Goal: Task Accomplishment & Management: Manage account settings

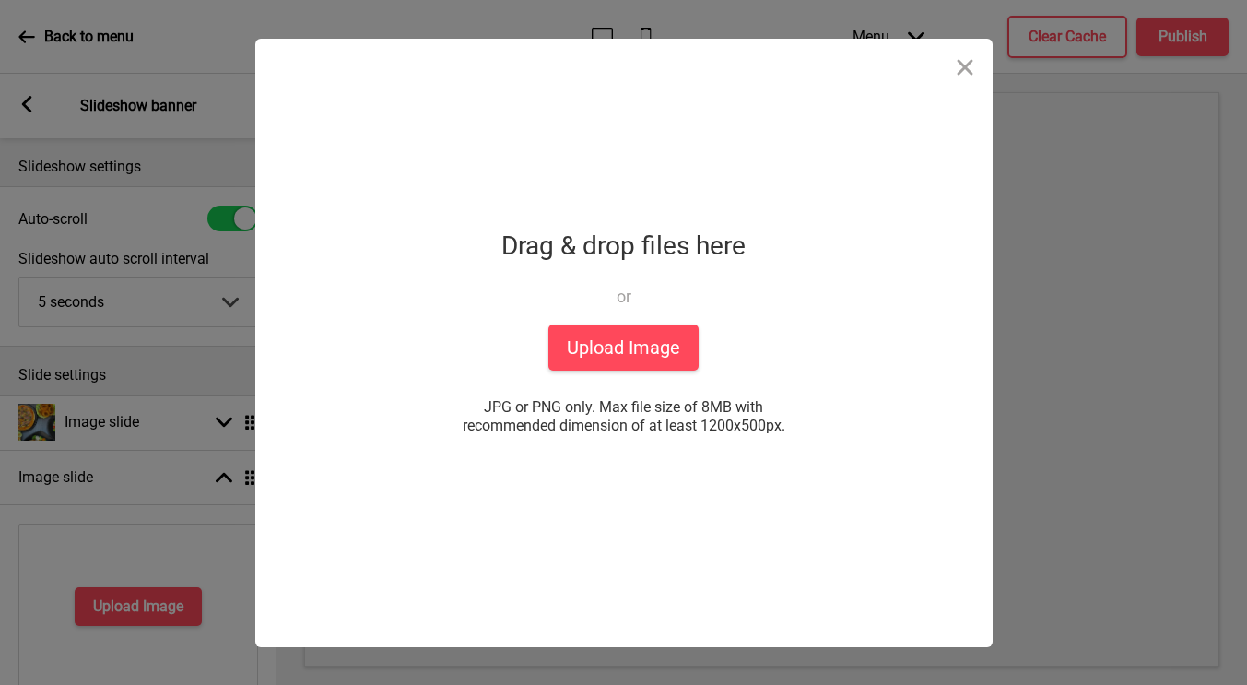
select select "right"
click at [572, 347] on button "Upload Image" at bounding box center [623, 347] width 150 height 46
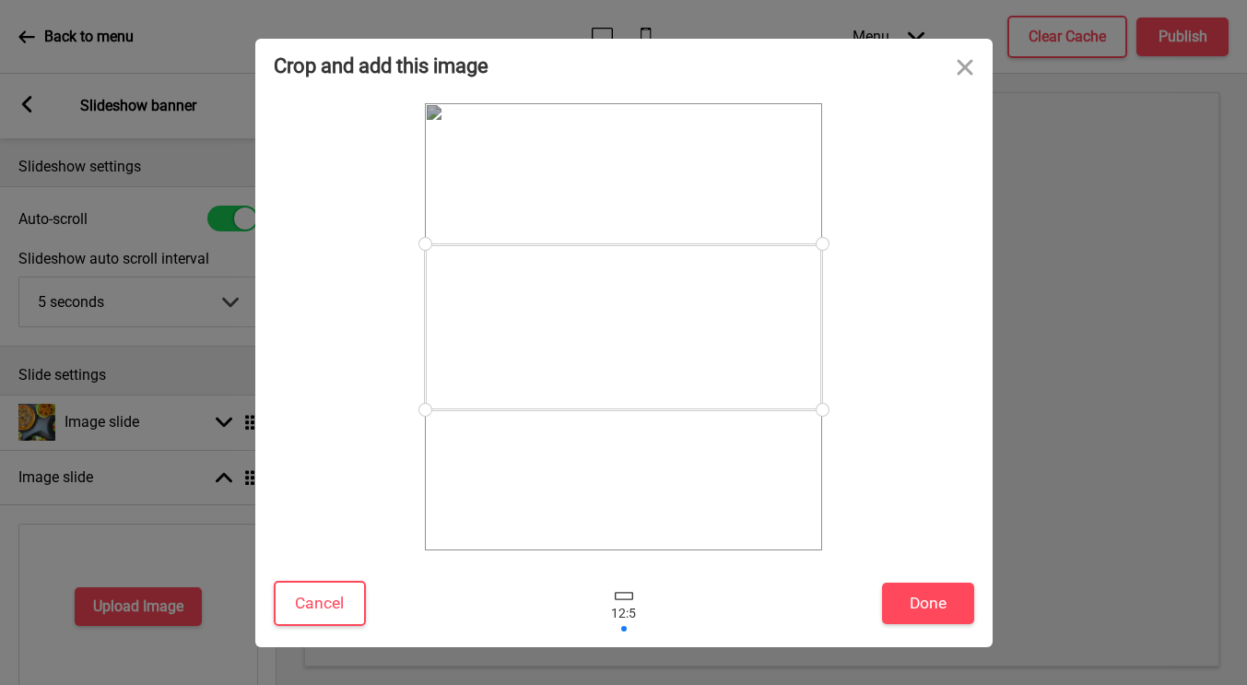
drag, startPoint x: 818, startPoint y: 406, endPoint x: 818, endPoint y: 452, distance: 45.2
click at [818, 452] on div at bounding box center [623, 326] width 397 height 447
click at [963, 63] on button "Close" at bounding box center [964, 66] width 55 height 55
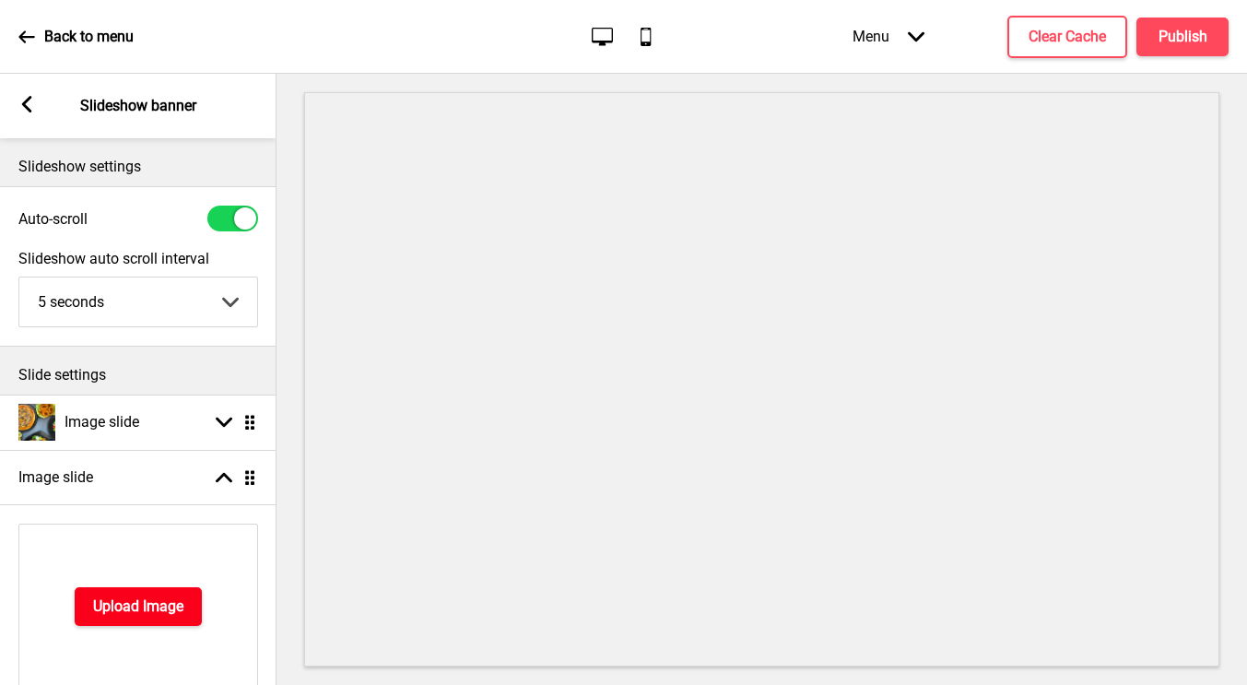
click at [132, 595] on button "Upload Image" at bounding box center [138, 606] width 127 height 39
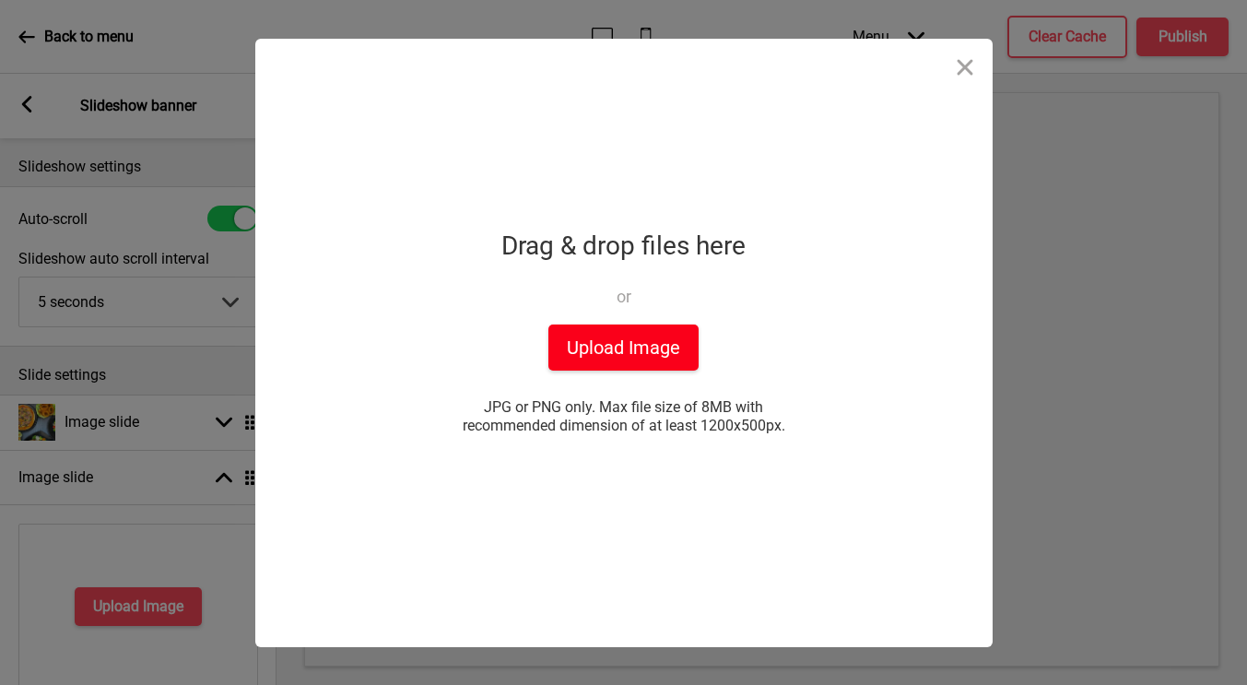
click at [593, 351] on button "Upload Image" at bounding box center [623, 347] width 150 height 46
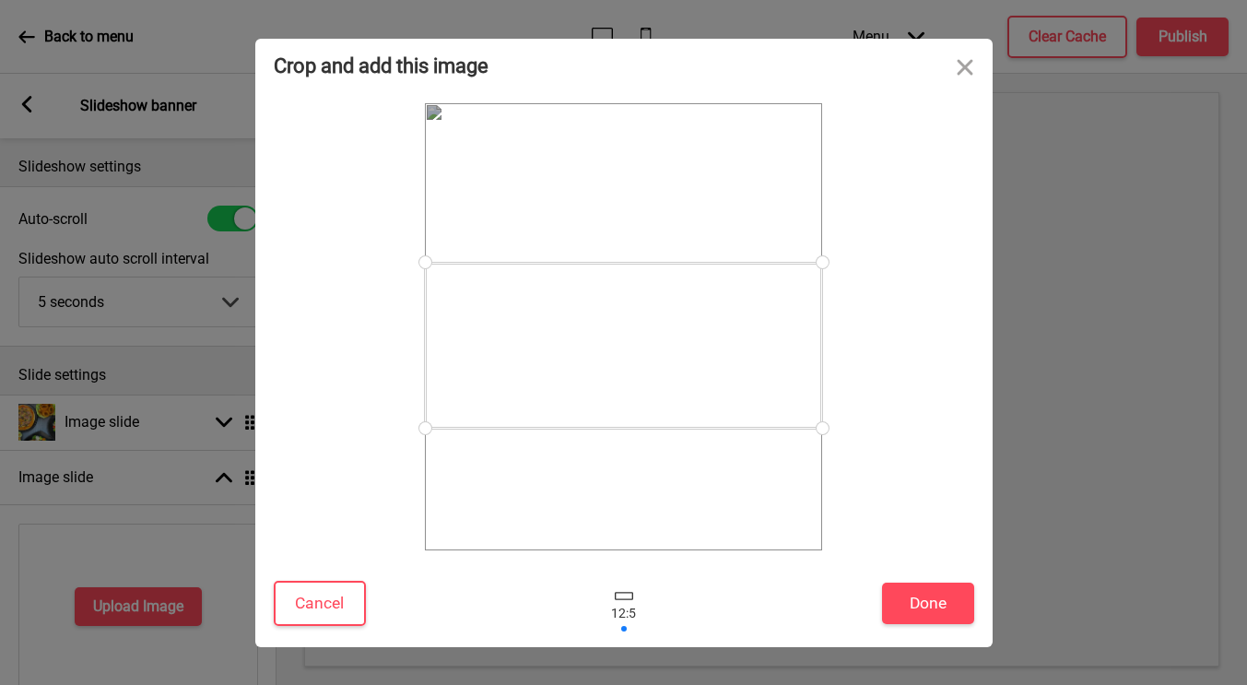
drag, startPoint x: 754, startPoint y: 372, endPoint x: 748, endPoint y: 391, distance: 19.5
click at [748, 391] on div at bounding box center [623, 346] width 397 height 166
drag, startPoint x: 823, startPoint y: 268, endPoint x: 828, endPoint y: 179, distance: 89.5
click at [828, 178] on div at bounding box center [624, 326] width 701 height 447
drag, startPoint x: 771, startPoint y: 318, endPoint x: 764, endPoint y: 328, distance: 12.0
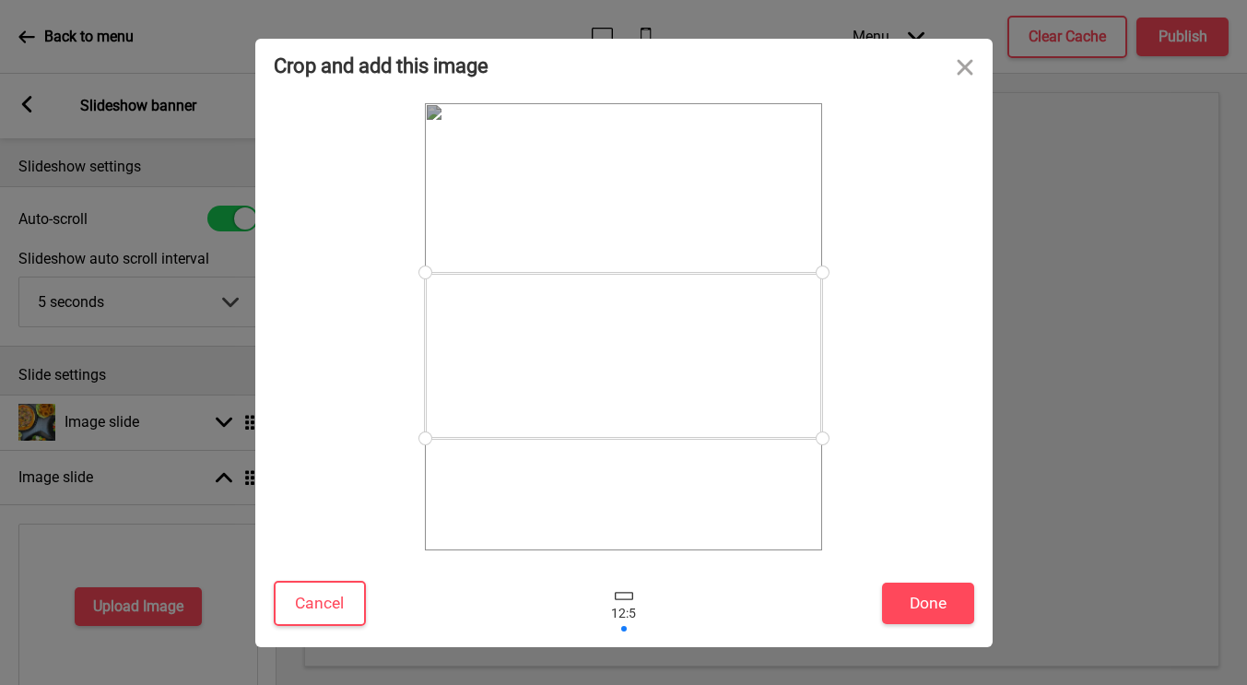
click at [764, 328] on div at bounding box center [623, 356] width 397 height 166
click at [917, 609] on button "Done" at bounding box center [928, 603] width 92 height 41
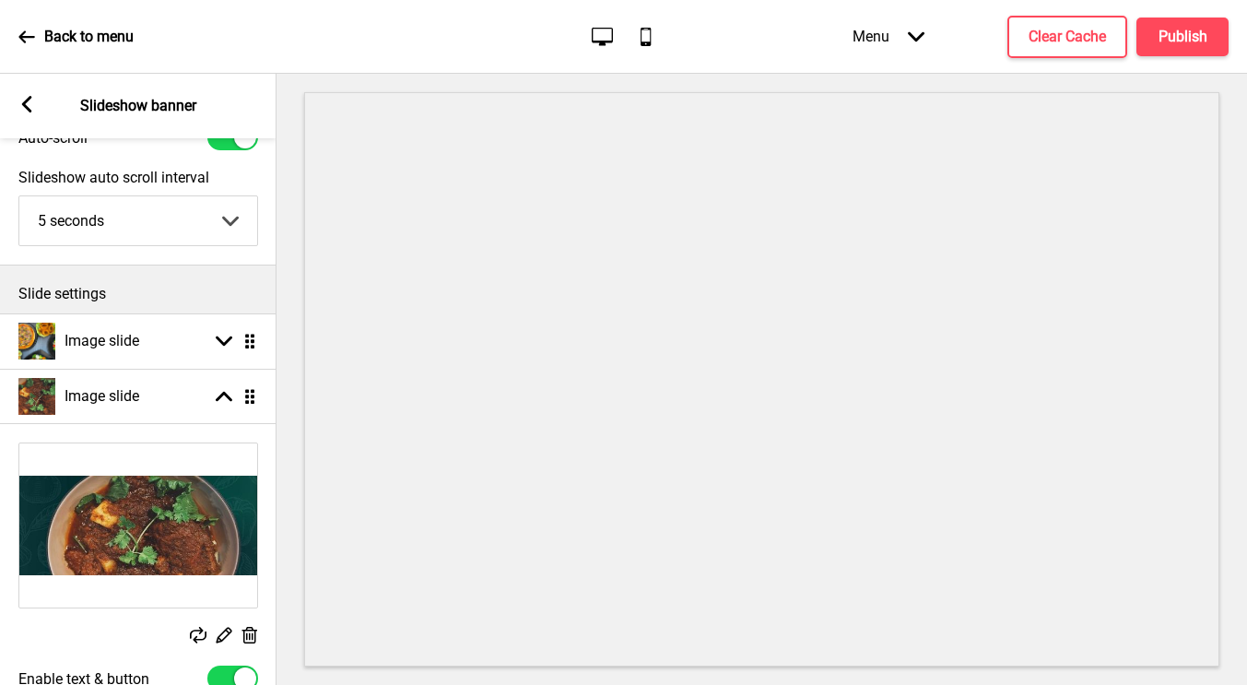
scroll to position [89, 0]
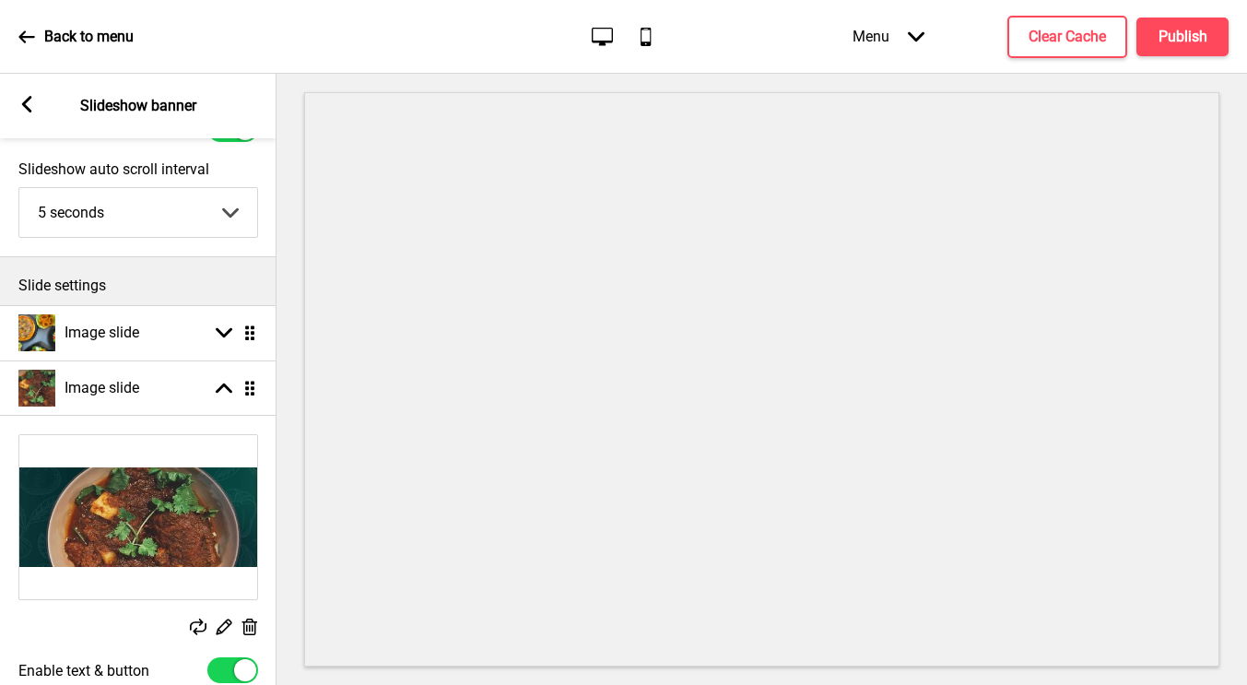
click at [245, 628] on rect at bounding box center [249, 627] width 19 height 19
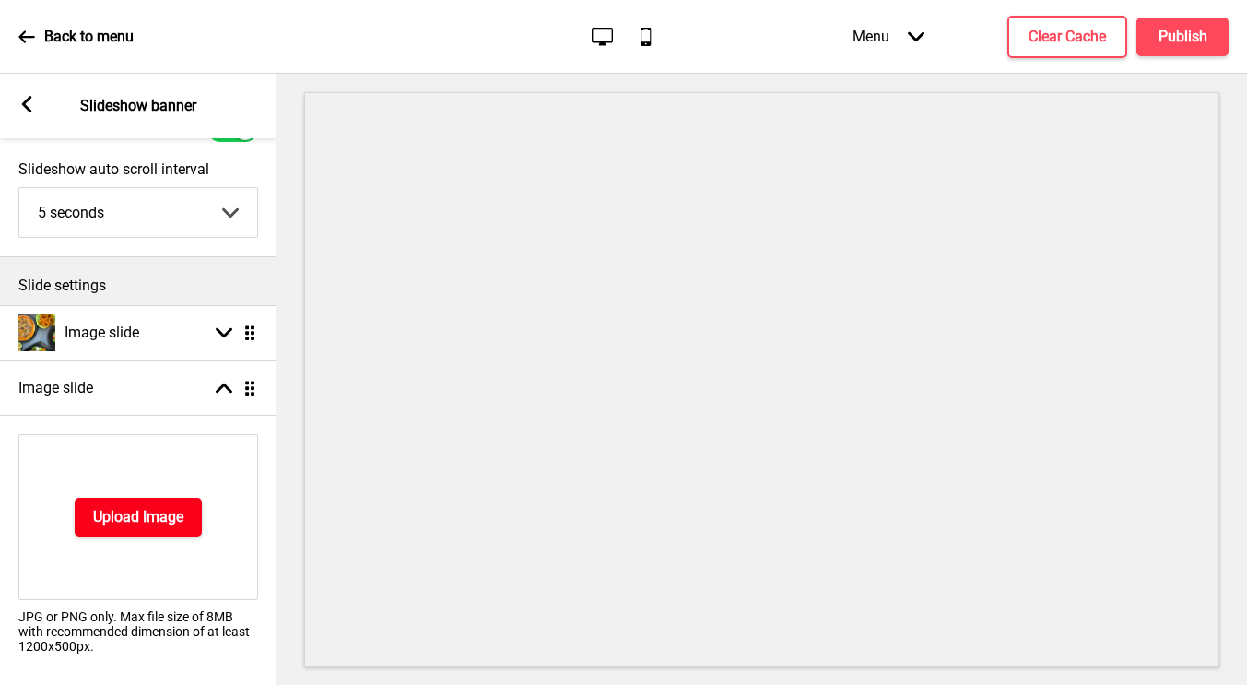
click at [169, 509] on h4 "Upload Image" at bounding box center [138, 517] width 90 height 20
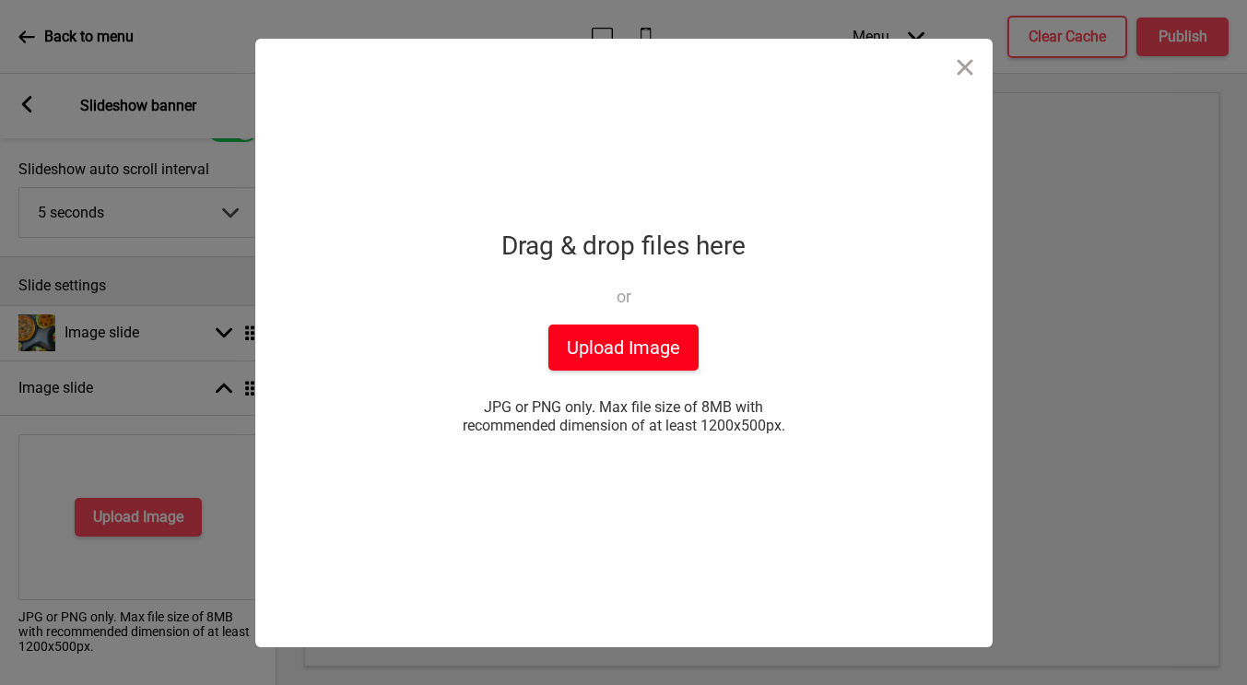
click at [595, 347] on button "Upload Image" at bounding box center [623, 347] width 150 height 46
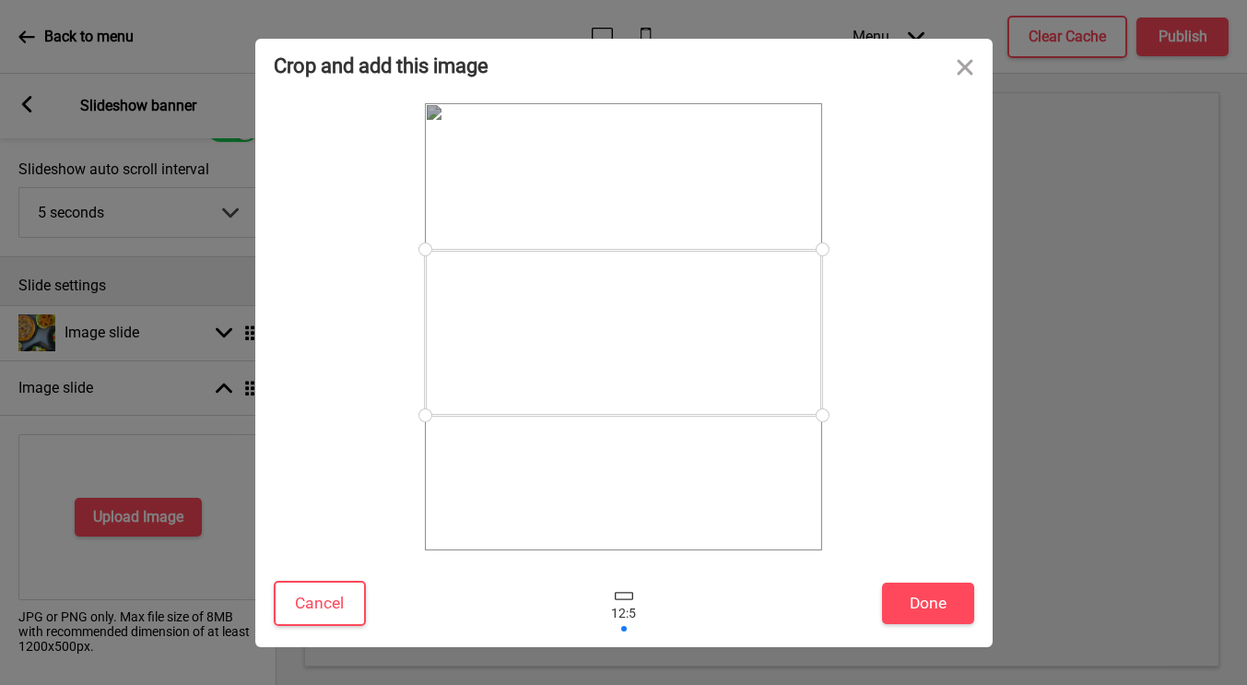
click at [725, 373] on div at bounding box center [623, 333] width 397 height 166
click at [909, 604] on button "Done" at bounding box center [928, 603] width 92 height 41
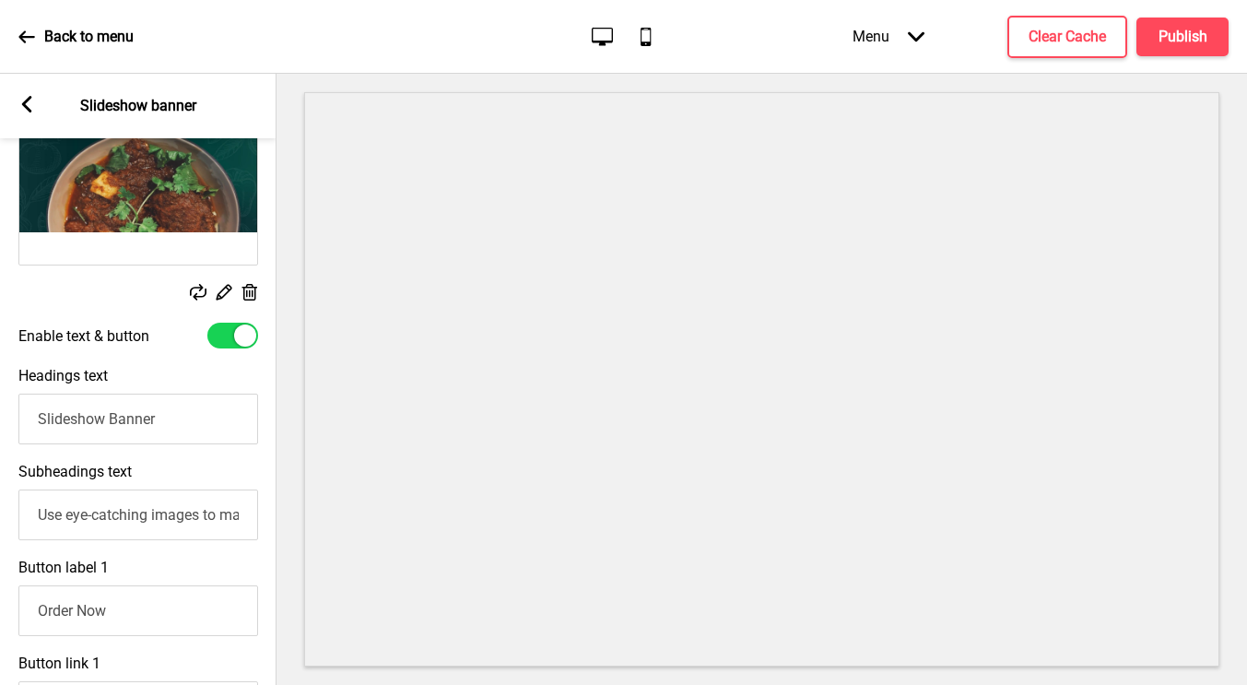
scroll to position [425, 0]
click at [96, 418] on input "Slideshow Banner" at bounding box center [138, 418] width 240 height 51
paste input "Rich, Hearty, and Simply Unforgettable: Beef Rendang"
click at [239, 418] on input "SlideshoRich, Hearty, and Simply Unforgettable: Beef Rendangw Banner" at bounding box center [138, 418] width 240 height 51
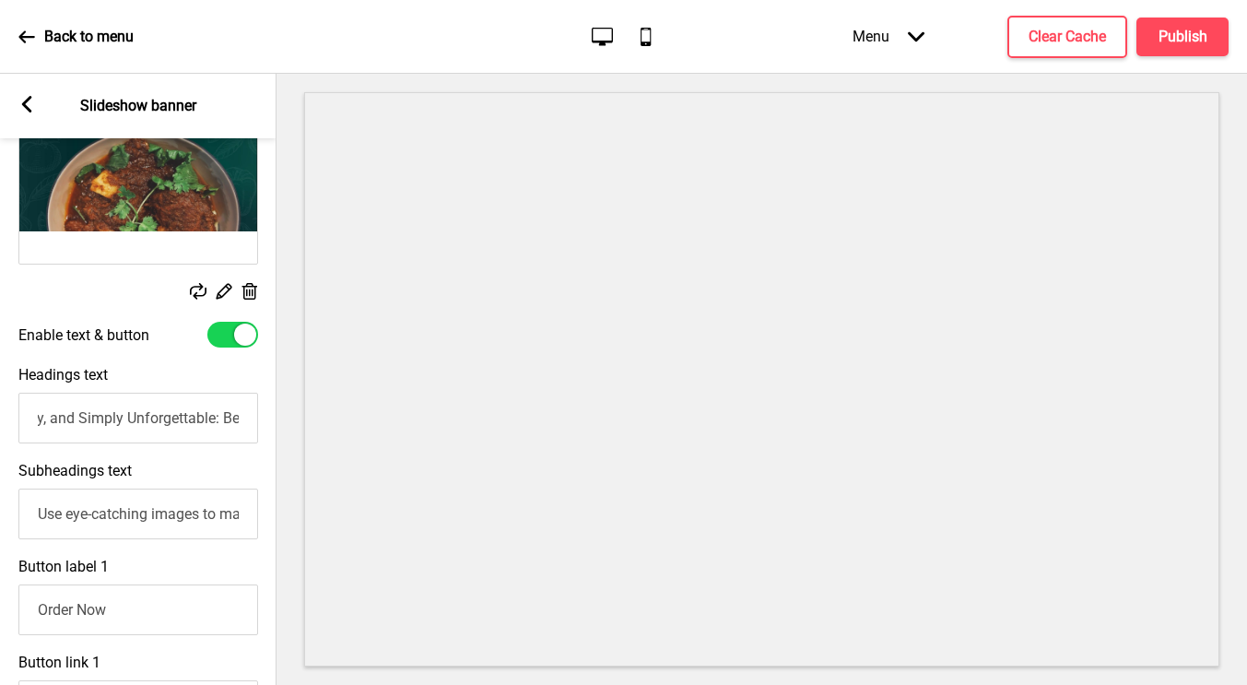
scroll to position [0, 0]
drag, startPoint x: 45, startPoint y: 418, endPoint x: -6, endPoint y: 407, distance: 51.9
click at [0, 407] on html "Back to menu Desktop Mobile Menu Arrow down Product Page Store Information Chec…" at bounding box center [623, 342] width 1247 height 685
click at [238, 413] on input "Unforgettable: Beef Rendangw Banner" at bounding box center [138, 418] width 240 height 51
click at [242, 419] on input "Unforgettable: Beef Rendangw Banner" at bounding box center [138, 418] width 240 height 51
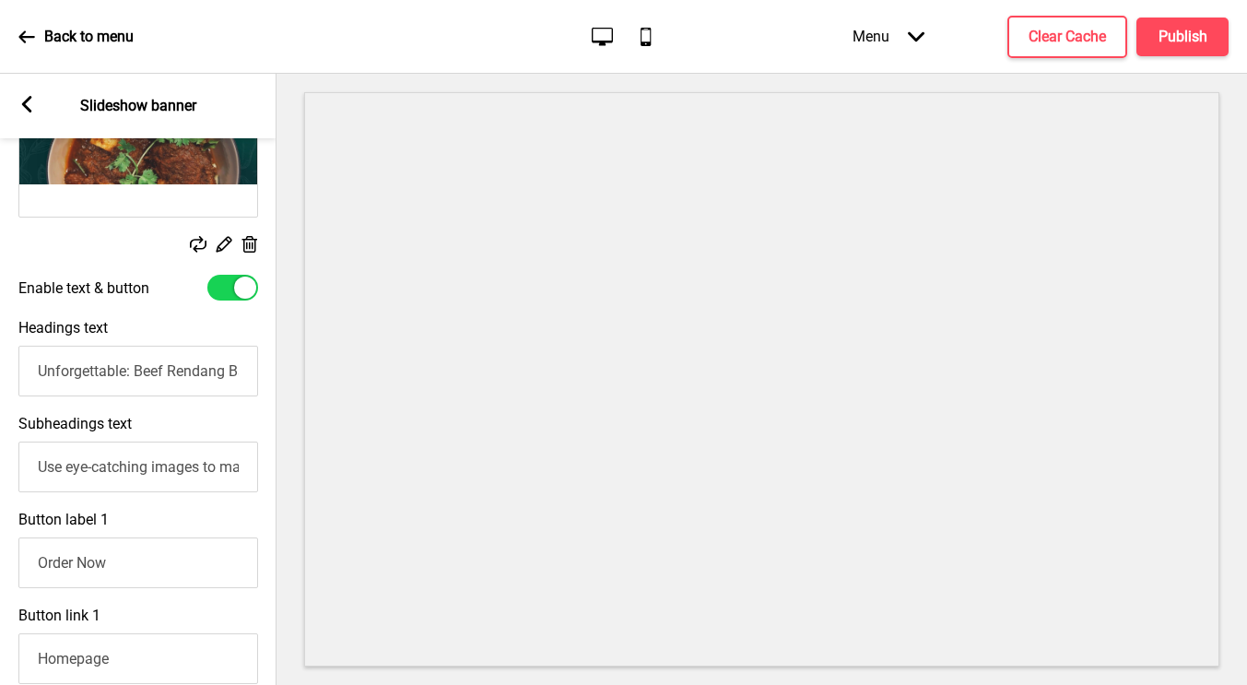
scroll to position [477, 0]
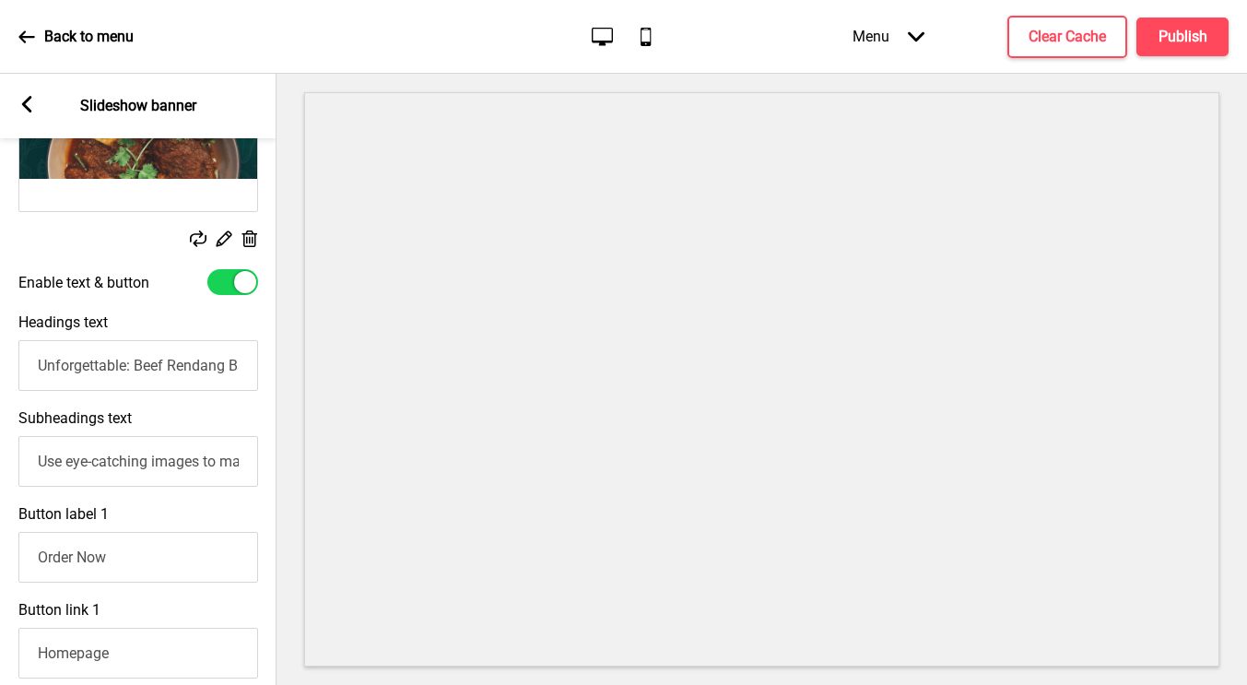
type input "Unforgettable: Beef Rendang Banner"
drag, startPoint x: 31, startPoint y: 454, endPoint x: 299, endPoint y: 483, distance: 268.8
click at [299, 483] on div "Section General Settings Header Slideshow banner Show Drag Slideshow banner Hid…" at bounding box center [623, 379] width 1247 height 611
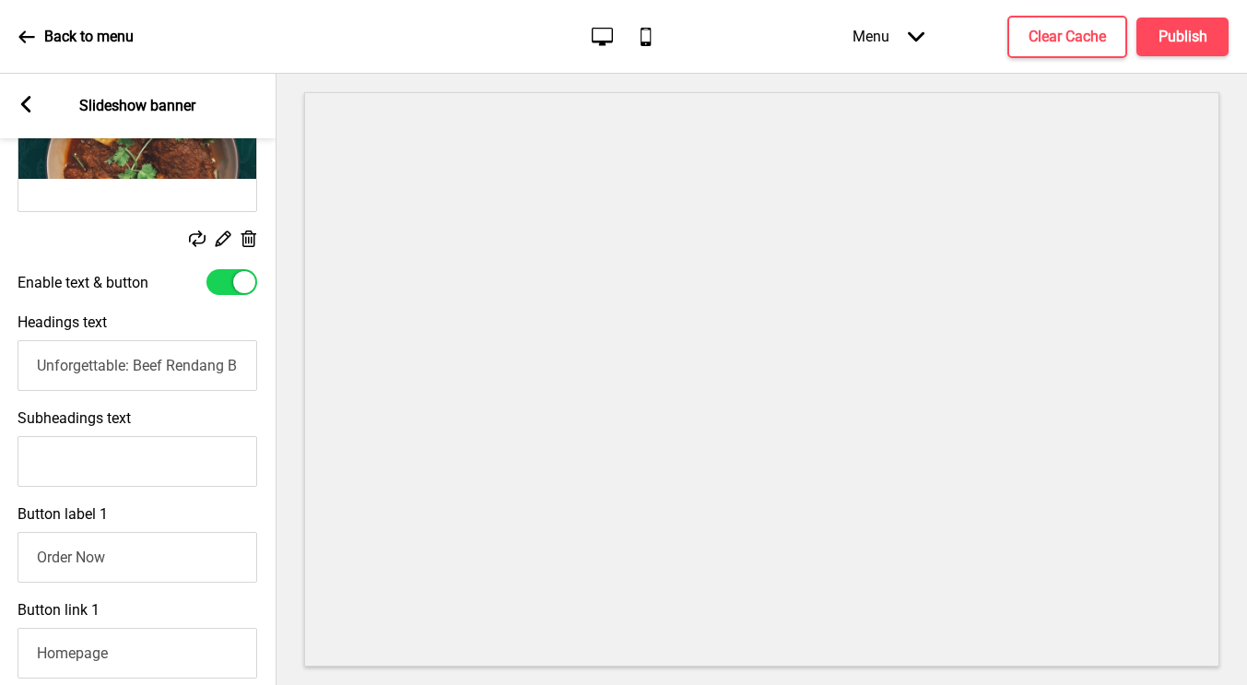
paste input "SlideshoRich, Hearty, and Simply"
type input "SlideshoRich, Hearty, and Simply"
paste input "ich, Hearty, and Simply Unforgettable"
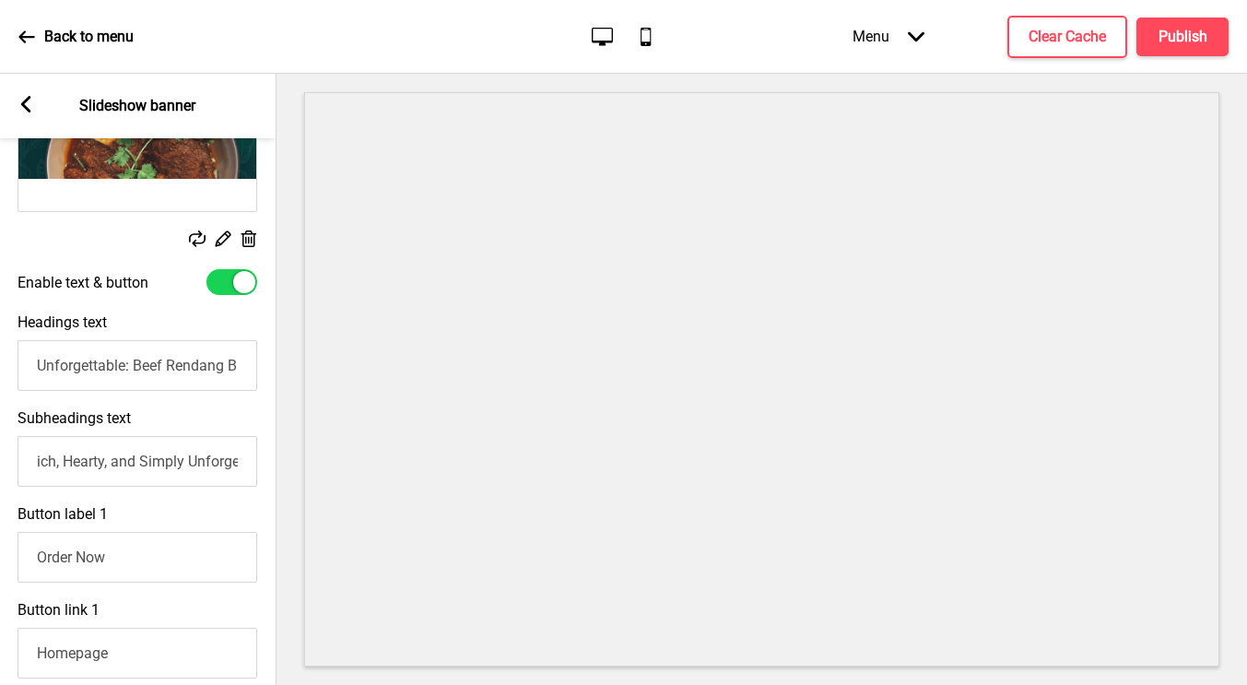
scroll to position [0, 48]
type input "ich, Hearty, and Simply Unforgettable"
drag, startPoint x: 136, startPoint y: 369, endPoint x: 18, endPoint y: 346, distance: 121.1
click at [18, 346] on input "Unforgettable: Beef Rendang Banner" at bounding box center [138, 365] width 240 height 51
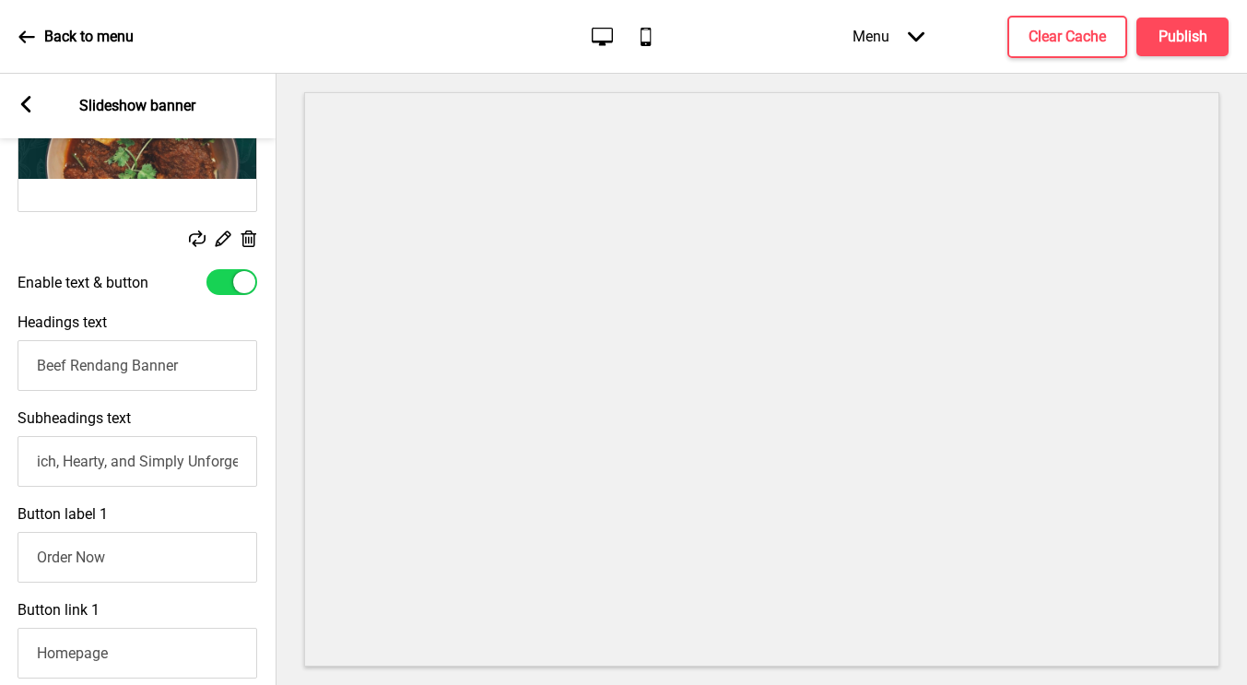
drag, startPoint x: 188, startPoint y: 381, endPoint x: 137, endPoint y: 371, distance: 51.5
click at [137, 371] on input "Beef Rendang Banner" at bounding box center [138, 365] width 240 height 51
type input "Beef Rendang"
click at [38, 462] on input "ich, Hearty, and Simply Unforgettable" at bounding box center [138, 461] width 240 height 51
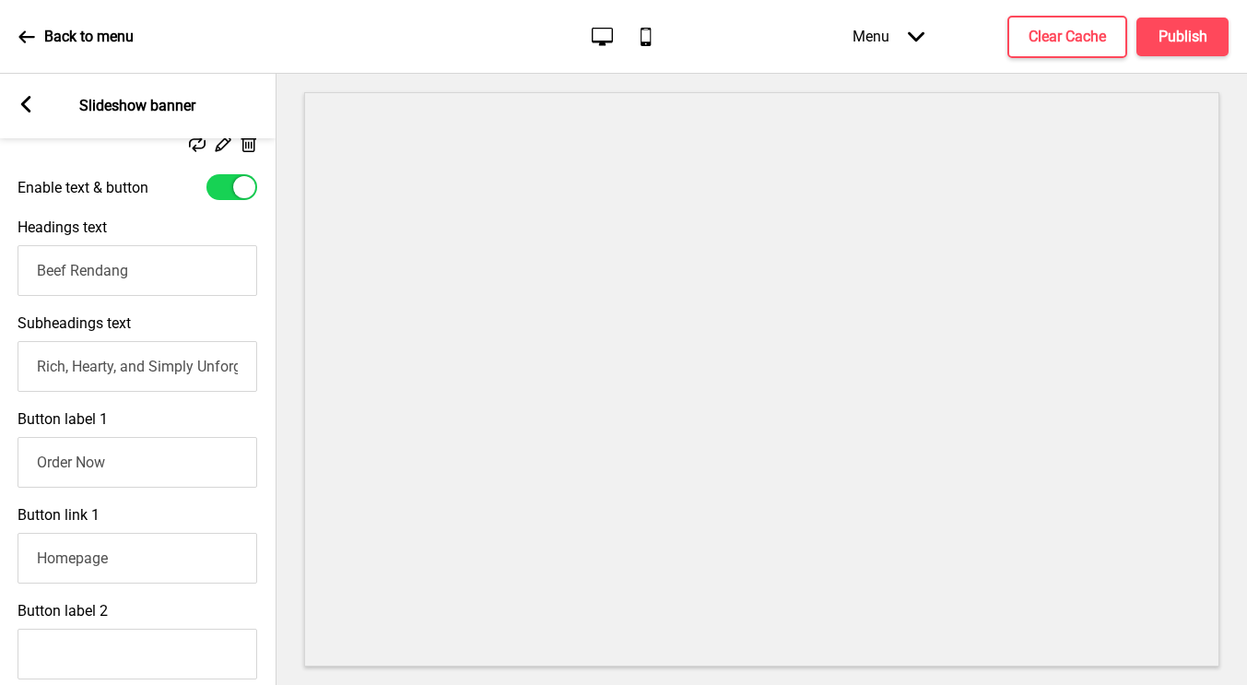
scroll to position [616, 0]
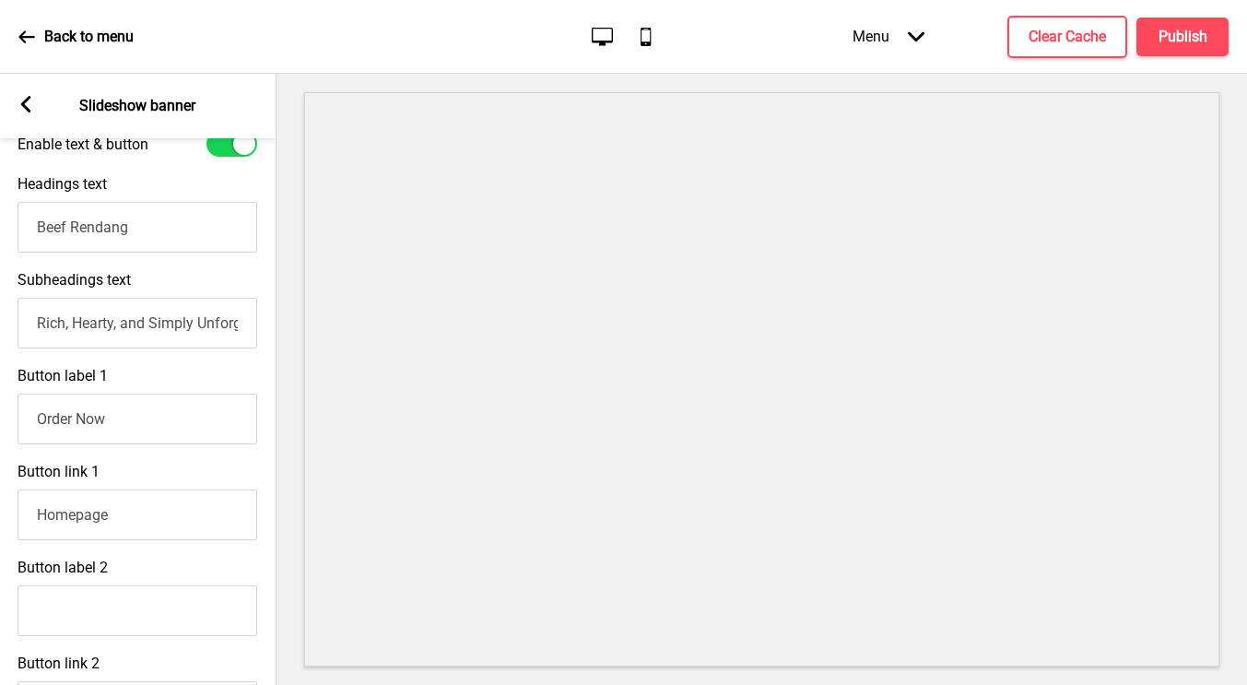
type input "Rich, Hearty, and Simply Unforgettable"
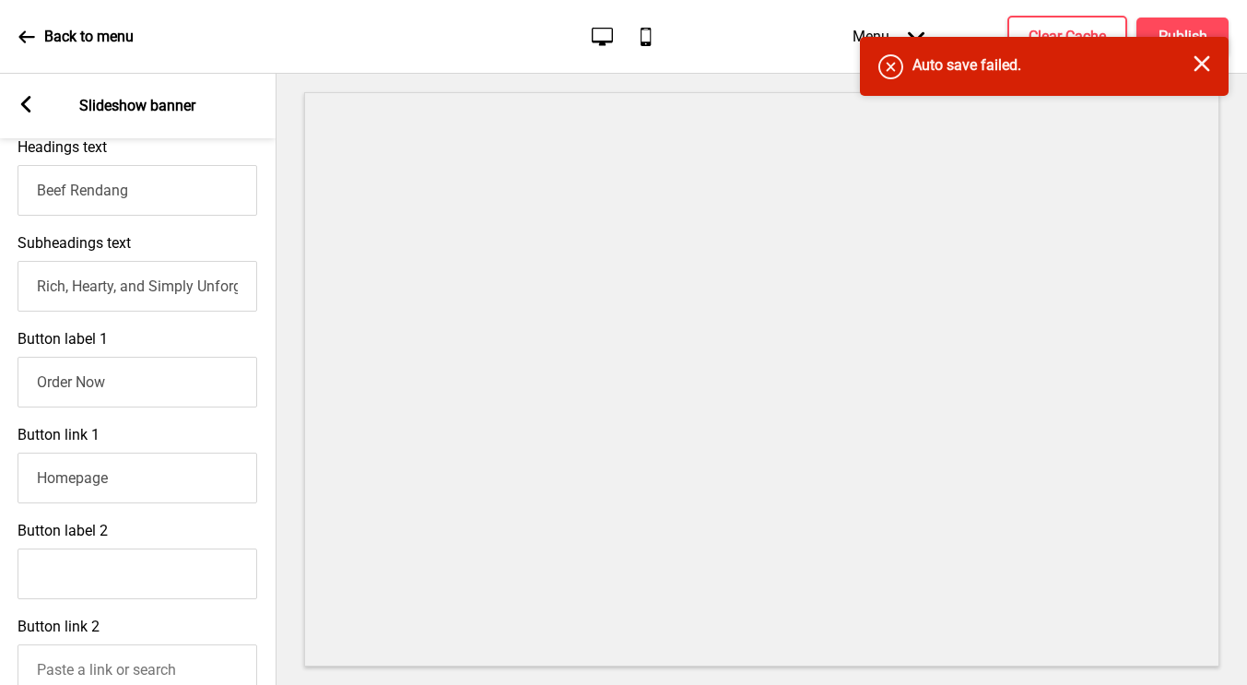
scroll to position [654, 0]
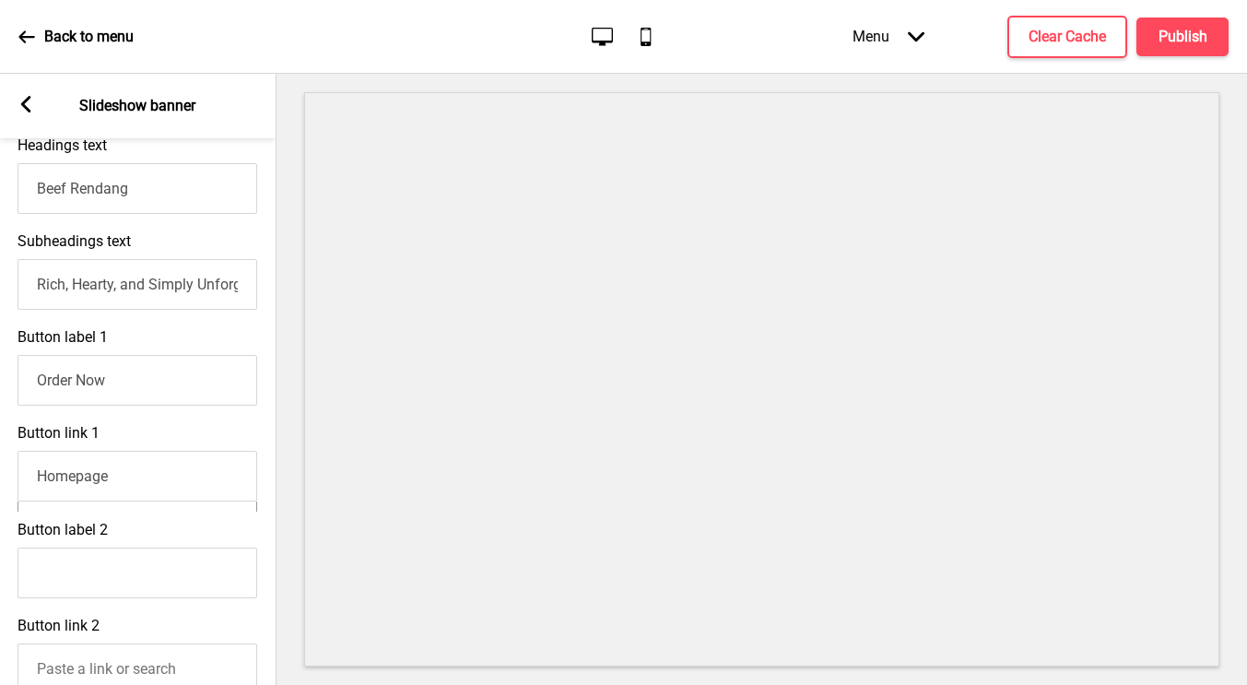
click at [88, 479] on input "Homepage" at bounding box center [138, 476] width 240 height 51
drag, startPoint x: 125, startPoint y: 482, endPoint x: -47, endPoint y: 460, distance: 173.8
click at [0, 460] on html "Back to menu Desktop Mobile Menu Arrow down Product Page Store Information Chec…" at bounding box center [623, 342] width 1247 height 685
paste input "[URL][DOMAIN_NAME]"
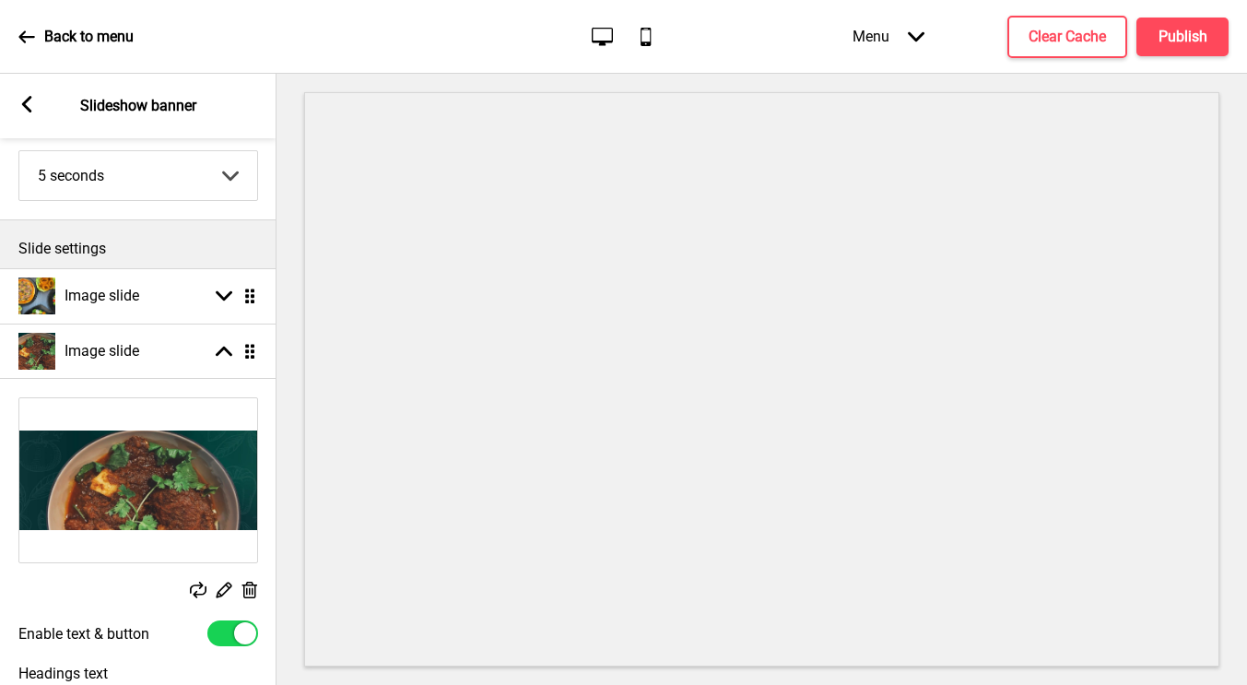
scroll to position [94, 0]
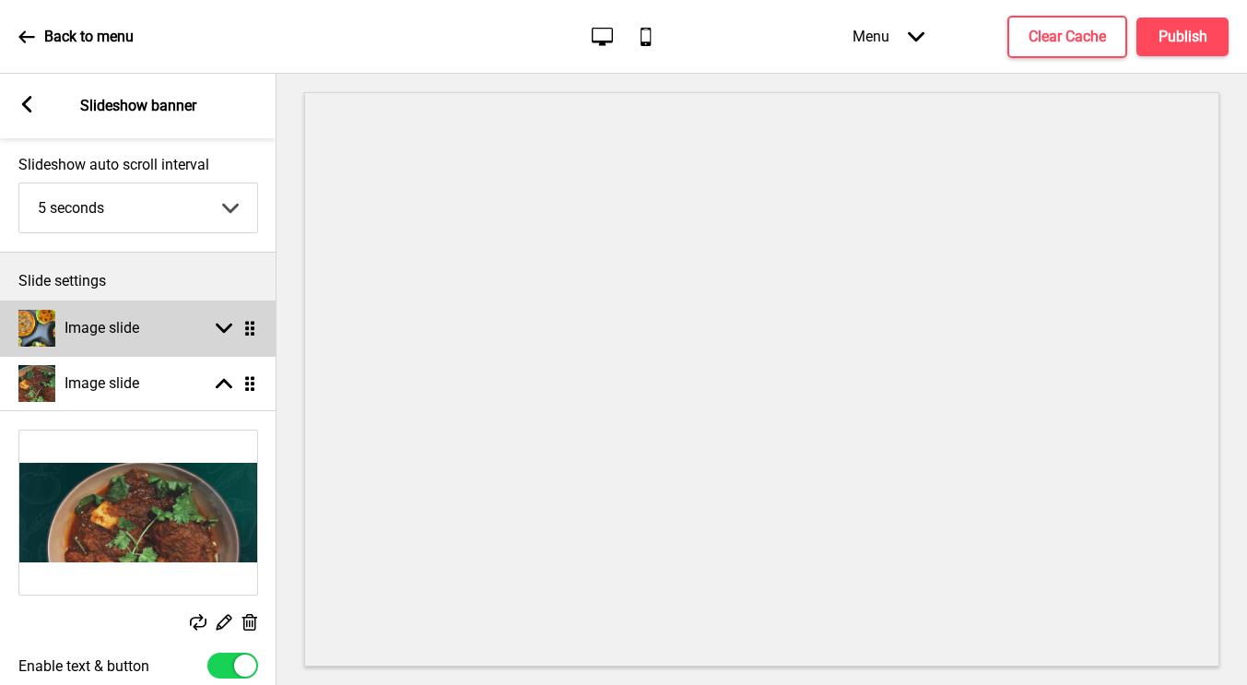
type input "[URL][DOMAIN_NAME]"
click at [219, 324] on rect at bounding box center [224, 328] width 17 height 17
select select "right"
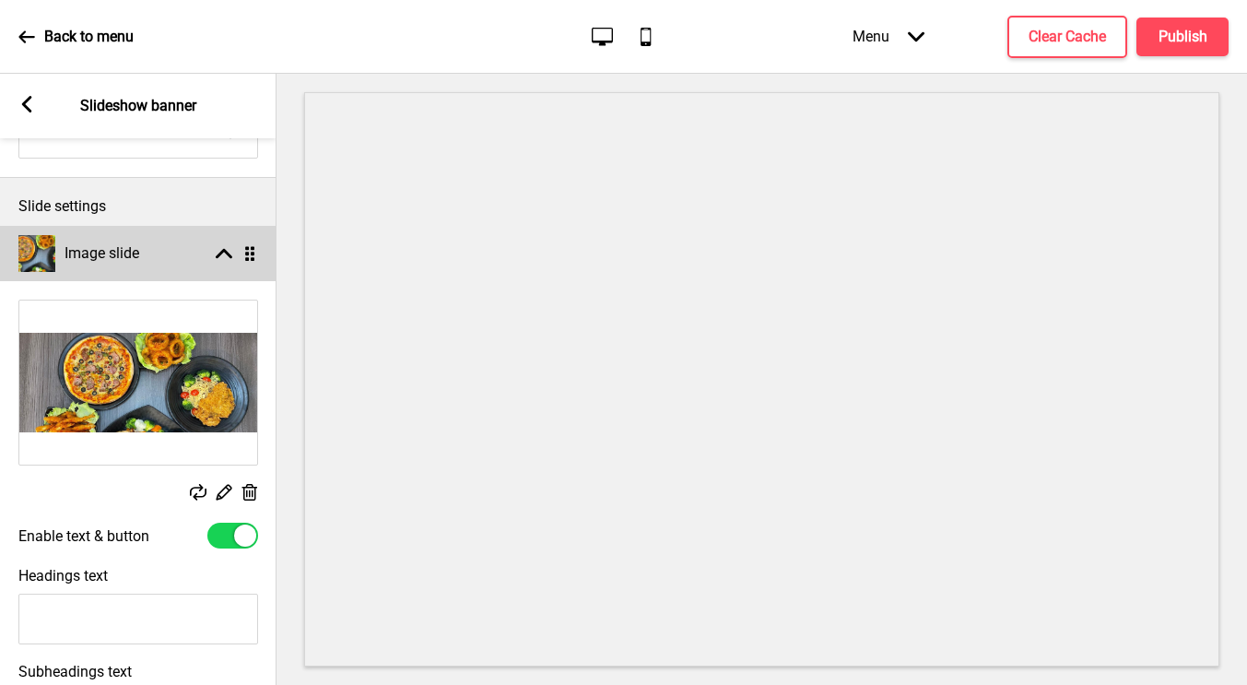
scroll to position [195, 0]
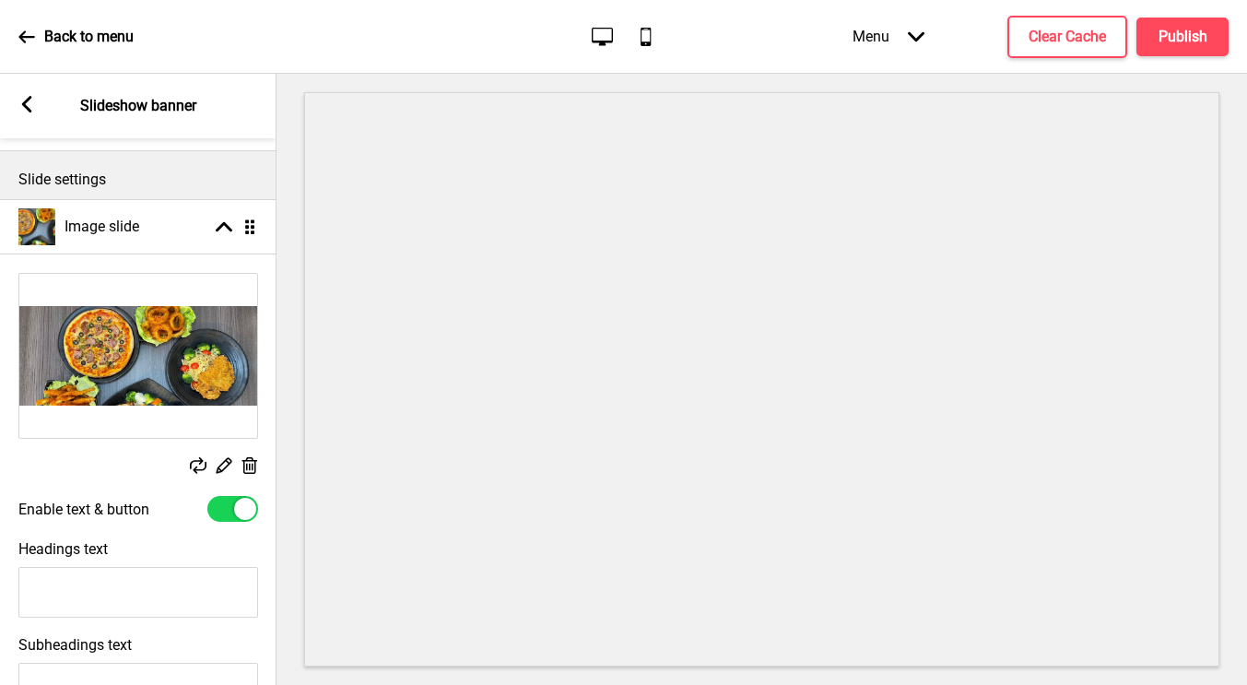
click at [228, 513] on div at bounding box center [232, 509] width 51 height 26
checkbox input "false"
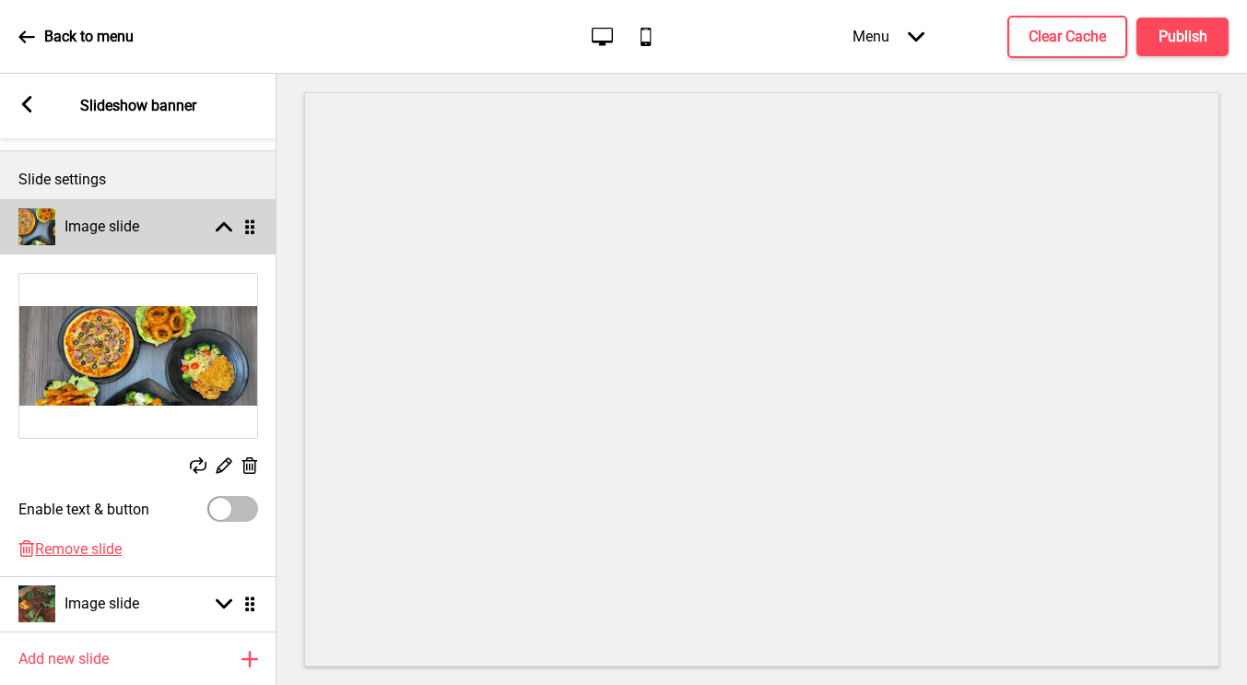
click at [209, 244] on div "Image slide Arrow up Drag" at bounding box center [138, 226] width 277 height 55
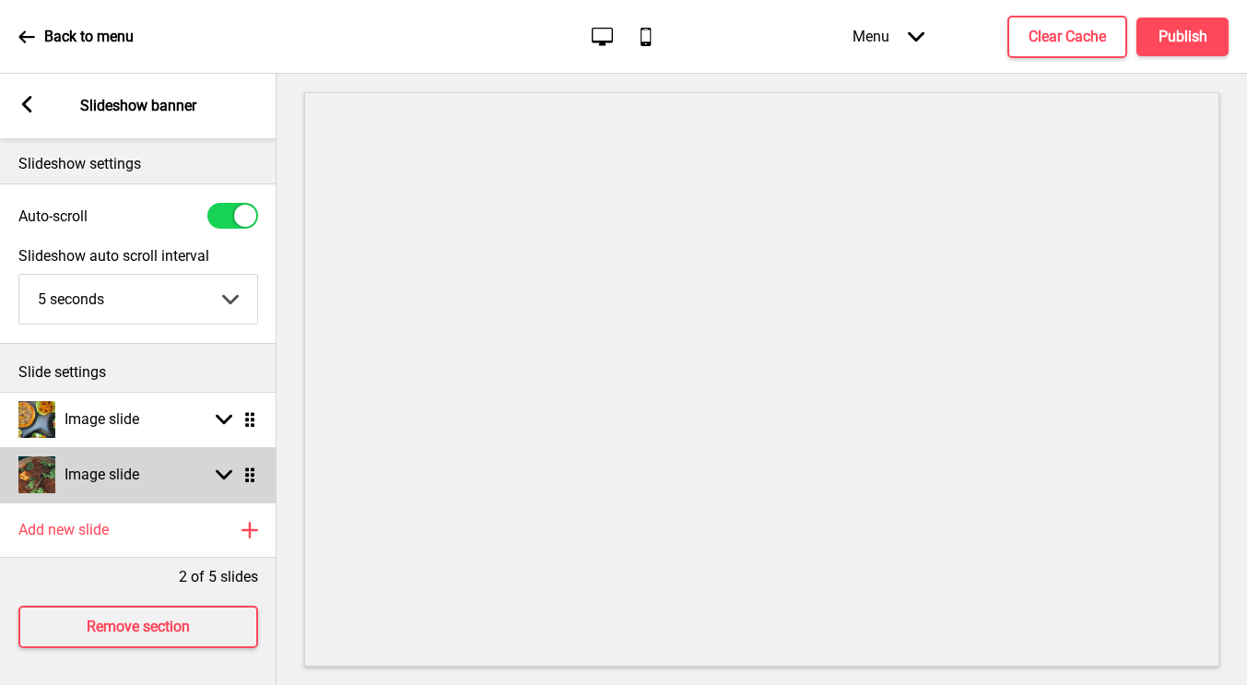
click at [182, 474] on div "Image slide Arrow down Drag" at bounding box center [138, 474] width 277 height 55
select select "right"
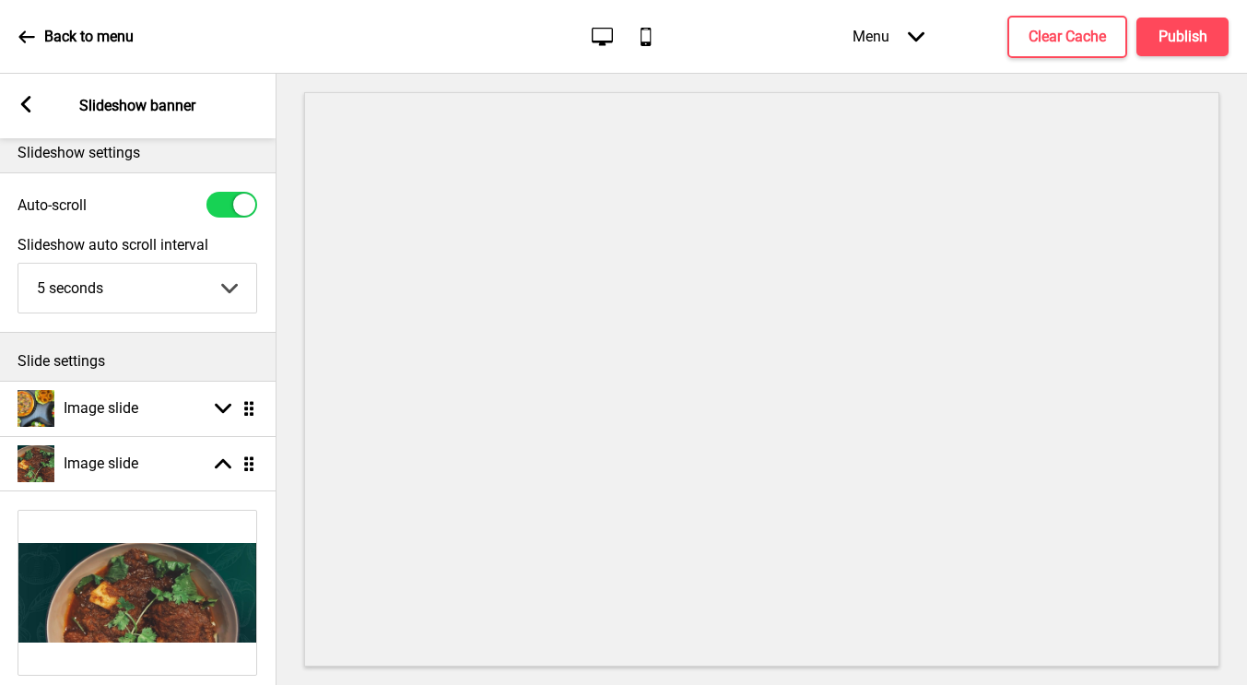
scroll to position [0, 0]
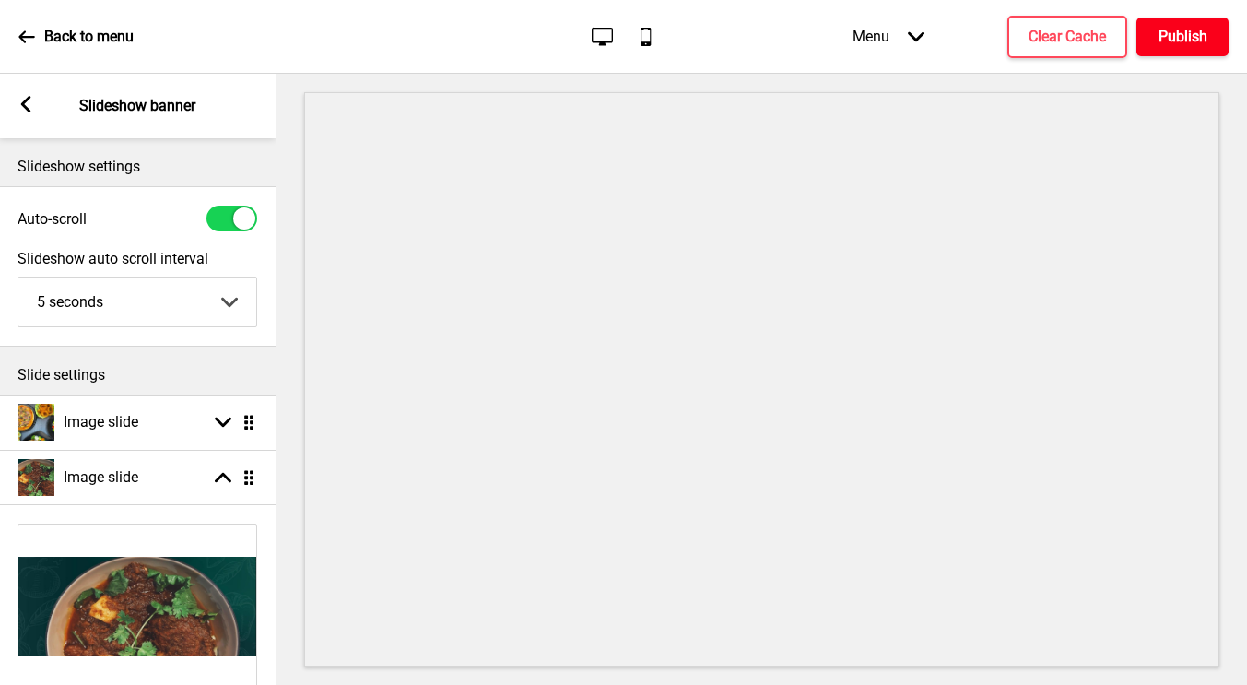
click at [1191, 41] on h4 "Publish" at bounding box center [1183, 37] width 49 height 20
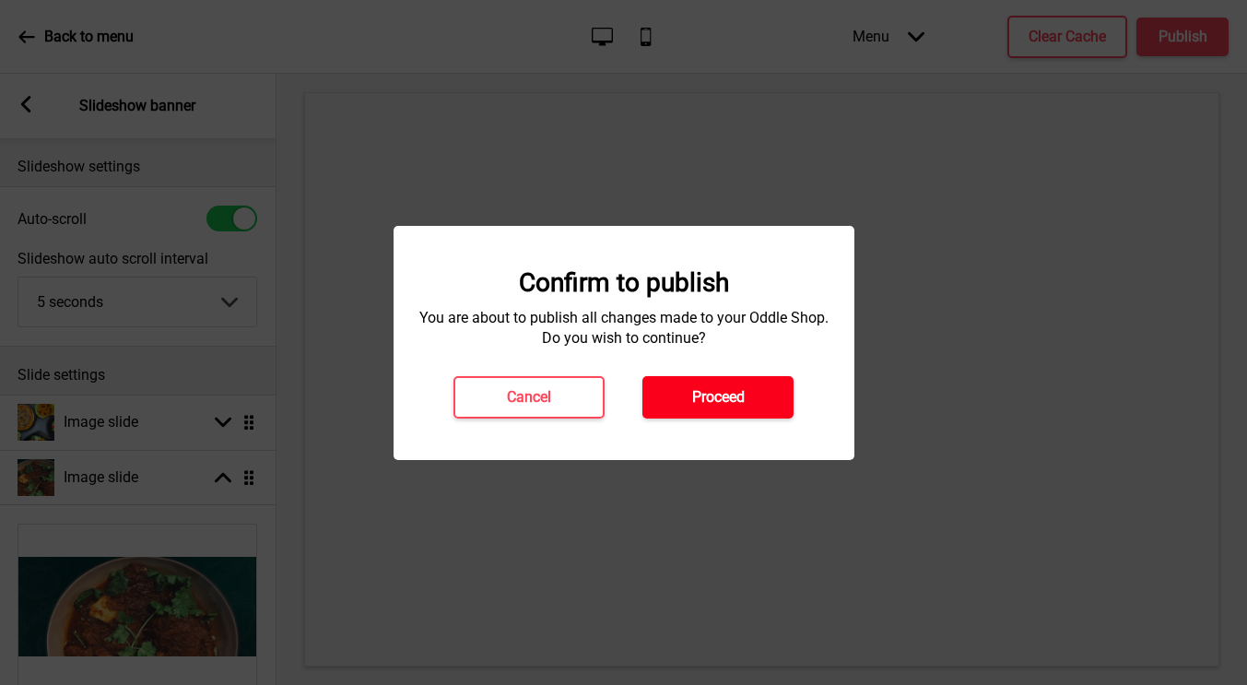
click at [724, 407] on button "Proceed" at bounding box center [717, 397] width 151 height 42
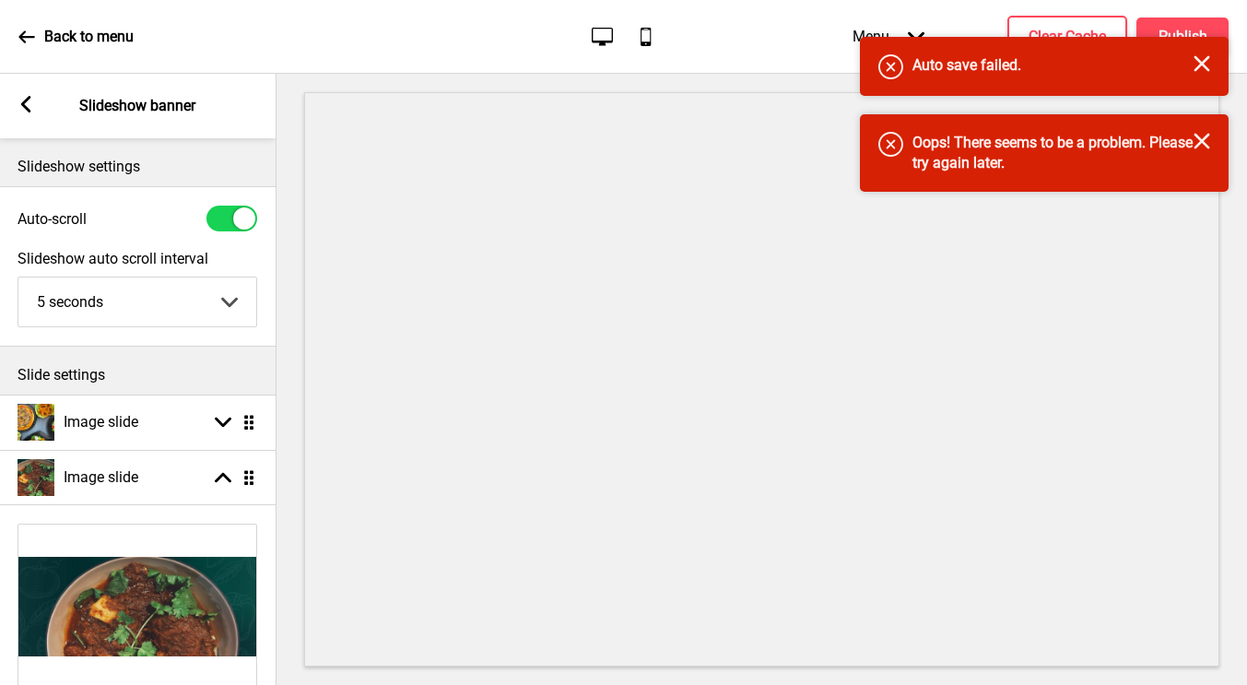
click at [1204, 142] on rect at bounding box center [1202, 141] width 17 height 17
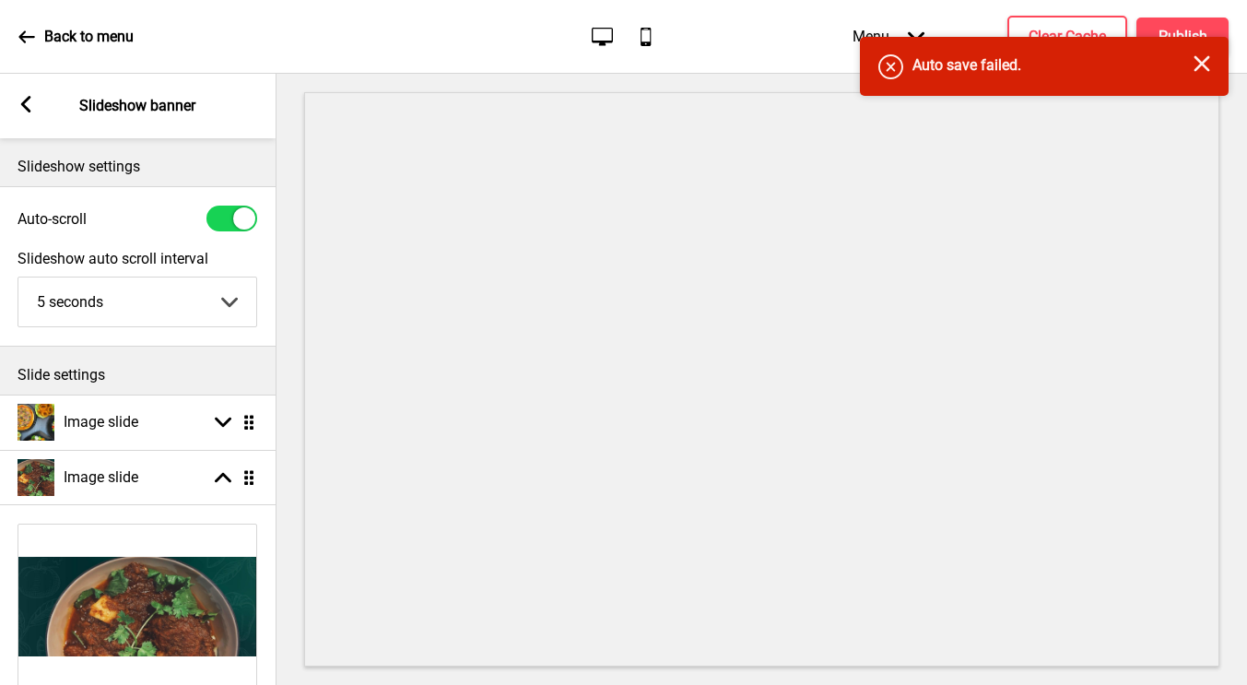
click at [1206, 61] on rect at bounding box center [1202, 63] width 17 height 17
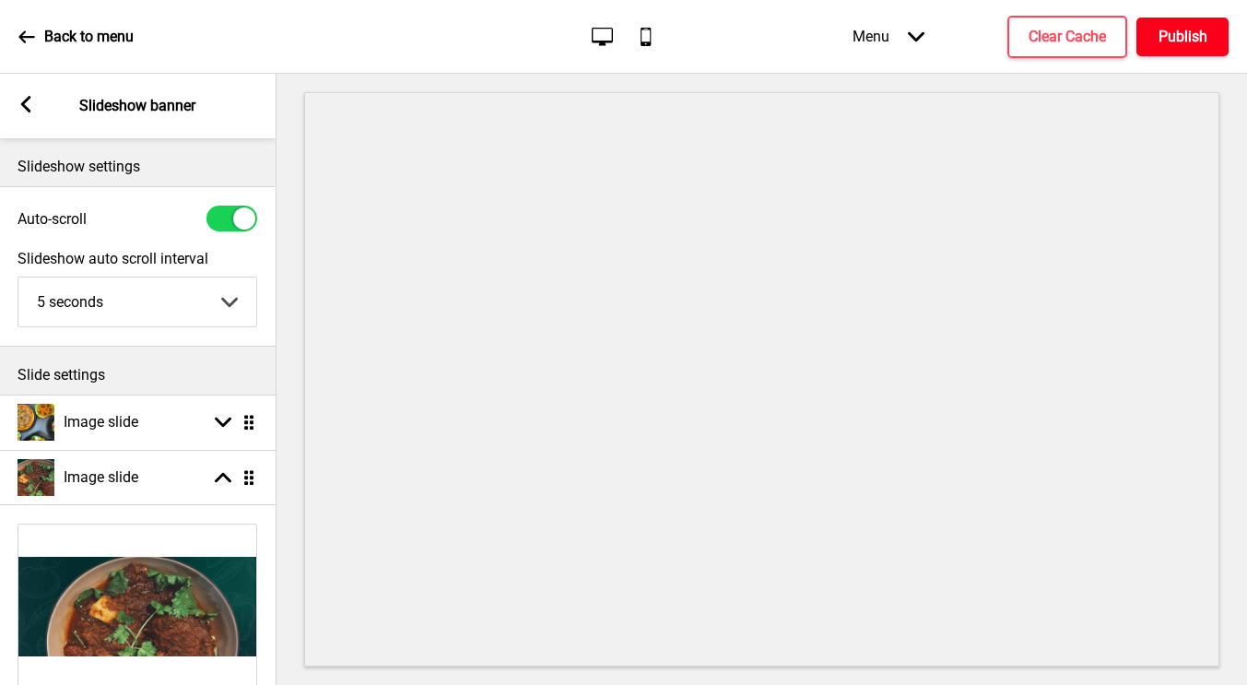
click at [1175, 35] on h4 "Publish" at bounding box center [1183, 37] width 49 height 20
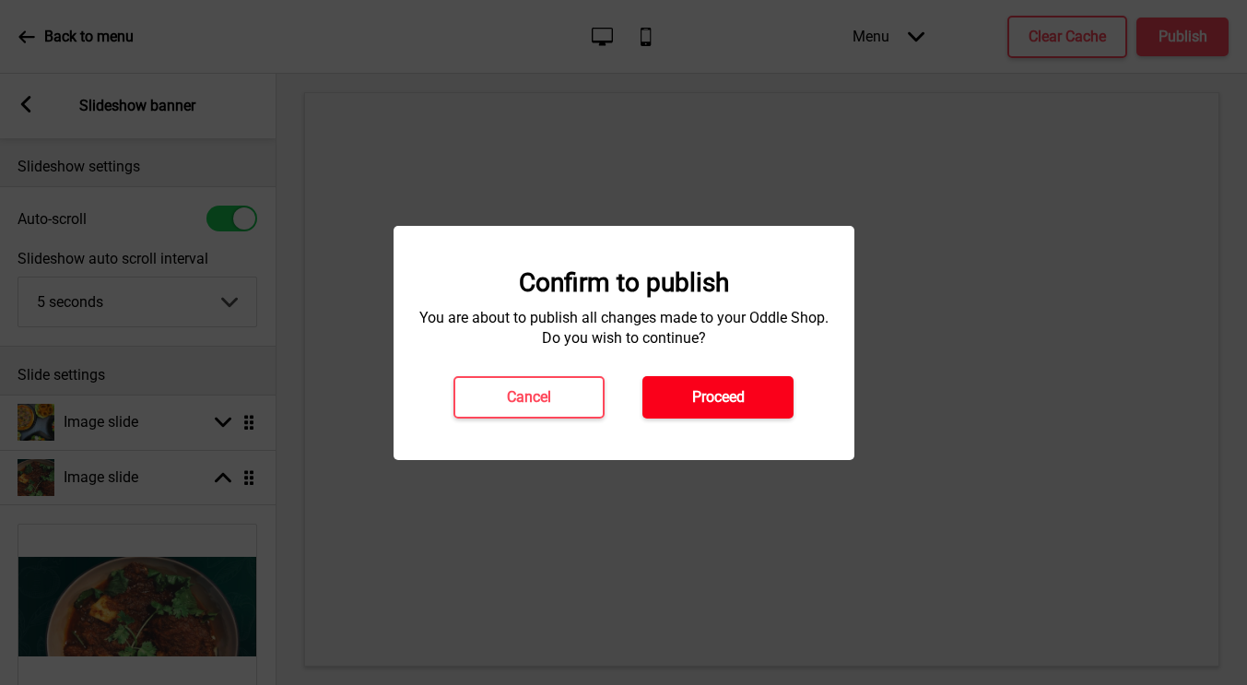
click at [732, 402] on h4 "Proceed" at bounding box center [718, 397] width 53 height 20
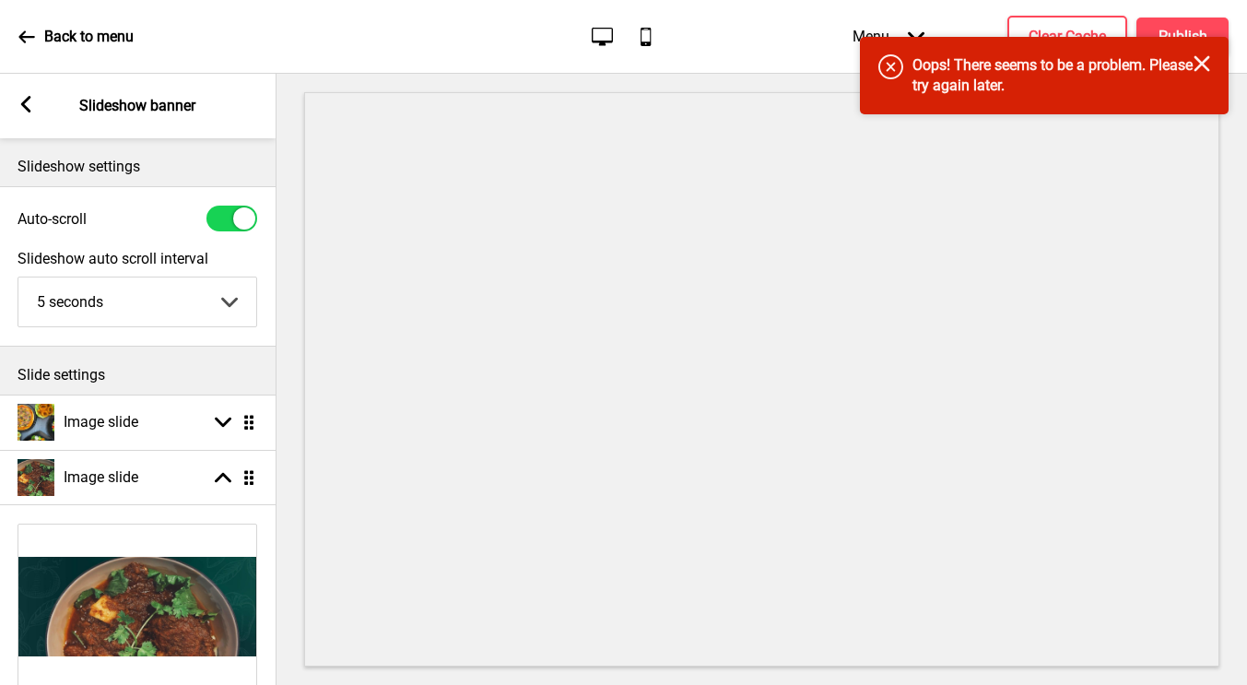
click at [1209, 68] on icon "Close" at bounding box center [1202, 63] width 17 height 17
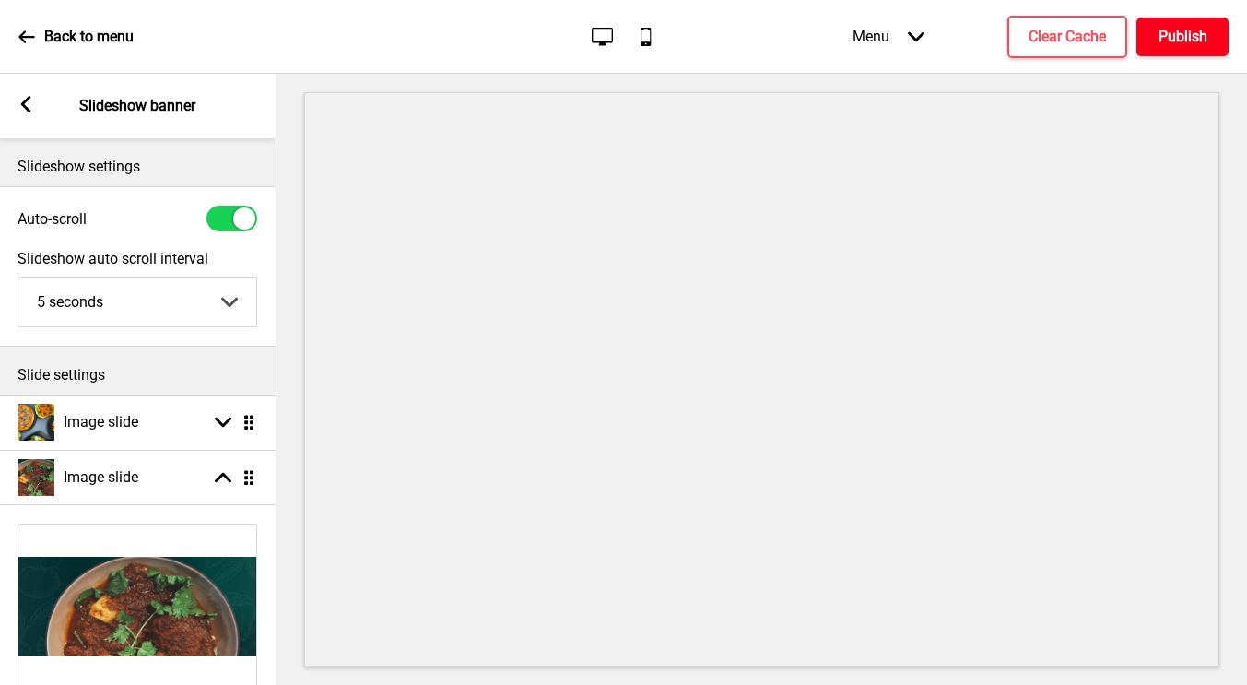
click at [1179, 33] on h4 "Publish" at bounding box center [1183, 37] width 49 height 20
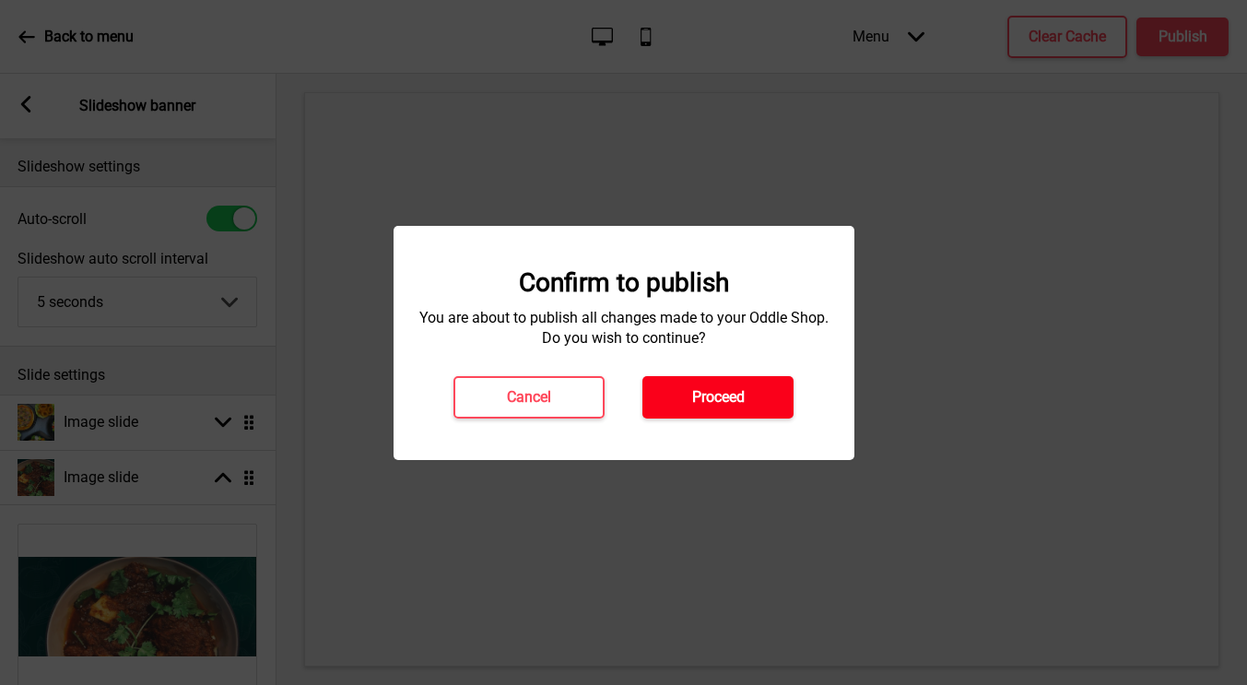
click at [707, 395] on h4 "Proceed" at bounding box center [718, 397] width 53 height 20
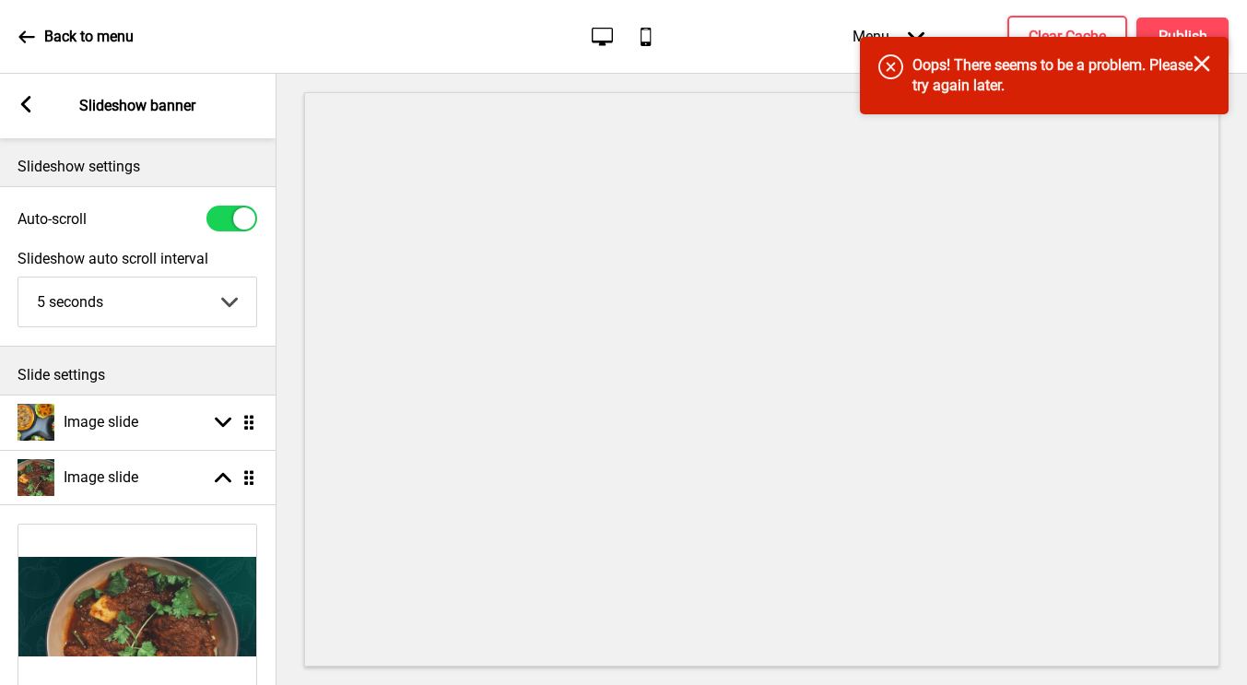
click at [1204, 67] on icon "Close" at bounding box center [1202, 63] width 17 height 17
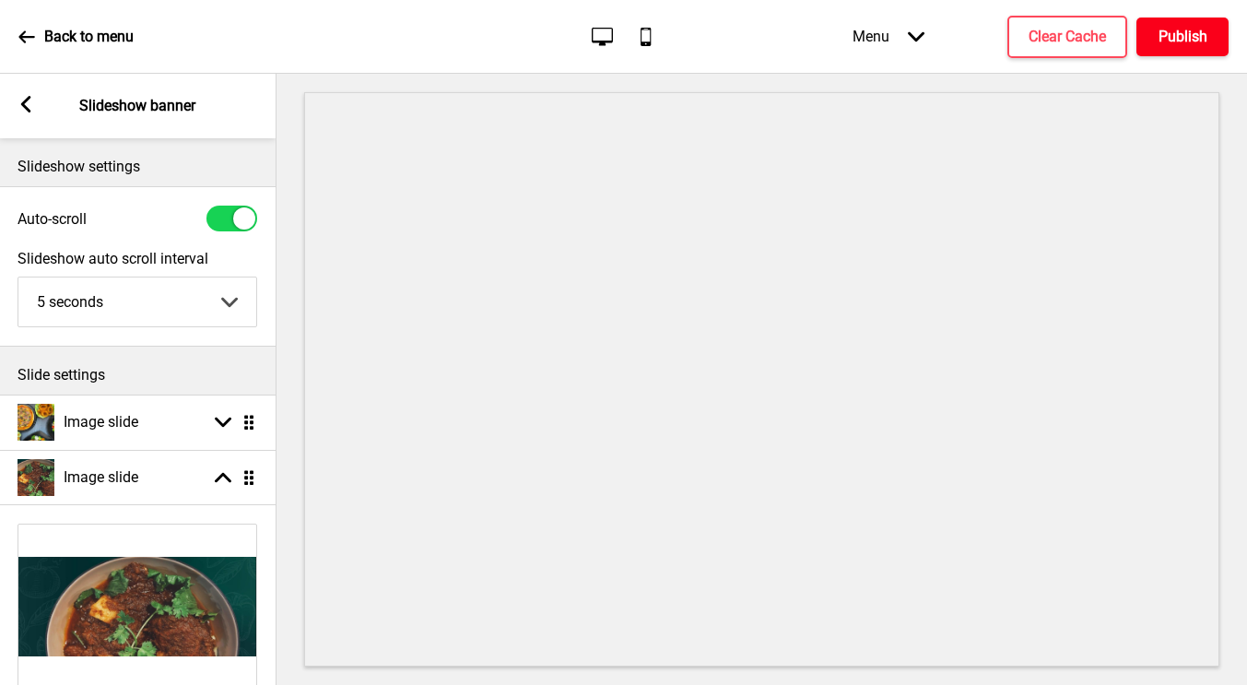
click at [1160, 42] on h4 "Publish" at bounding box center [1183, 37] width 49 height 20
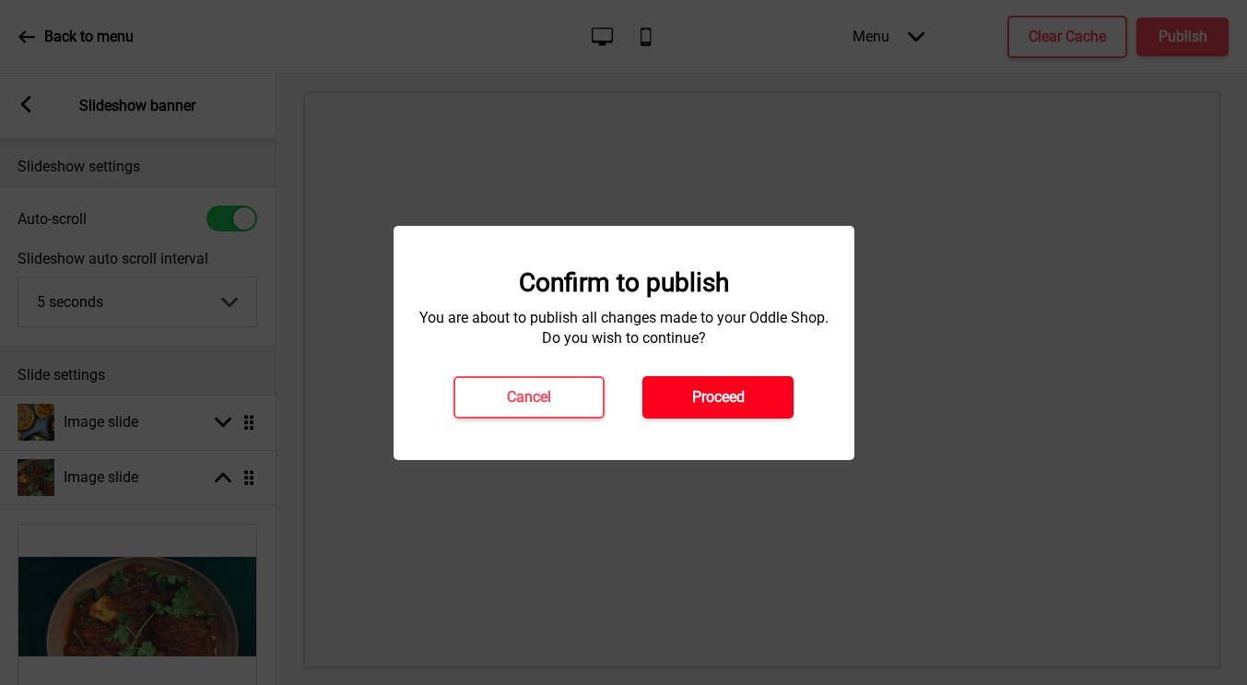
click at [723, 398] on h4 "Proceed" at bounding box center [718, 397] width 53 height 20
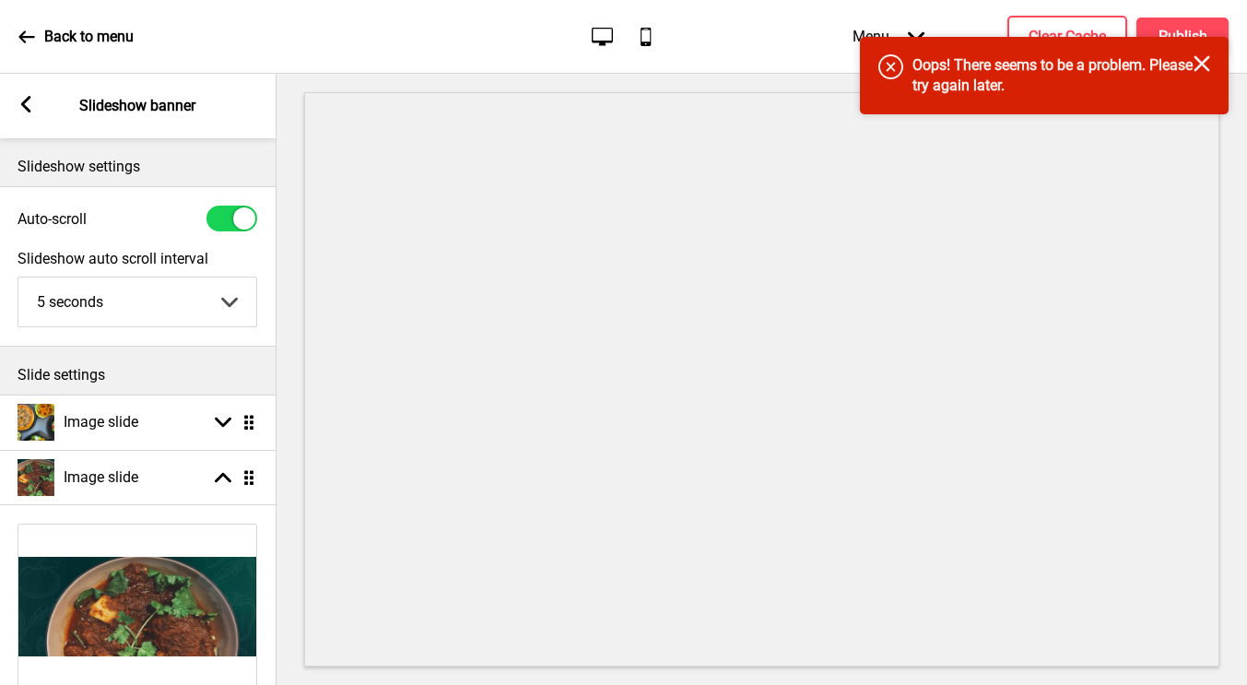
click at [1201, 65] on icon "Close" at bounding box center [1202, 63] width 17 height 17
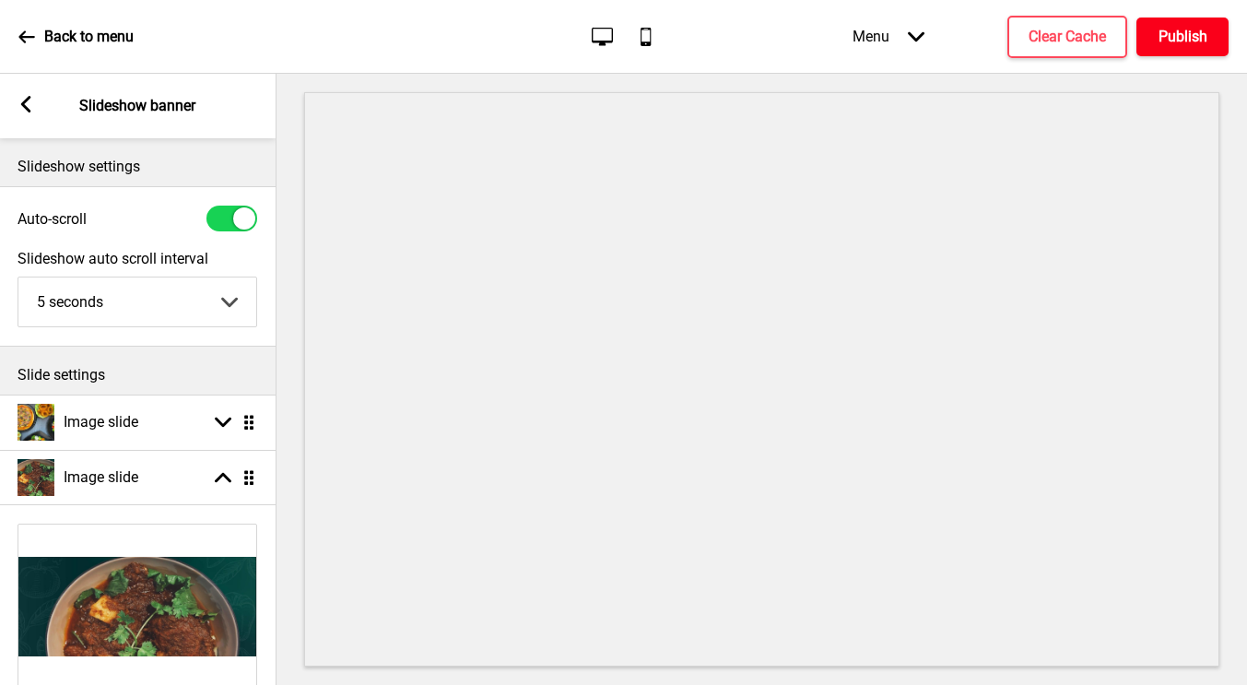
click at [1175, 30] on h4 "Publish" at bounding box center [1183, 37] width 49 height 20
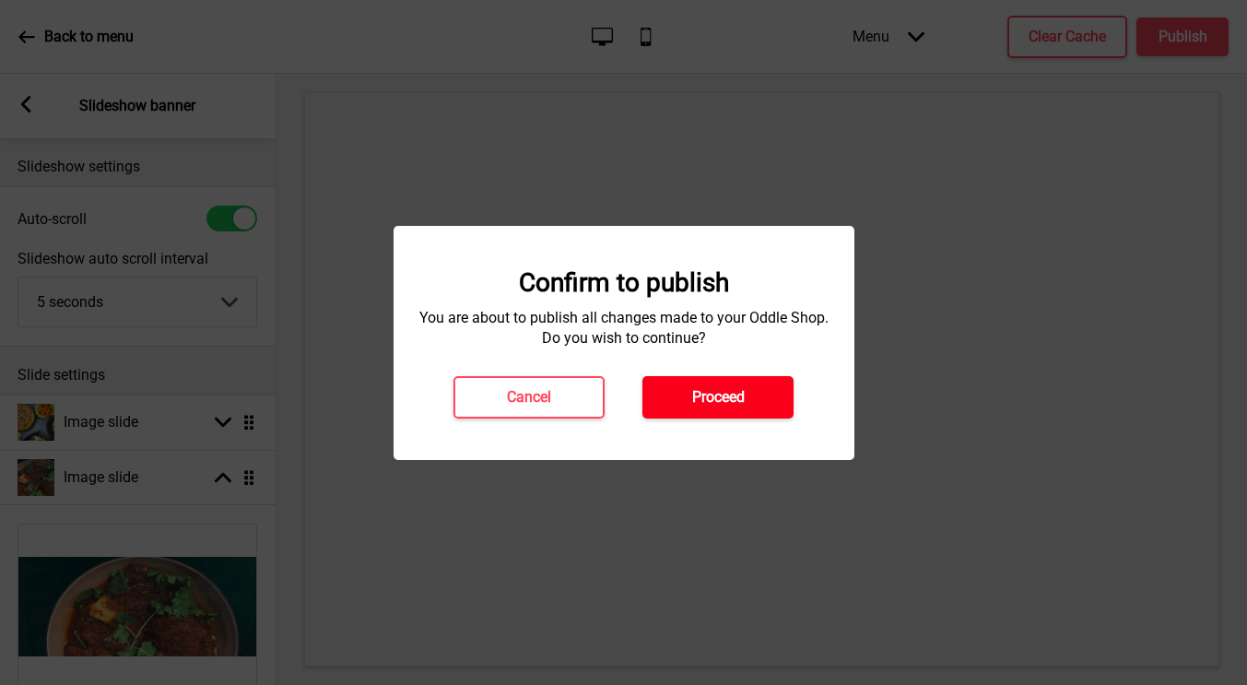
click at [705, 406] on h4 "Proceed" at bounding box center [718, 397] width 53 height 20
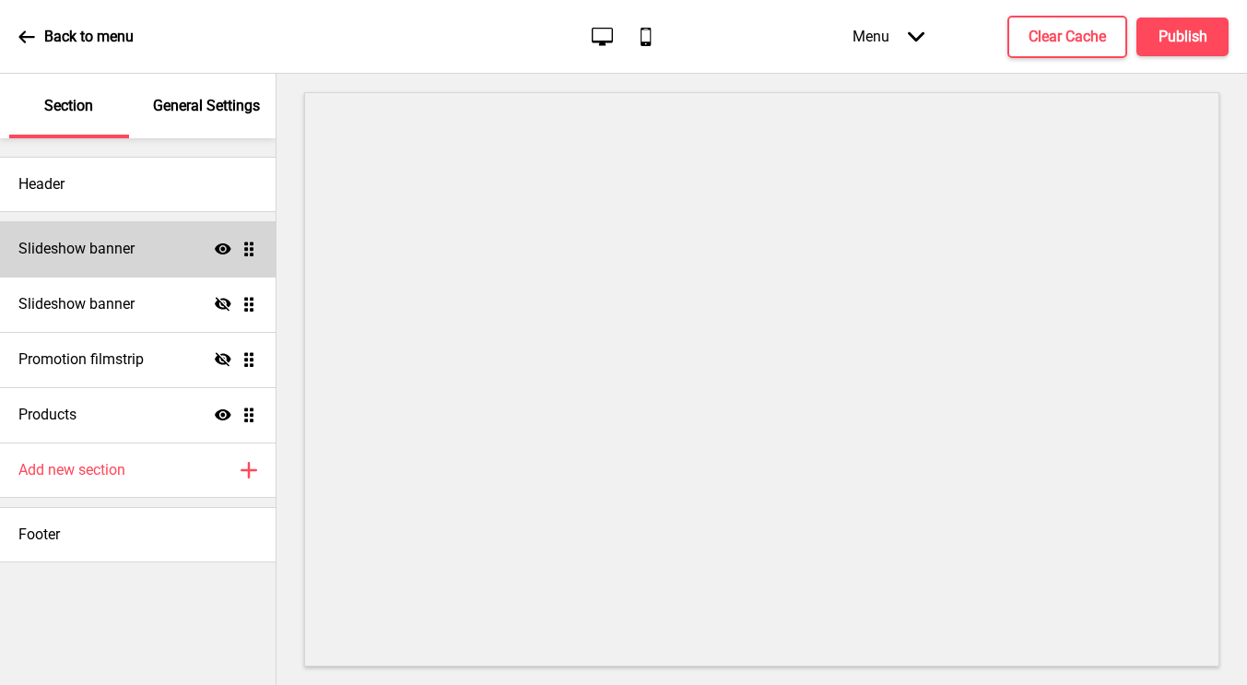
click at [110, 256] on h4 "Slideshow banner" at bounding box center [76, 249] width 116 height 20
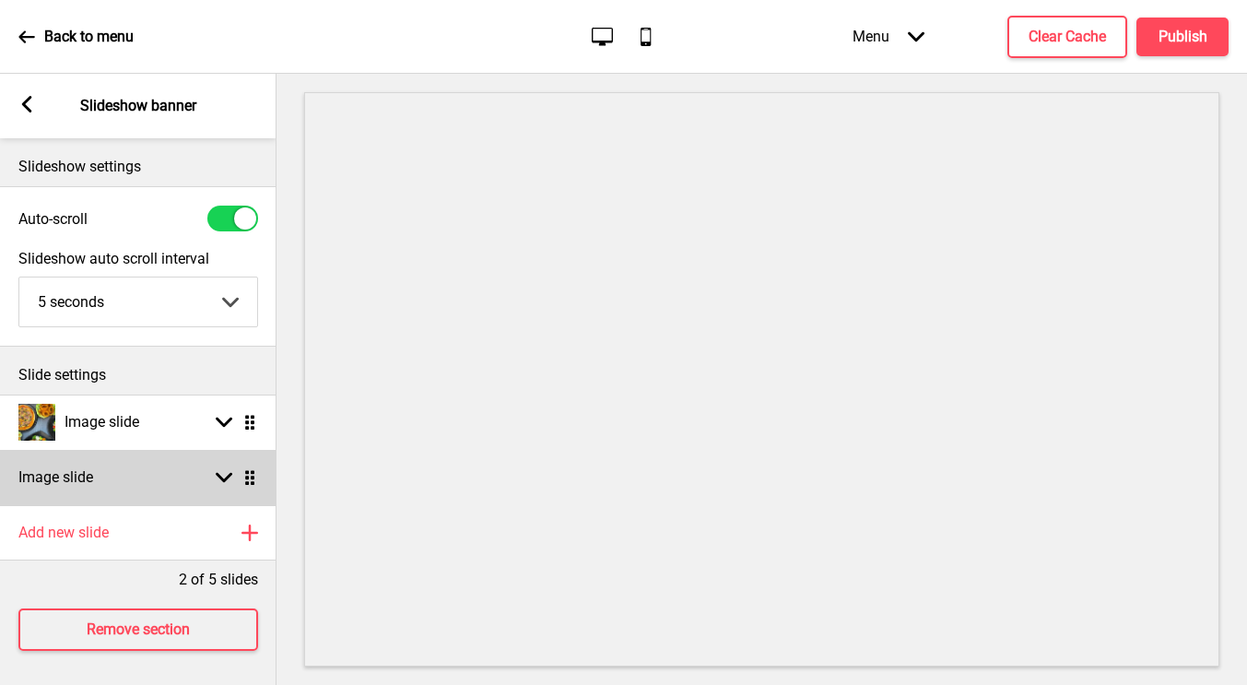
click at [143, 481] on div "Image slide Arrow down Drag" at bounding box center [138, 477] width 277 height 55
select select "right"
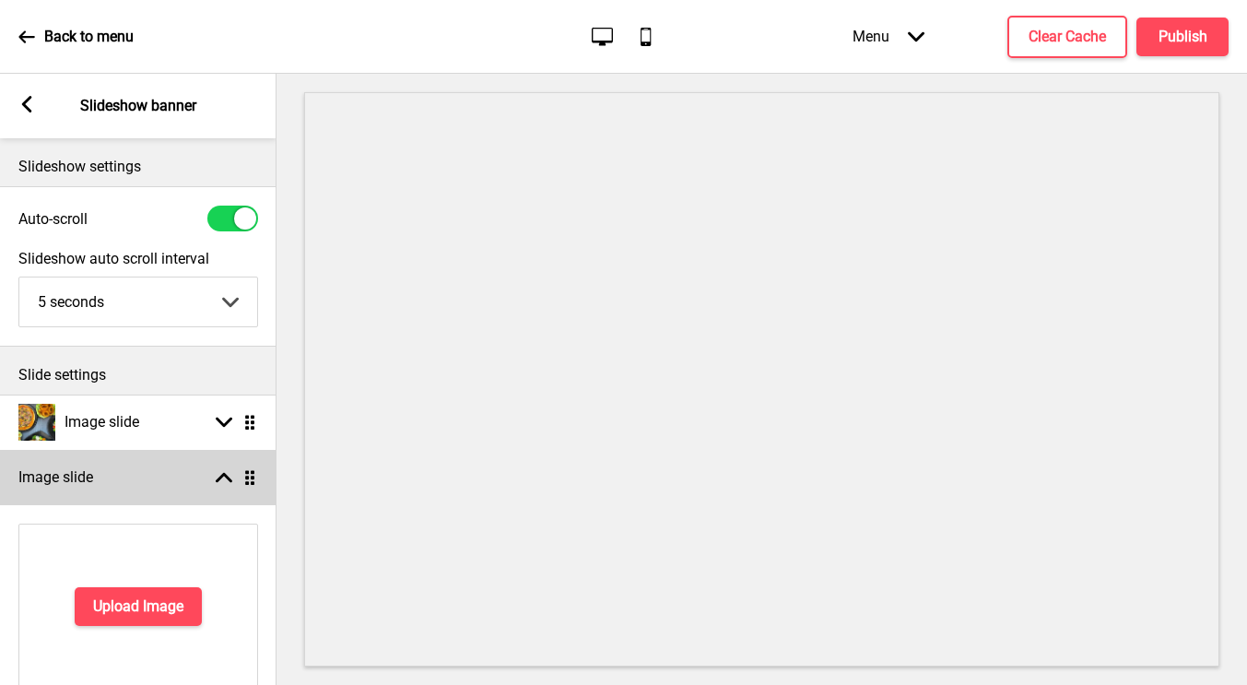
scroll to position [32, 0]
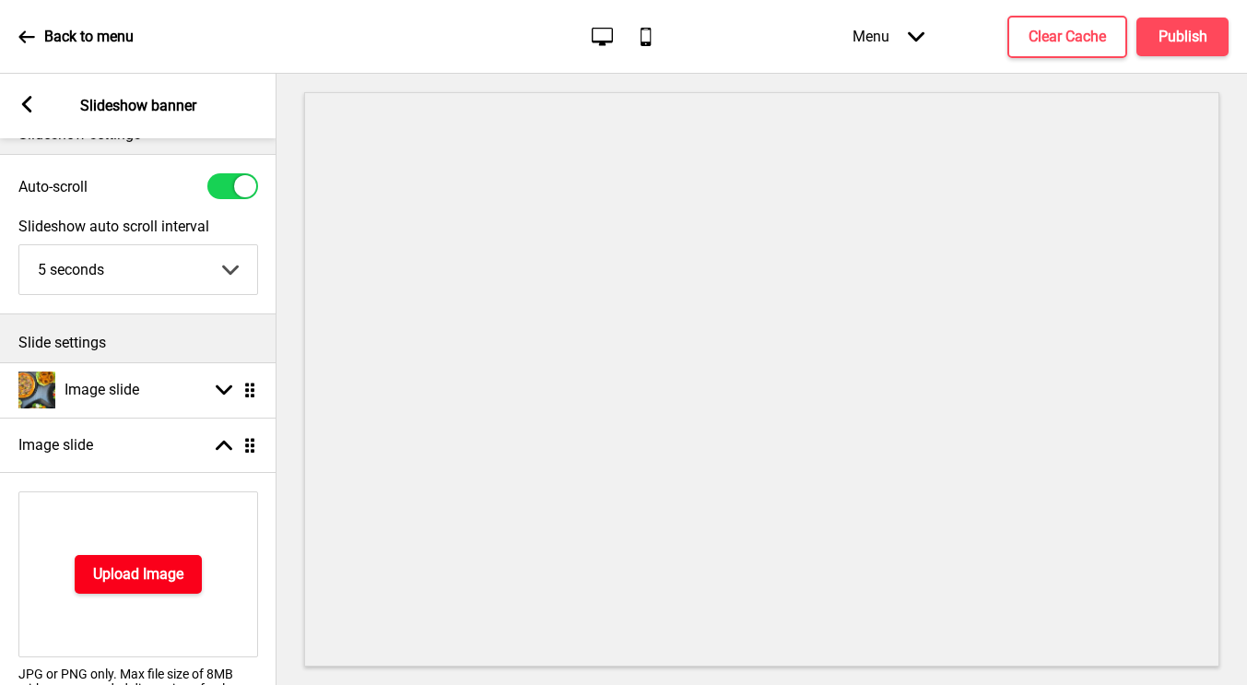
click at [127, 569] on h4 "Upload Image" at bounding box center [138, 574] width 90 height 20
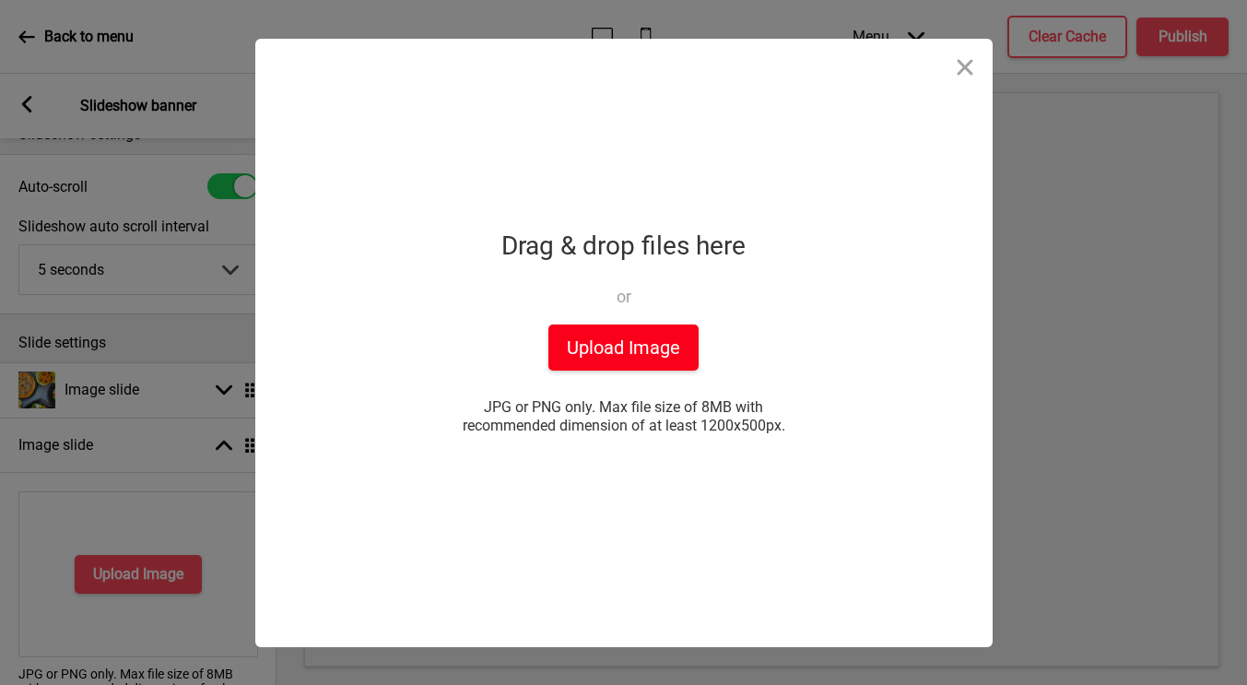
click at [618, 340] on button "Upload Image" at bounding box center [623, 347] width 150 height 46
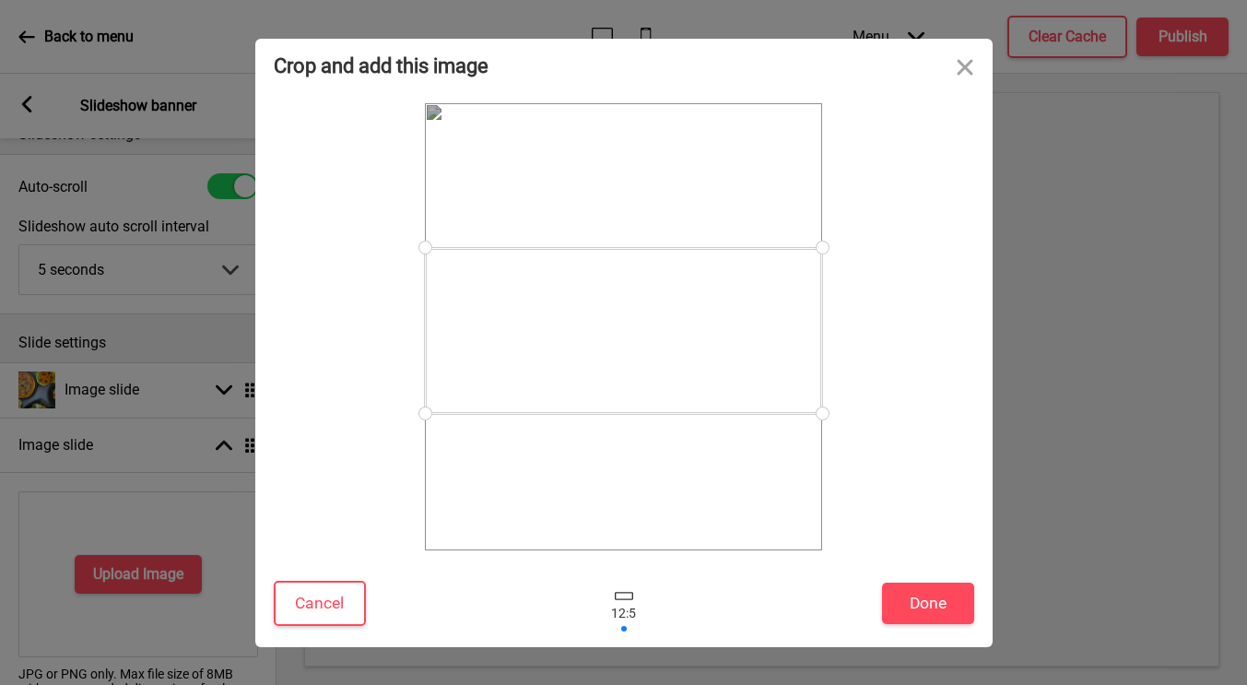
click at [760, 338] on div at bounding box center [623, 331] width 397 height 166
click at [908, 598] on button "Done" at bounding box center [928, 603] width 92 height 41
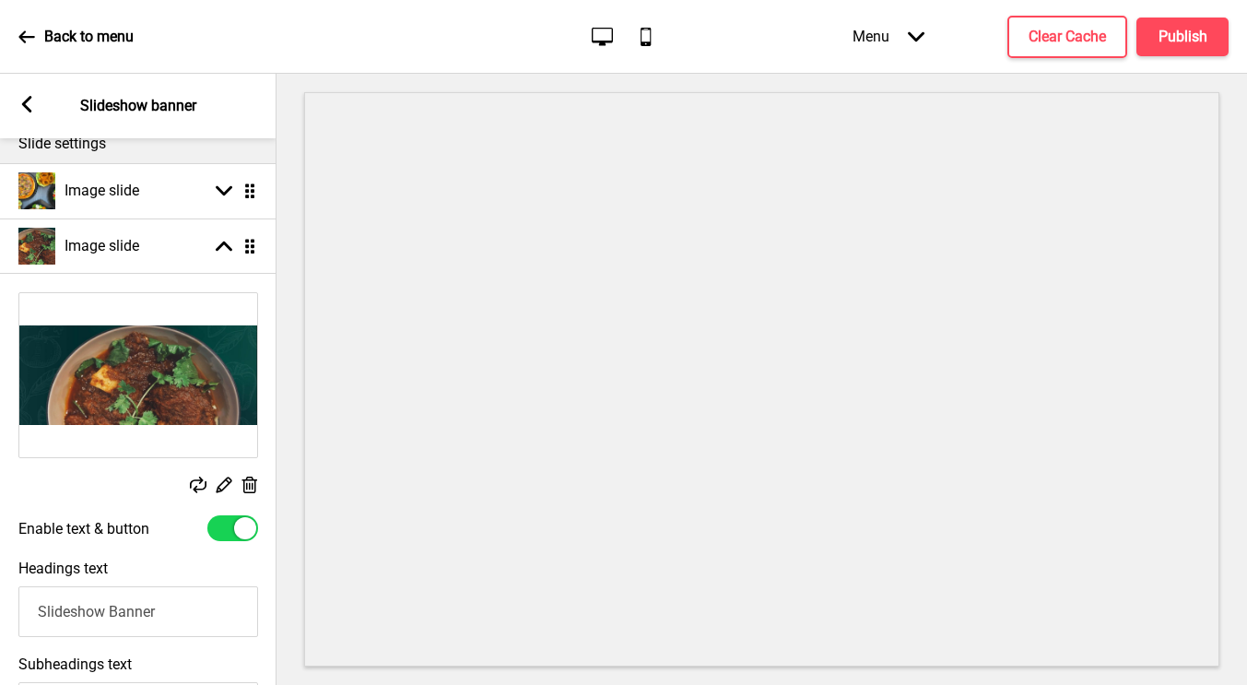
scroll to position [339, 0]
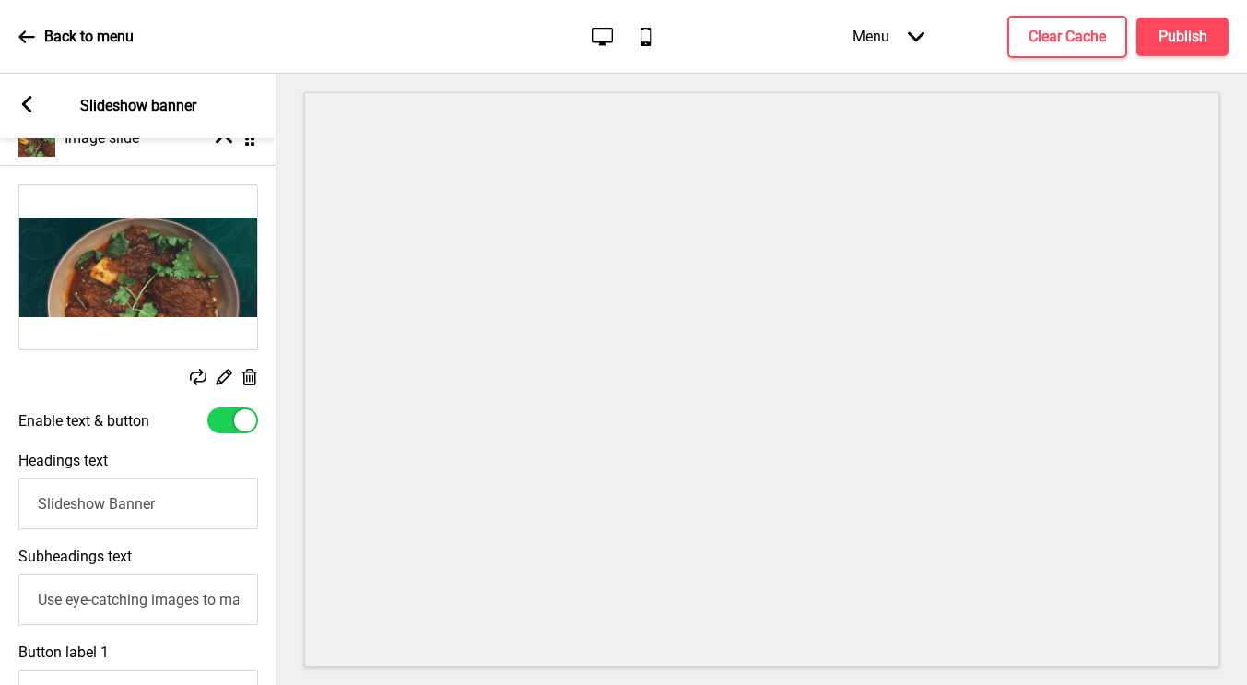
click at [144, 506] on input "Slideshow Banner" at bounding box center [138, 503] width 240 height 51
drag, startPoint x: 173, startPoint y: 509, endPoint x: 10, endPoint y: 508, distance: 163.1
click at [10, 508] on div "Headings text Slideshow Banner" at bounding box center [138, 490] width 277 height 96
paste input "Beef Rendang"
type input "Beef Rendang"
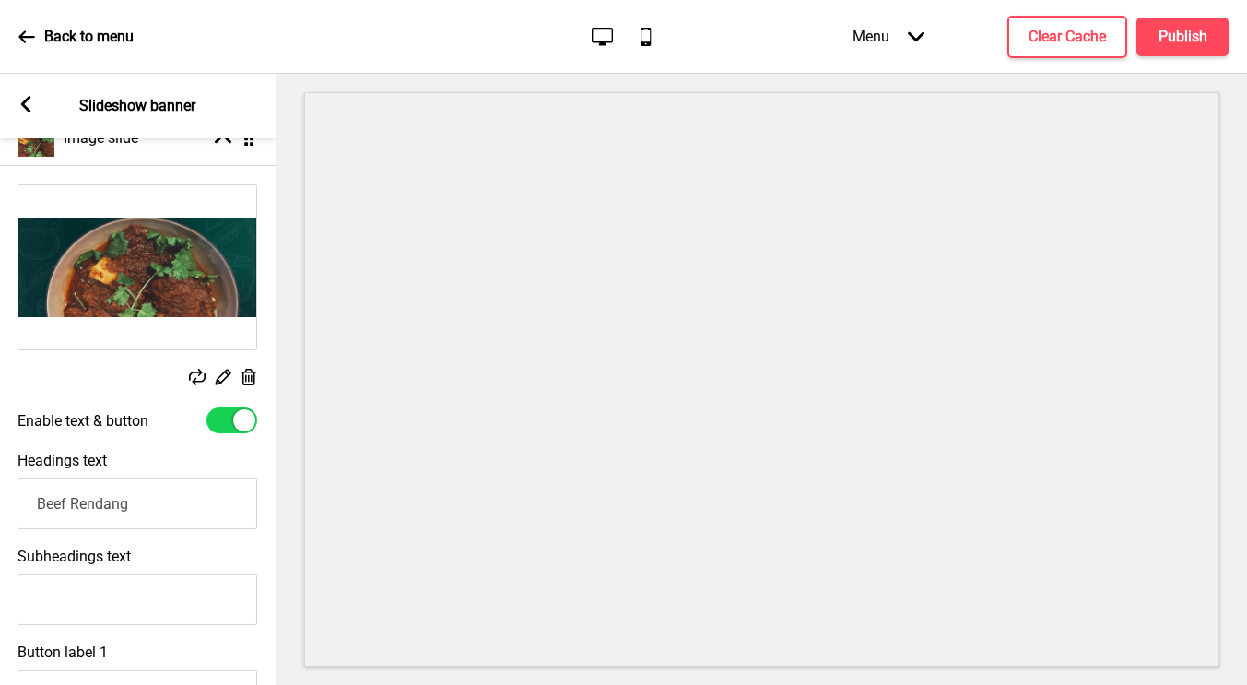
scroll to position [0, 0]
paste input "Rich, Hearty, and Simply Unforgettable"
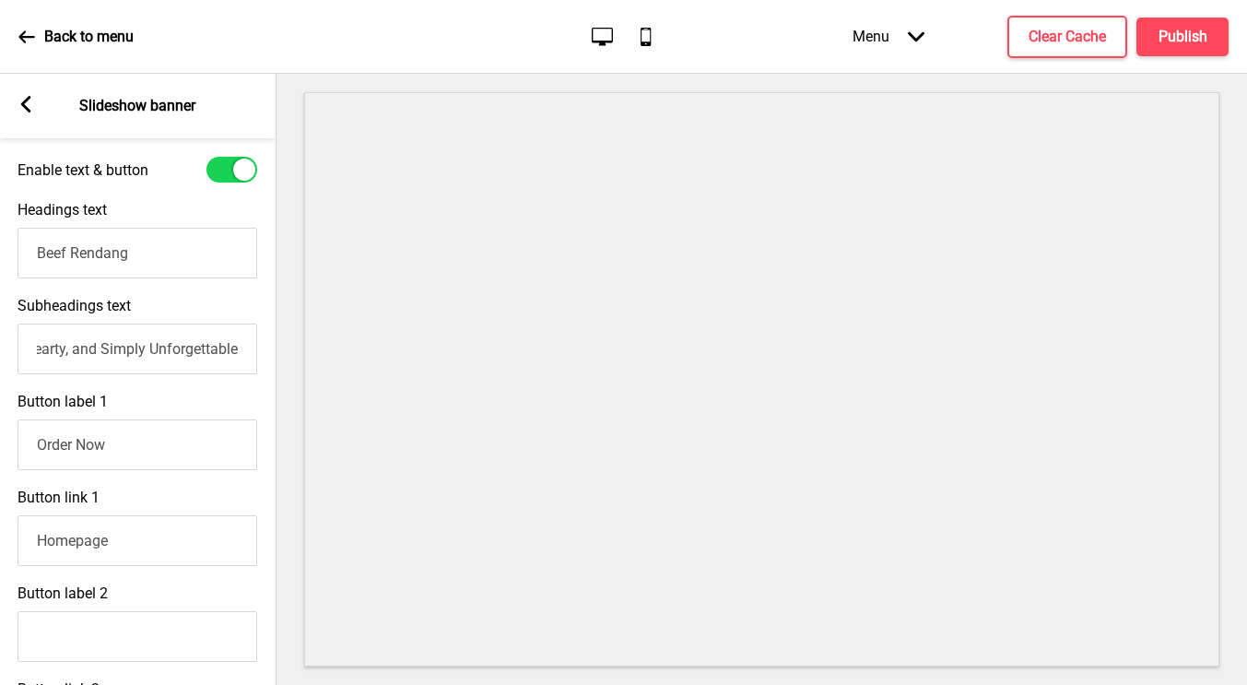
scroll to position [634, 0]
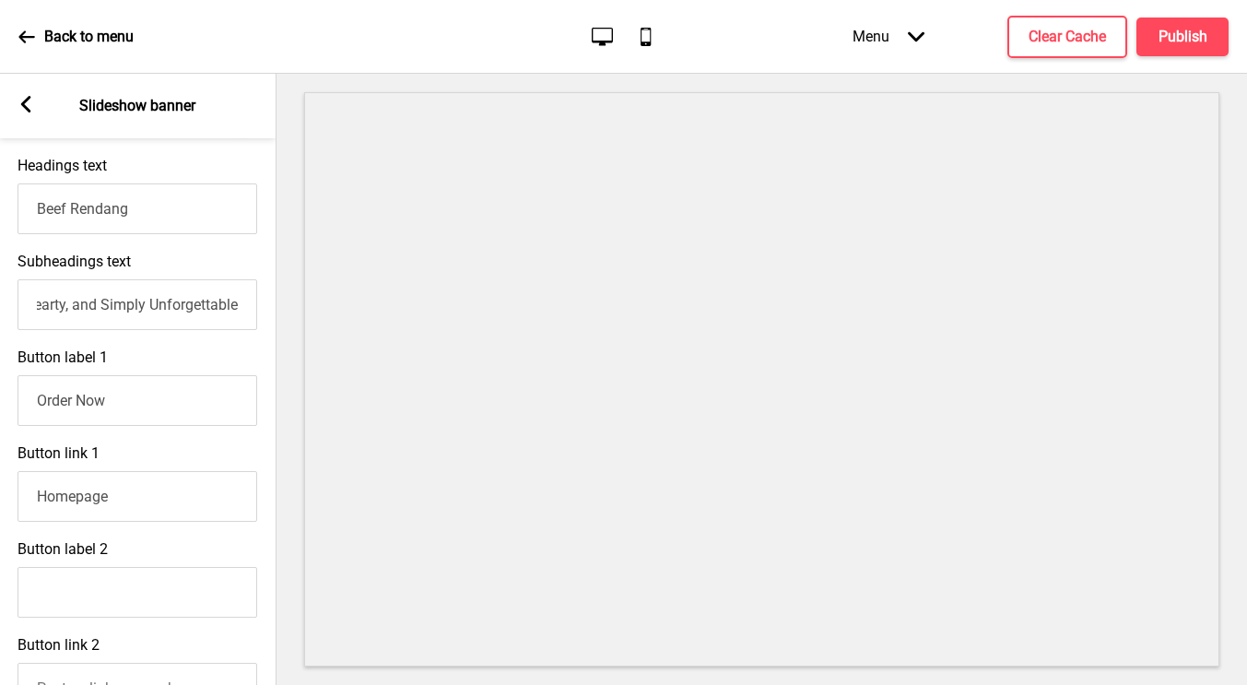
type input "Rich, Hearty, and Simply Unforgettable"
click at [183, 598] on input "Button label 2" at bounding box center [138, 592] width 240 height 51
paste input "[URL][DOMAIN_NAME]"
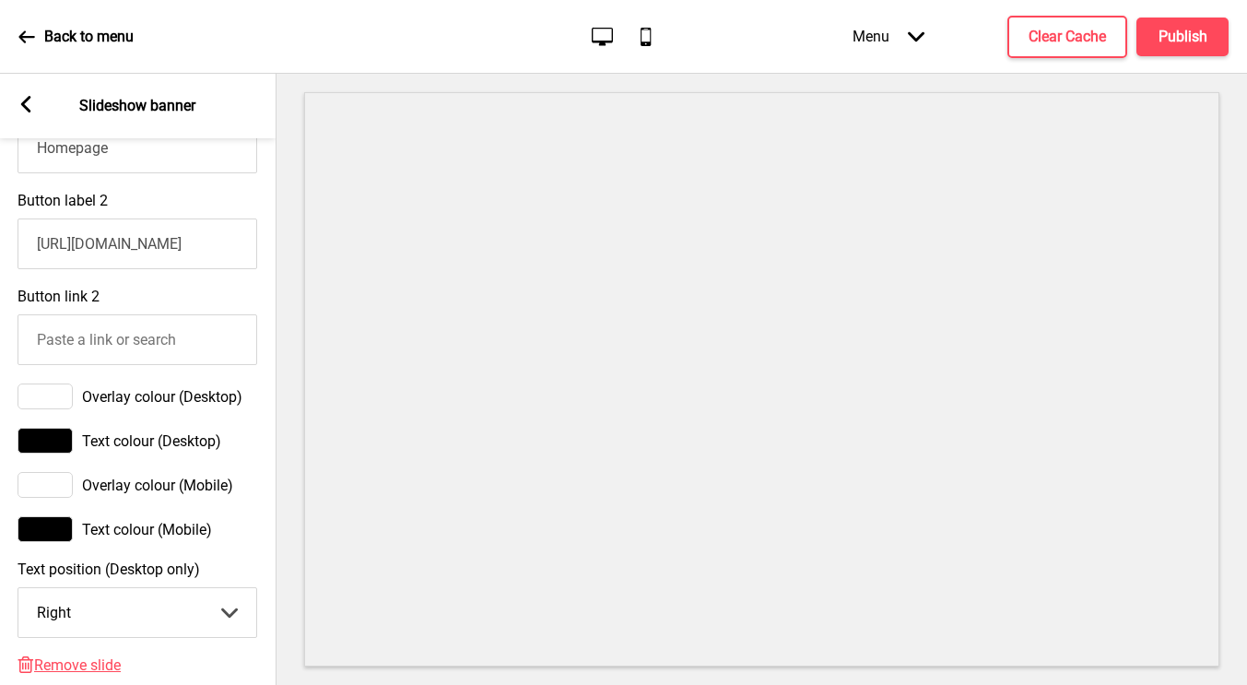
scroll to position [1035, 0]
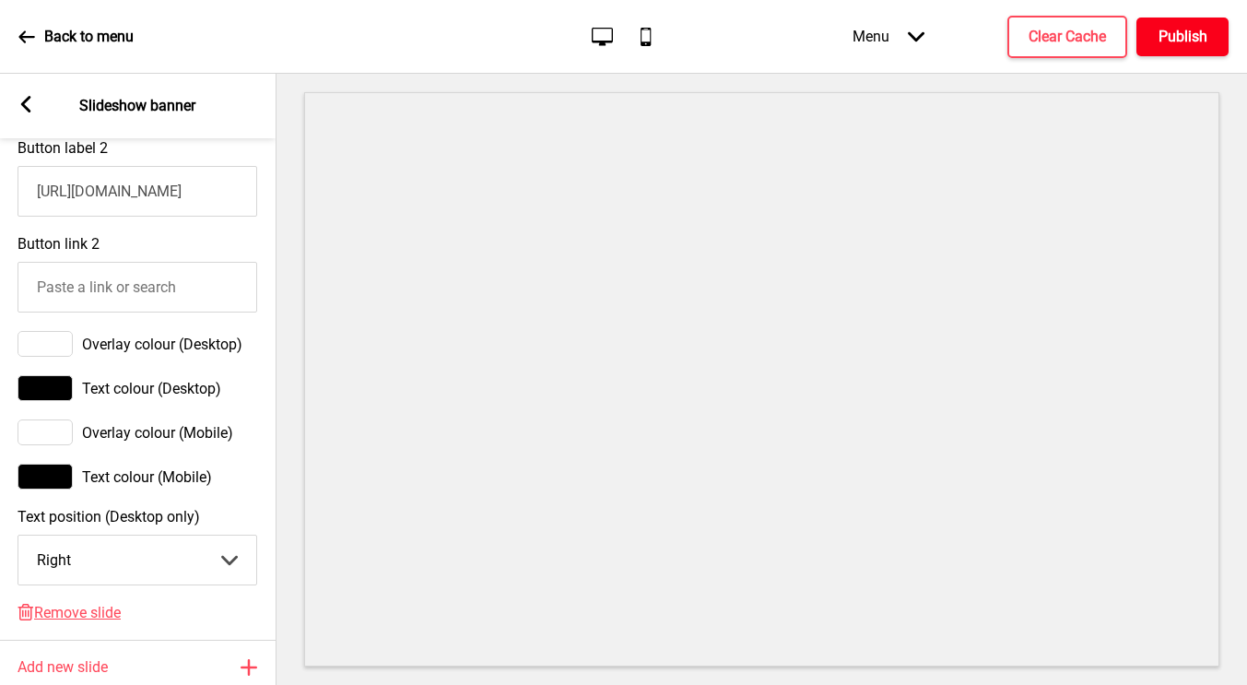
type input "[URL][DOMAIN_NAME]"
click at [1148, 39] on button "Publish" at bounding box center [1182, 37] width 92 height 39
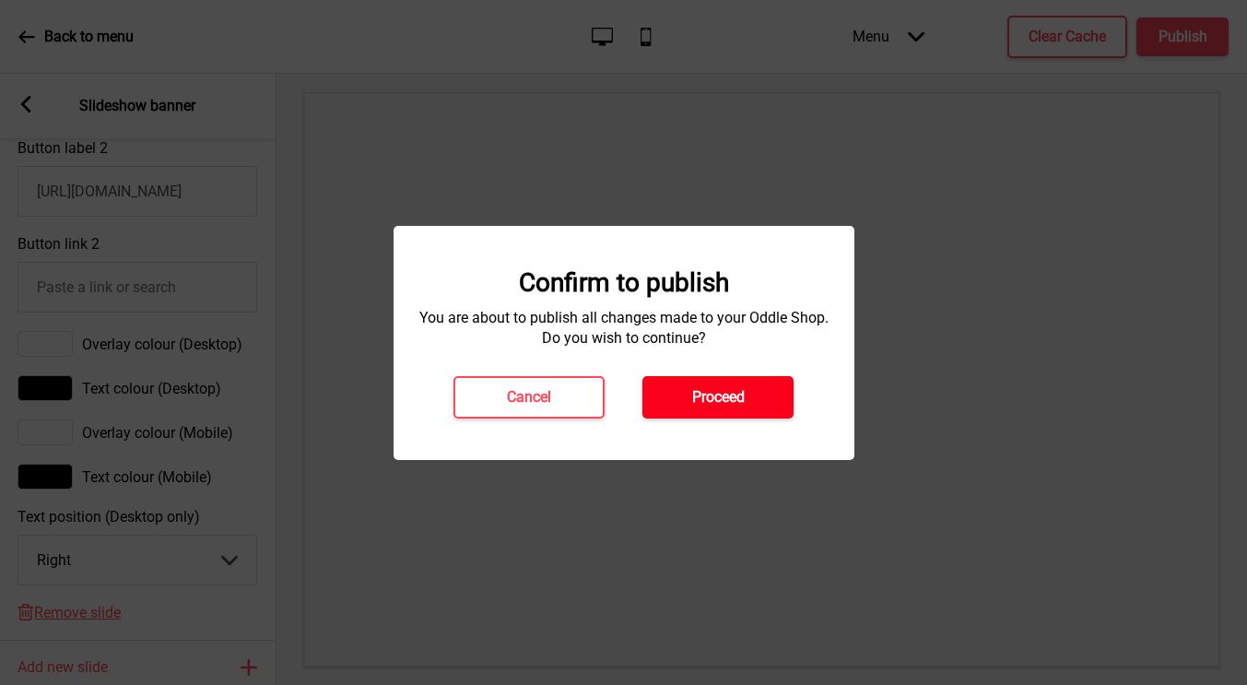
click at [772, 394] on button "Proceed" at bounding box center [717, 397] width 151 height 42
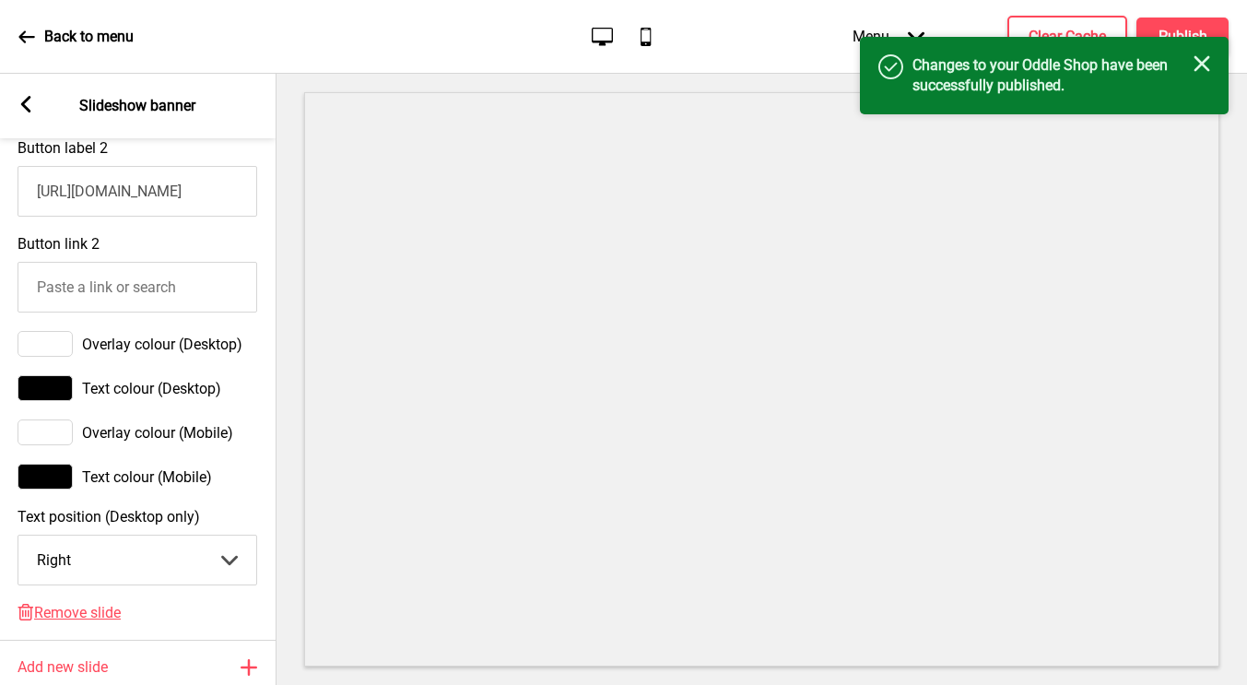
click at [1202, 59] on icon "Close" at bounding box center [1202, 63] width 17 height 17
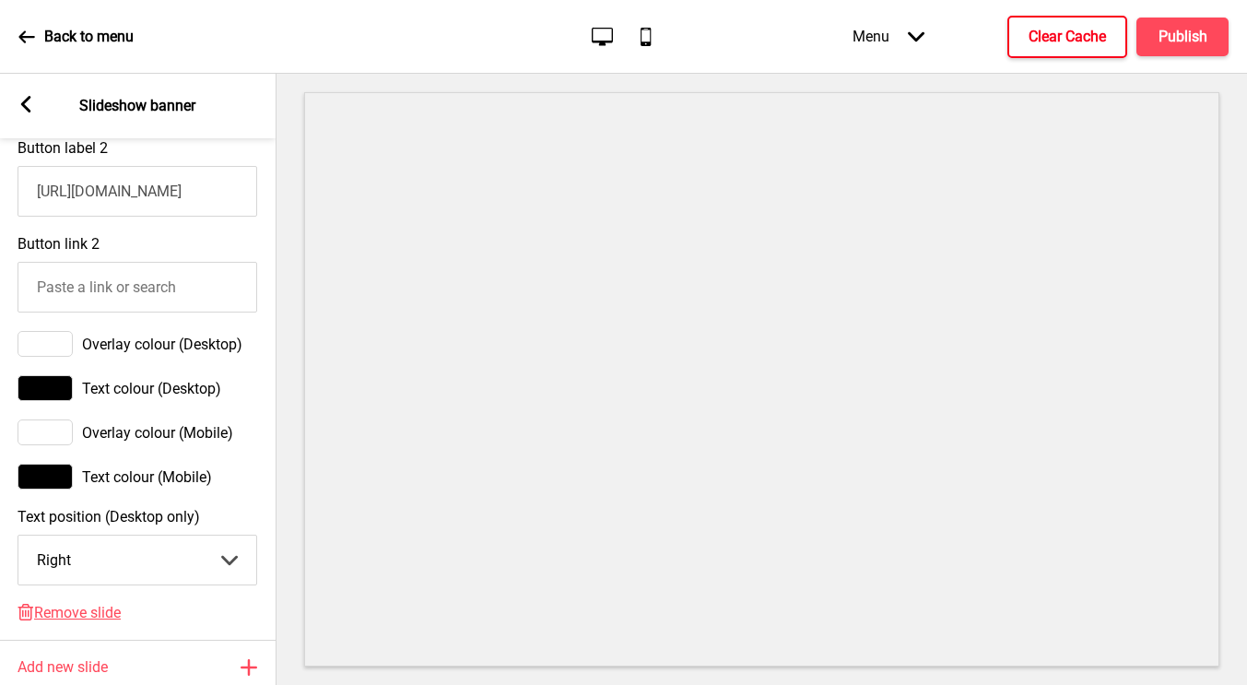
click at [1081, 50] on button "Clear Cache" at bounding box center [1067, 37] width 120 height 42
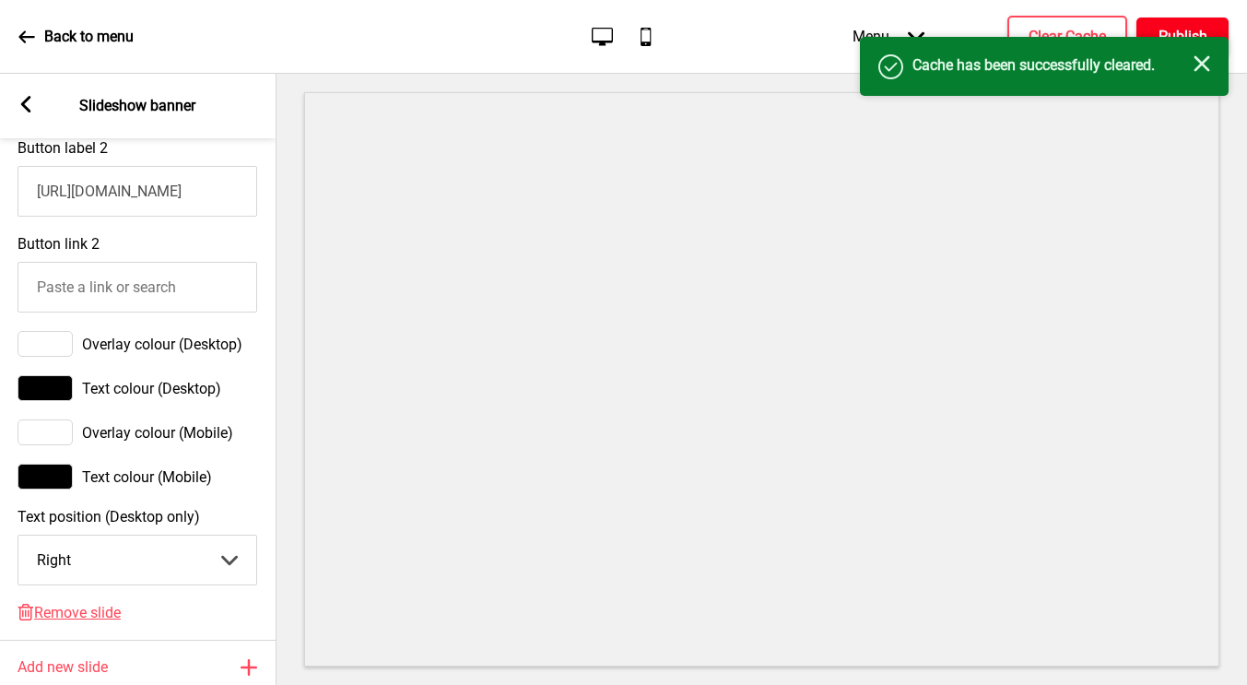
click at [1170, 28] on h4 "Publish" at bounding box center [1183, 37] width 49 height 20
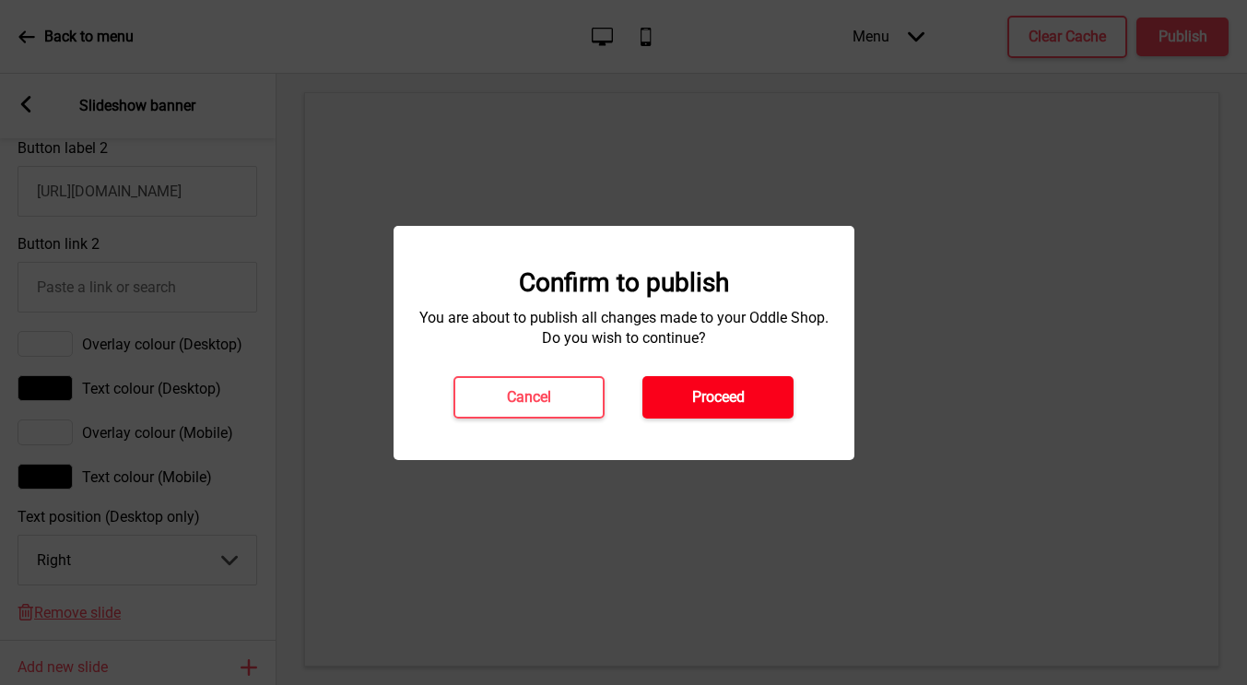
click at [720, 408] on button "Proceed" at bounding box center [717, 397] width 151 height 42
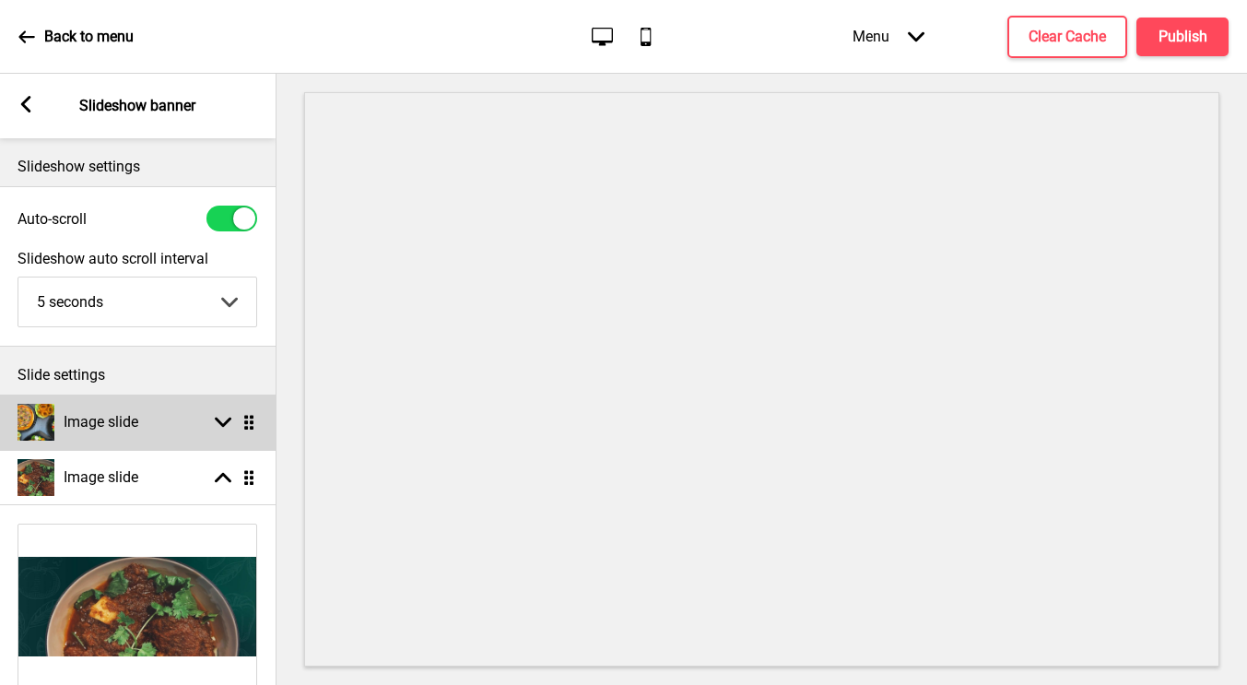
click at [134, 439] on div "Image slide" at bounding box center [78, 422] width 121 height 37
select select "right"
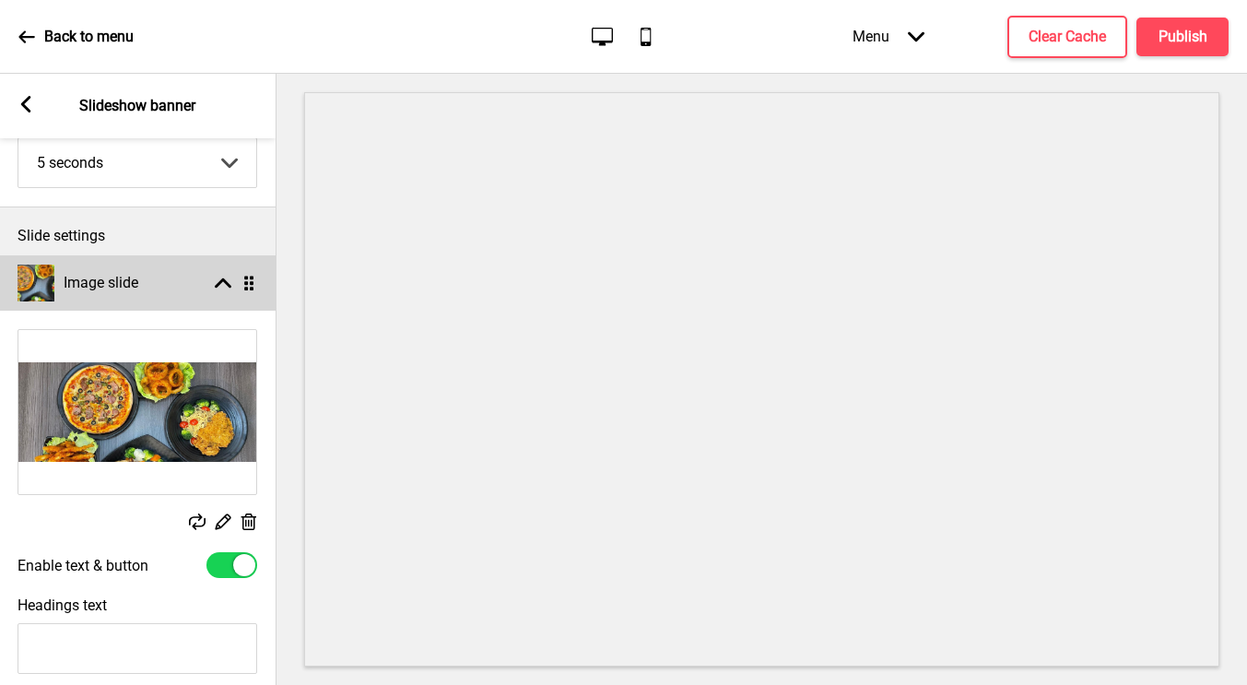
scroll to position [278, 0]
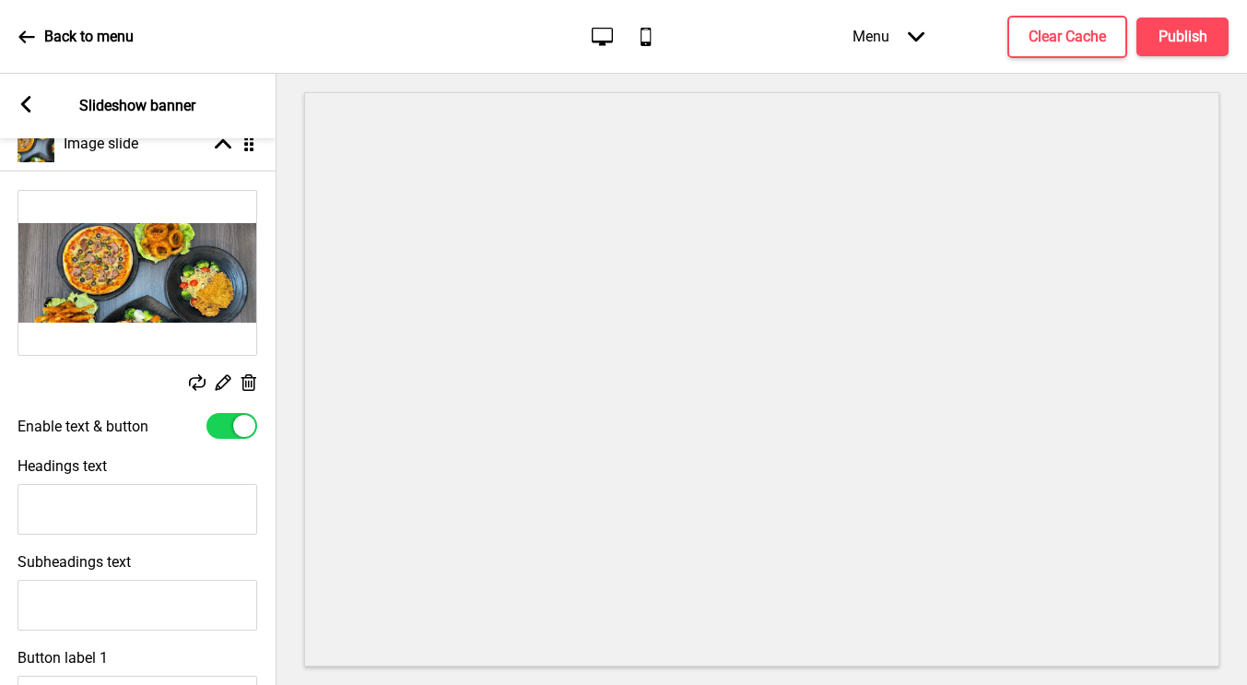
click at [225, 426] on div at bounding box center [231, 426] width 51 height 26
checkbox input "false"
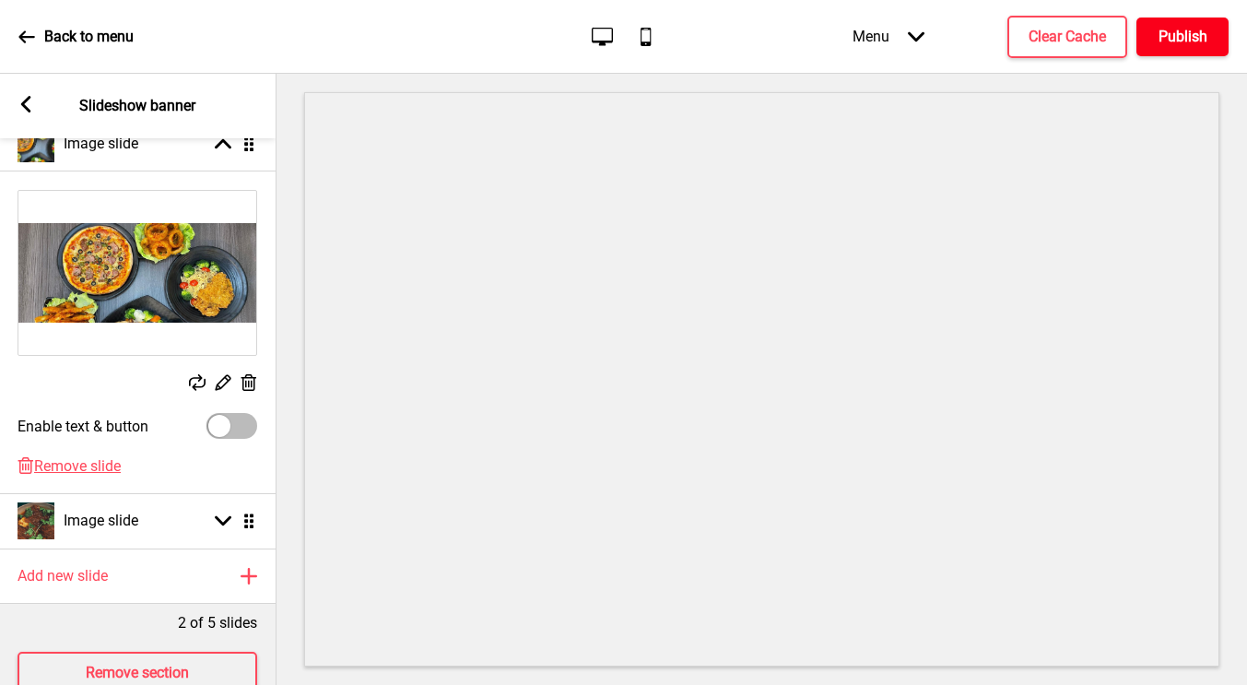
click at [1160, 44] on h4 "Publish" at bounding box center [1183, 37] width 49 height 20
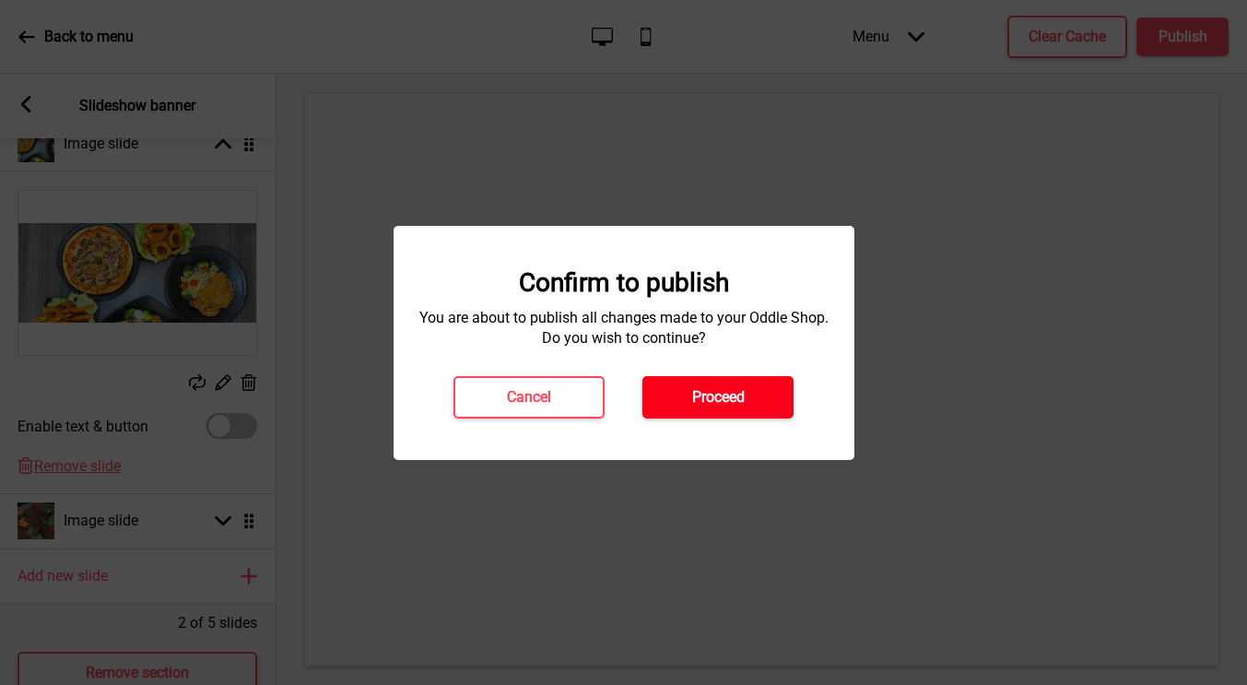
click at [736, 410] on button "Proceed" at bounding box center [717, 397] width 151 height 42
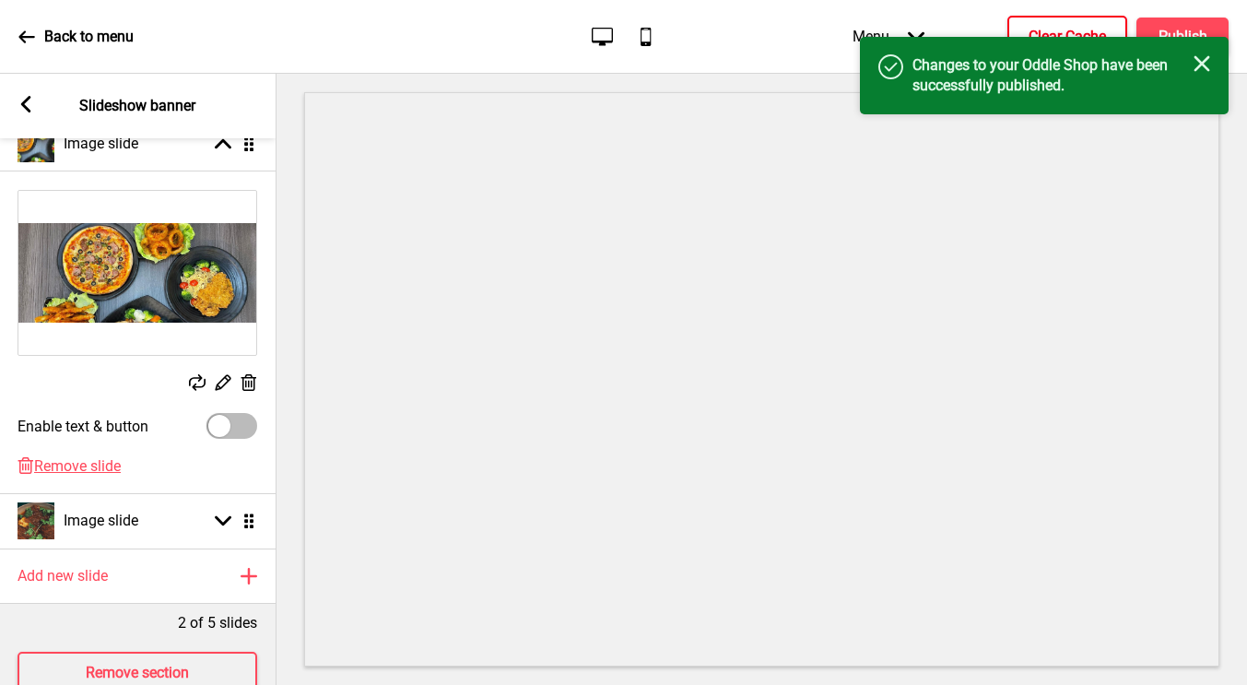
click at [1055, 23] on button "Clear Cache" at bounding box center [1067, 37] width 120 height 42
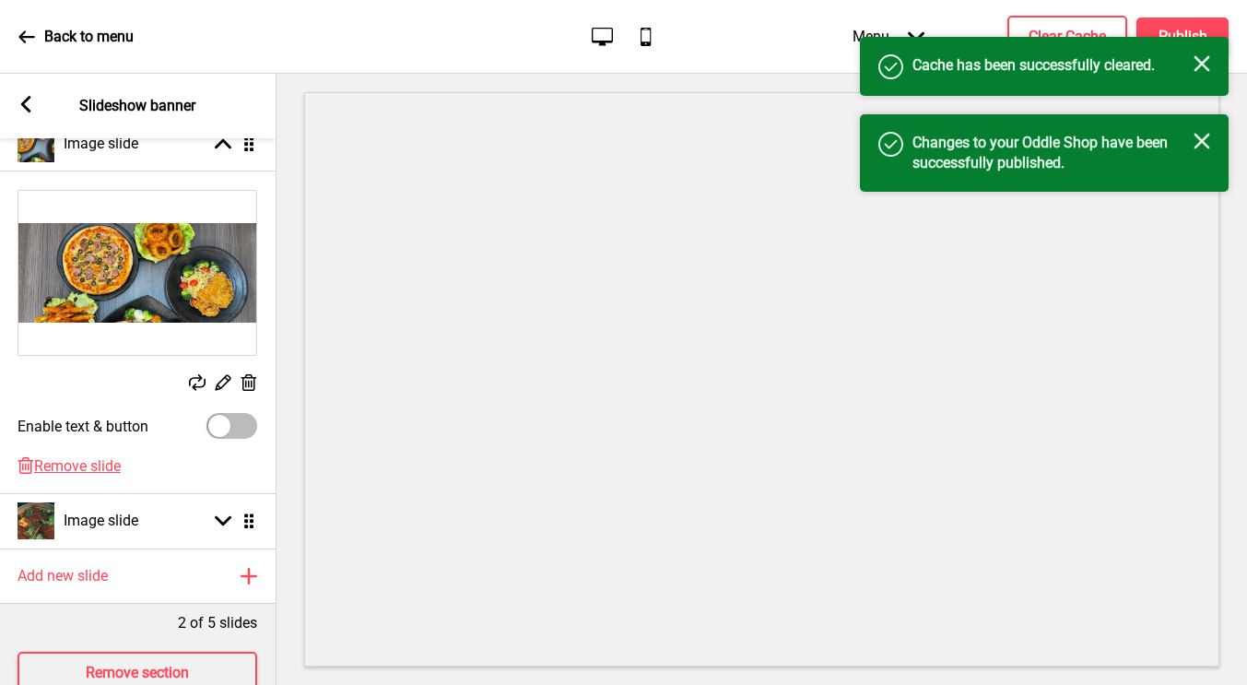
click at [1204, 54] on div "Success Cache has been successfully cleared. Close" at bounding box center [1044, 66] width 369 height 59
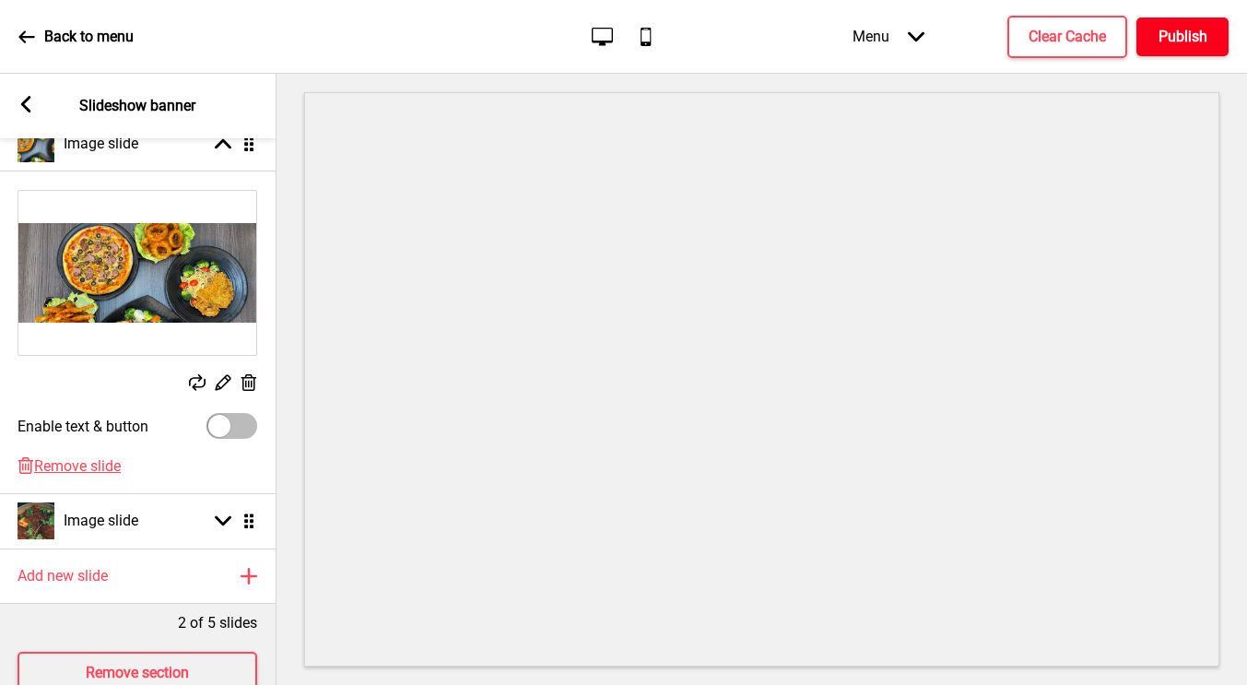
click at [1184, 41] on h4 "Publish" at bounding box center [1183, 37] width 49 height 20
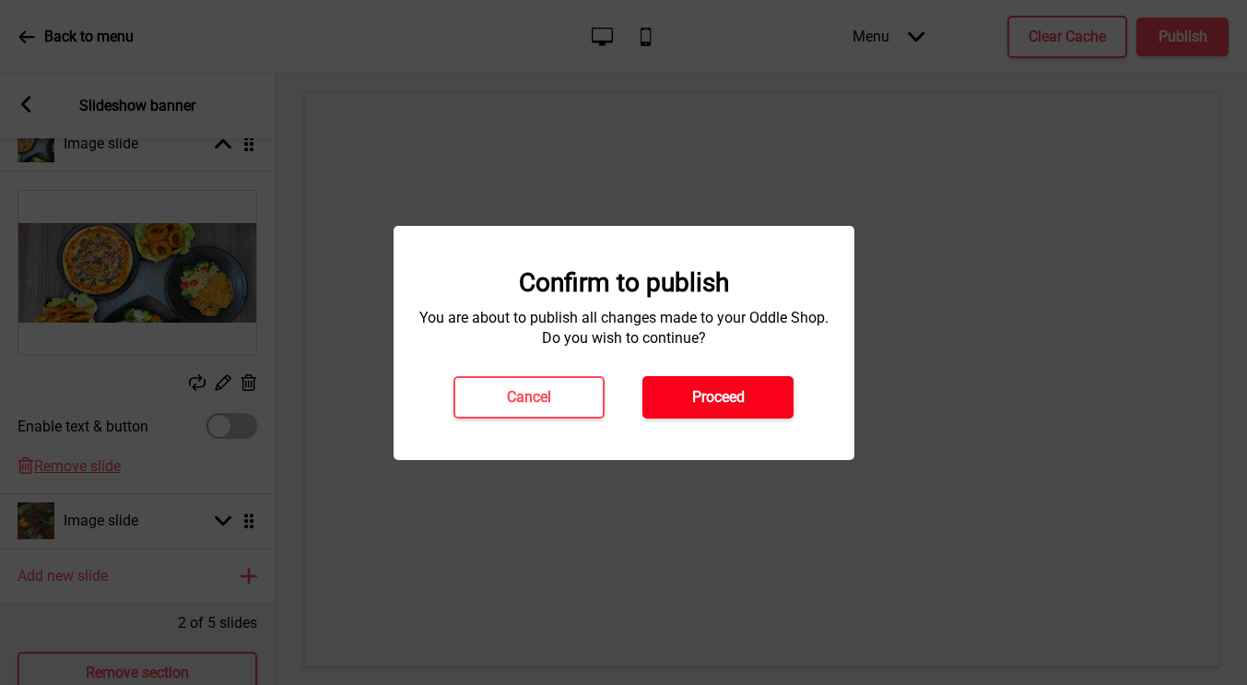
click at [714, 411] on button "Proceed" at bounding box center [717, 397] width 151 height 42
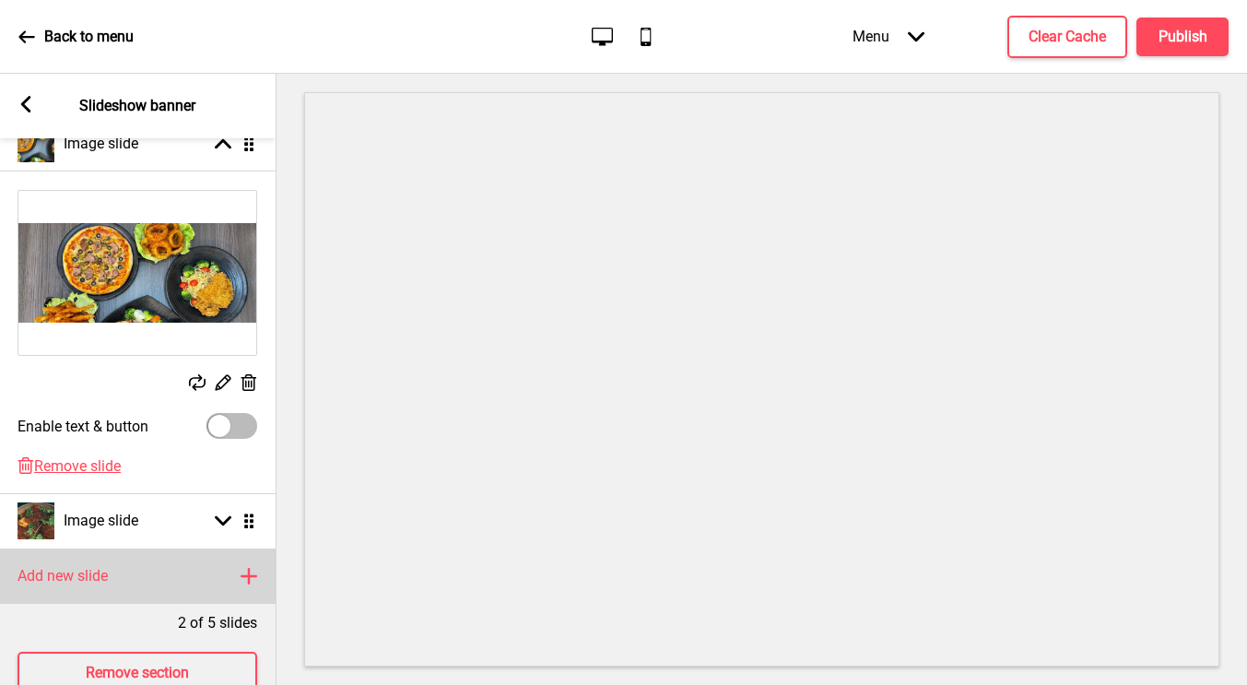
click at [176, 575] on div "Add new slide Plus" at bounding box center [137, 575] width 277 height 55
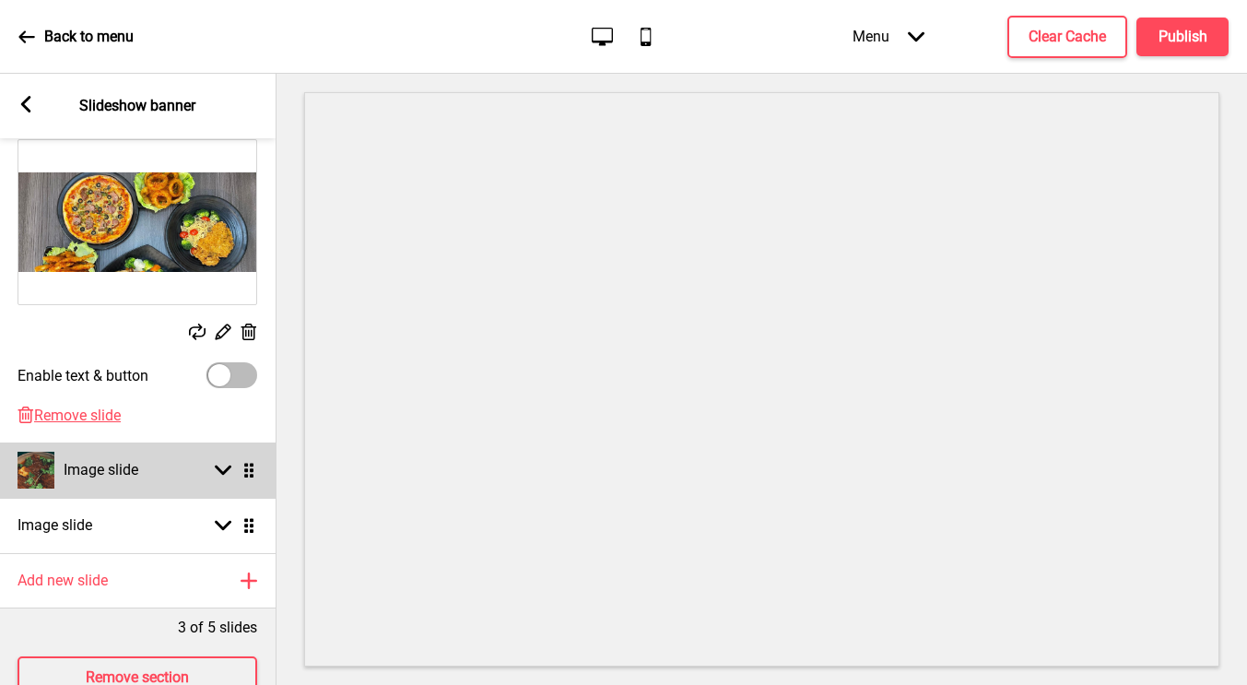
scroll to position [379, 0]
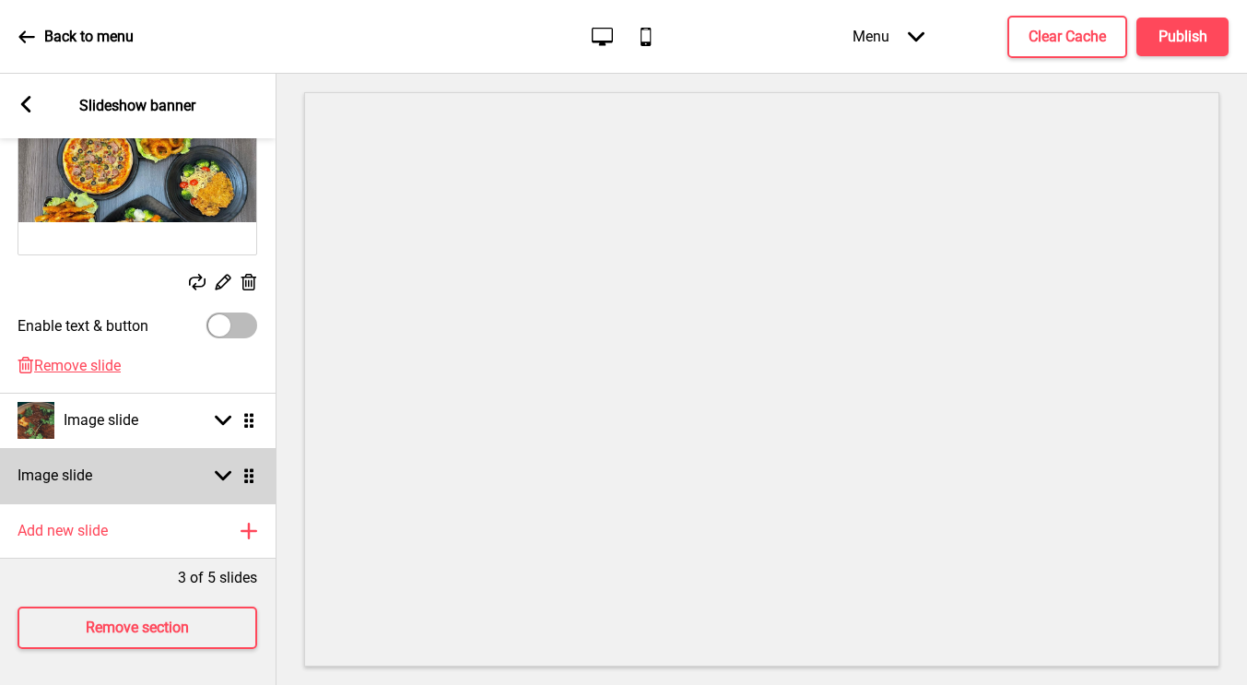
click at [215, 491] on div "Image slide Arrow down Drag" at bounding box center [137, 475] width 277 height 55
select select "right"
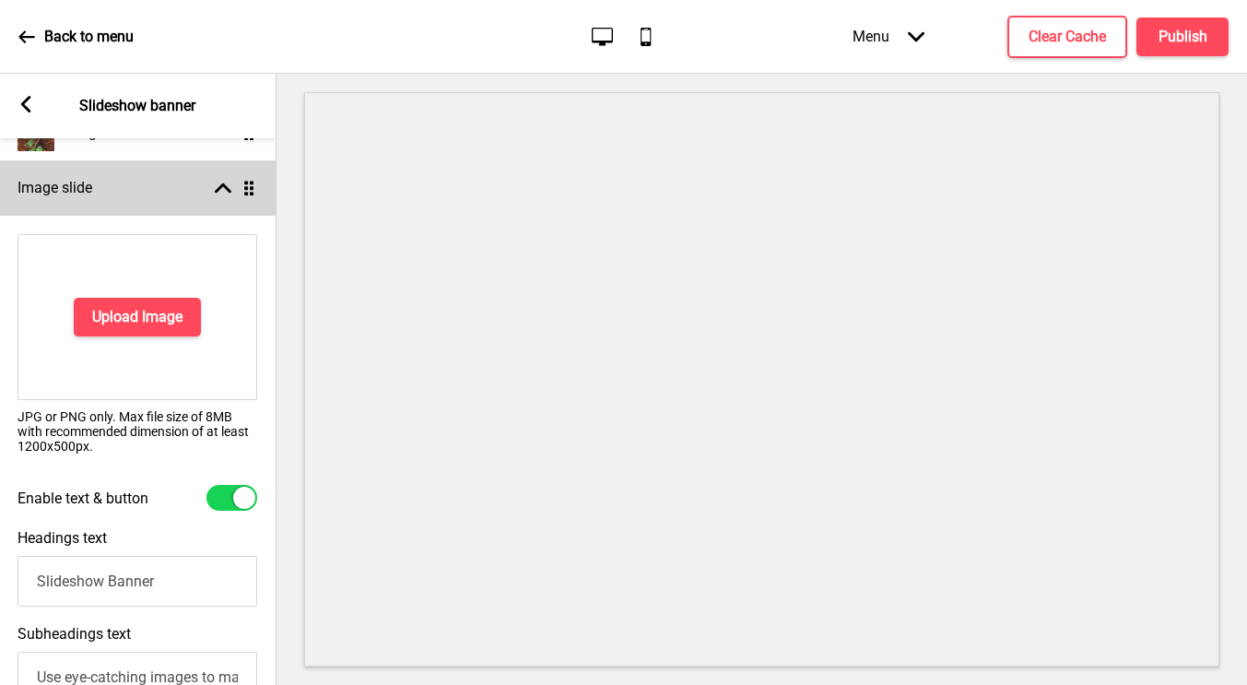
scroll to position [338, 0]
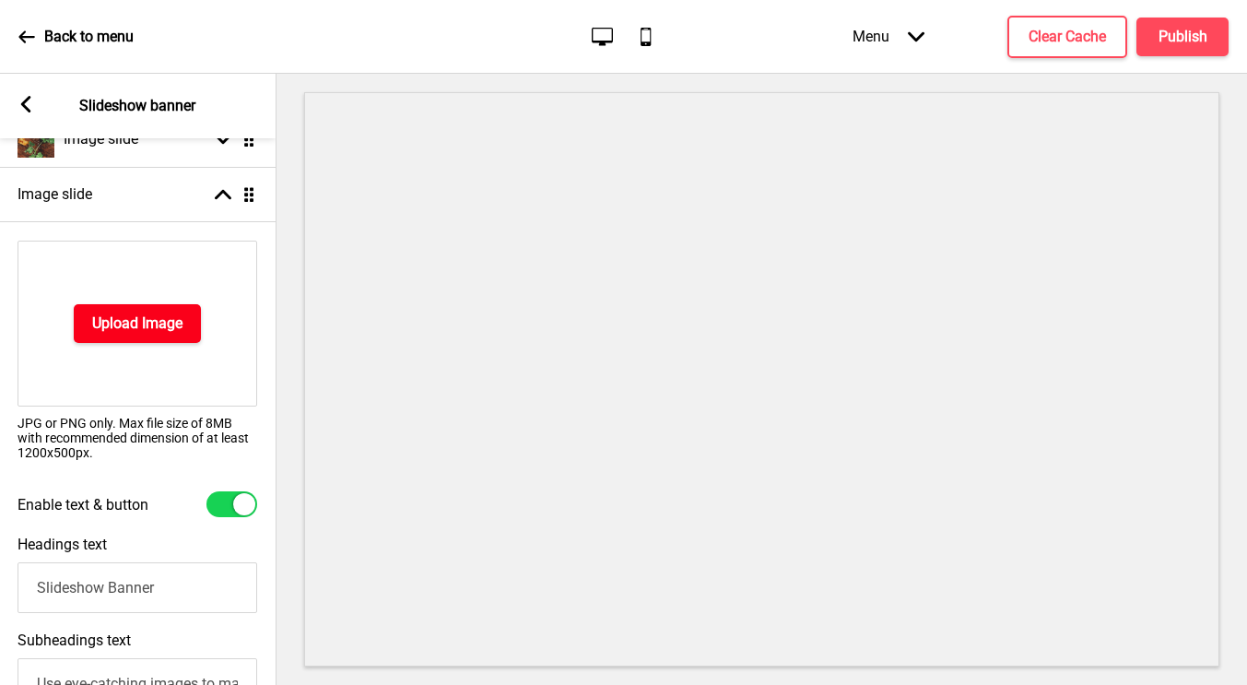
click at [154, 324] on h4 "Upload Image" at bounding box center [137, 323] width 90 height 20
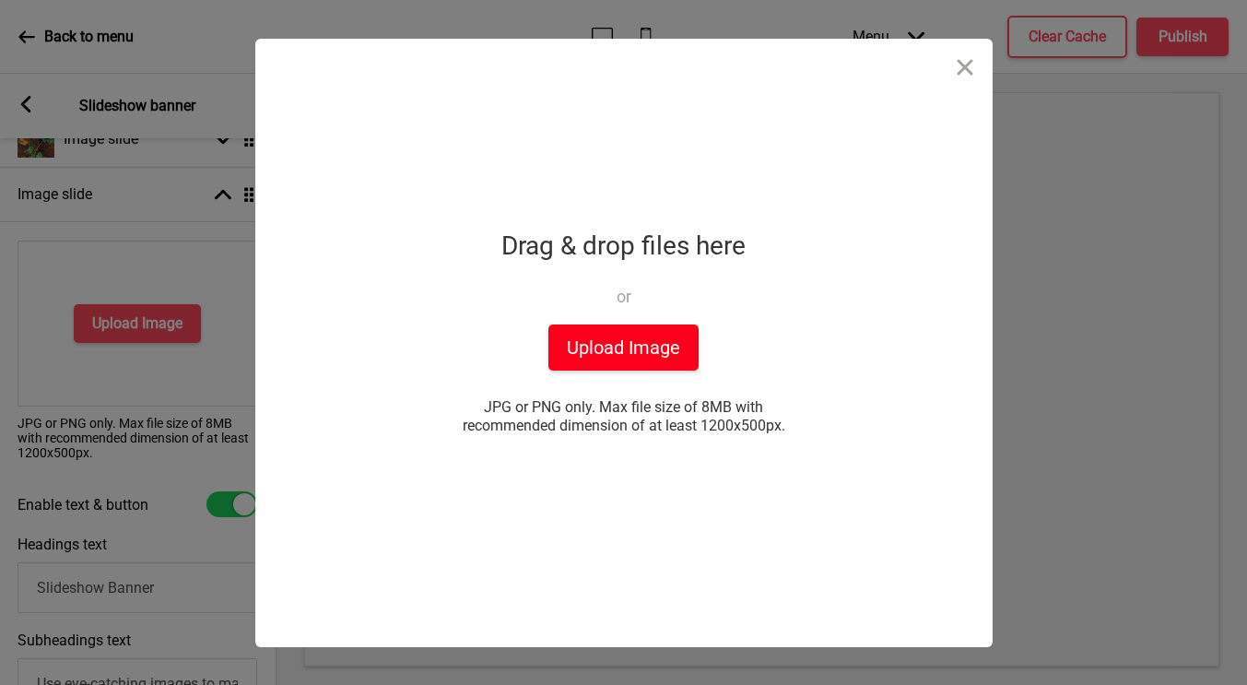
click at [590, 354] on button "Upload Image" at bounding box center [623, 347] width 150 height 46
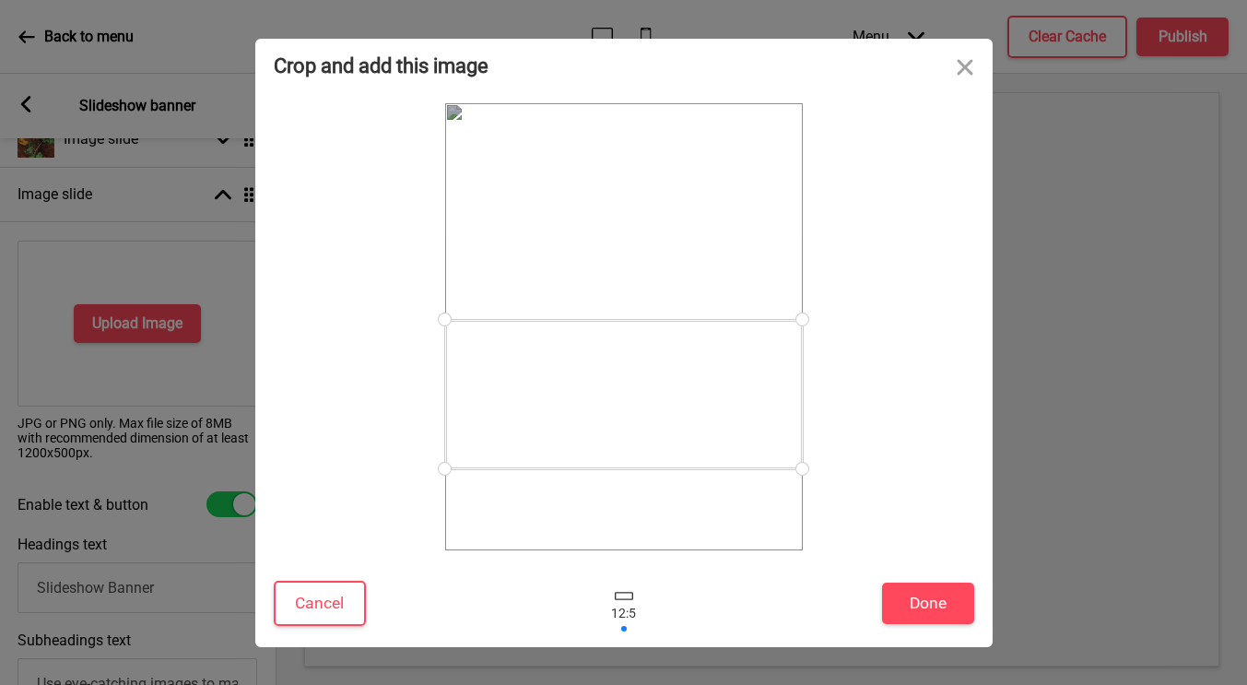
drag, startPoint x: 764, startPoint y: 334, endPoint x: 760, endPoint y: 401, distance: 67.4
click at [760, 401] on div at bounding box center [624, 394] width 358 height 149
click at [916, 600] on button "Done" at bounding box center [928, 603] width 92 height 41
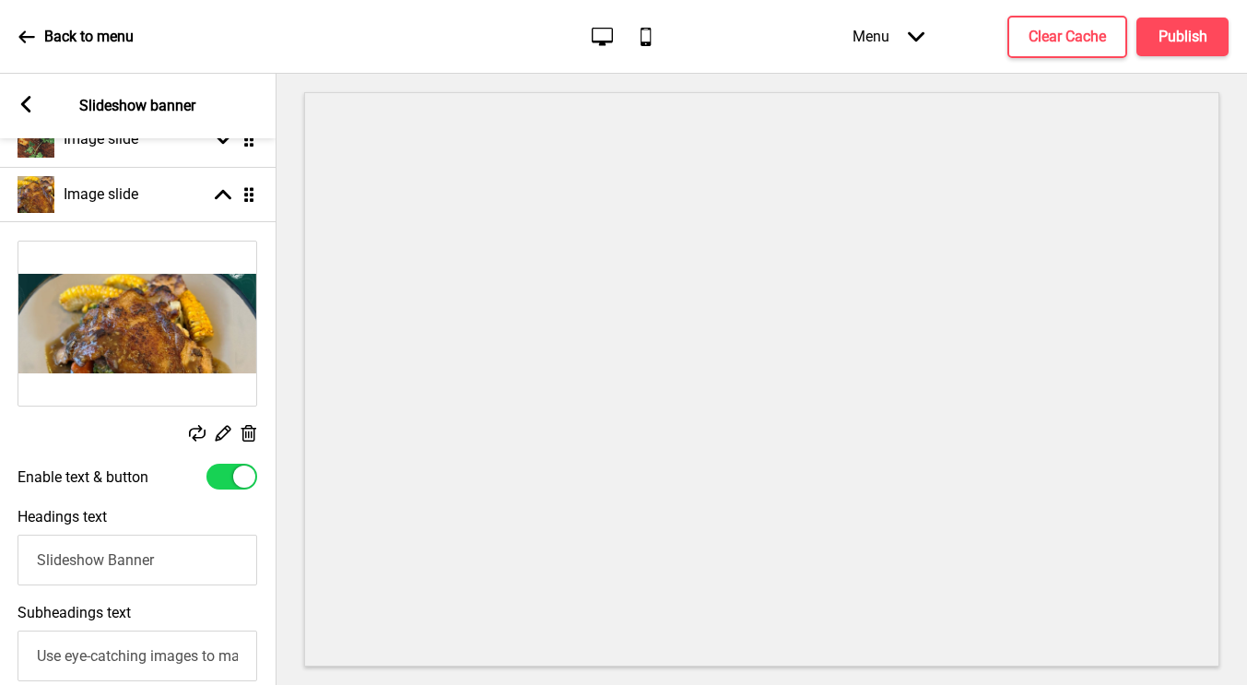
click at [141, 555] on input "Slideshow Banner" at bounding box center [138, 560] width 240 height 51
paste input "signature Chicken Chop!"
drag, startPoint x: 83, startPoint y: 563, endPoint x: 10, endPoint y: 561, distance: 72.8
click at [10, 561] on div "Headings text Slideshow Bannsignature Chicken Chop!er" at bounding box center [137, 547] width 277 height 96
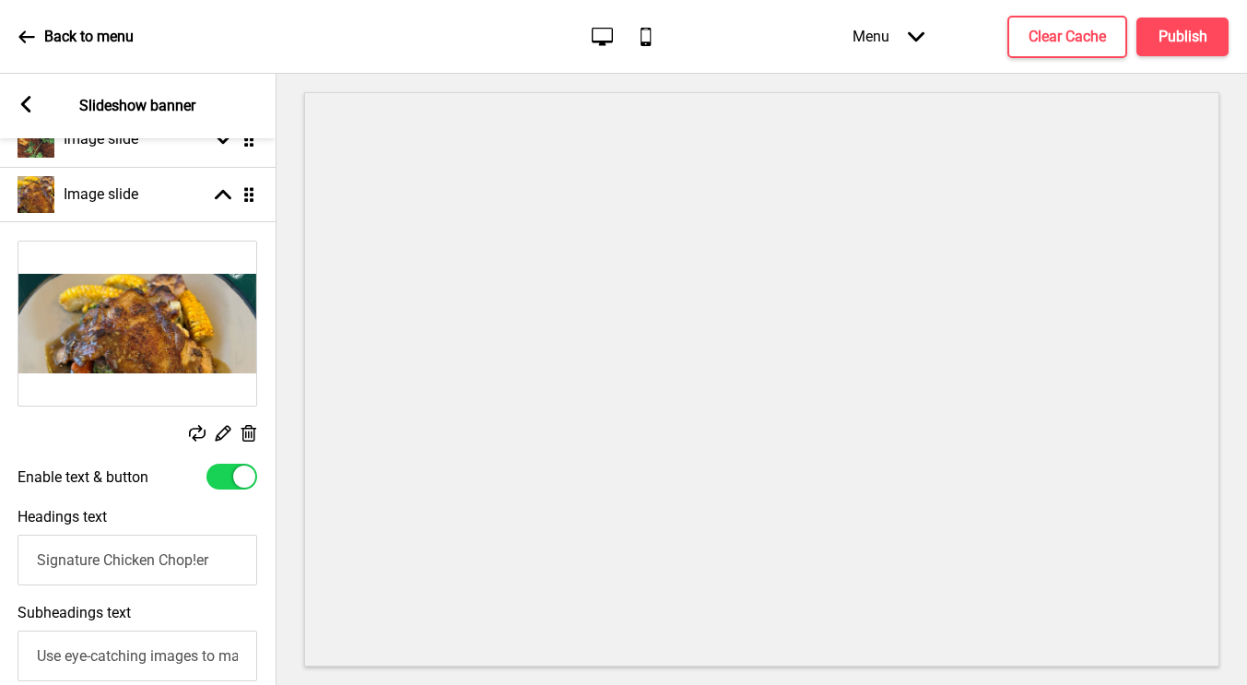
drag, startPoint x: 221, startPoint y: 562, endPoint x: 198, endPoint y: 562, distance: 23.0
click at [198, 562] on input "Signature Chicken Chop!er" at bounding box center [138, 560] width 240 height 51
type input "Signature Chicken Chop!"
drag, startPoint x: 41, startPoint y: 656, endPoint x: 290, endPoint y: 666, distance: 249.1
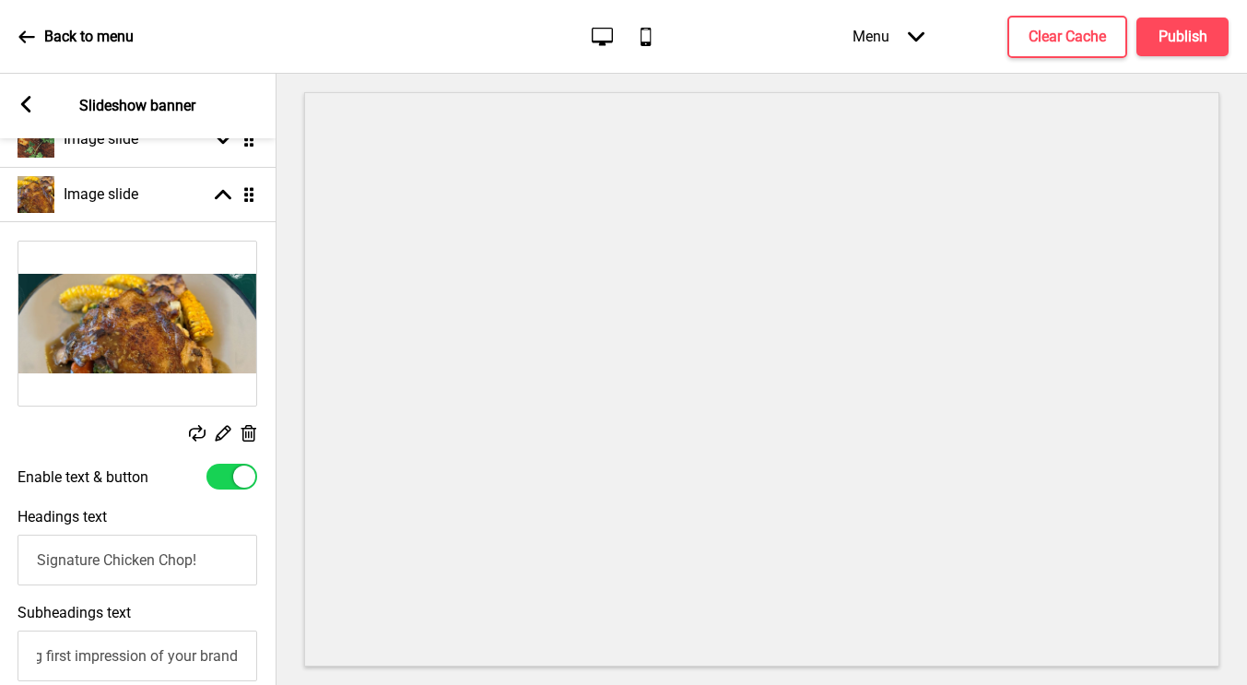
click at [290, 666] on div "Section General Settings Header Slideshow banner Show Drag Slideshow banner Hid…" at bounding box center [623, 379] width 1247 height 611
paste input "Treat your taste buds to our signature Chicken Chop! 🤩"
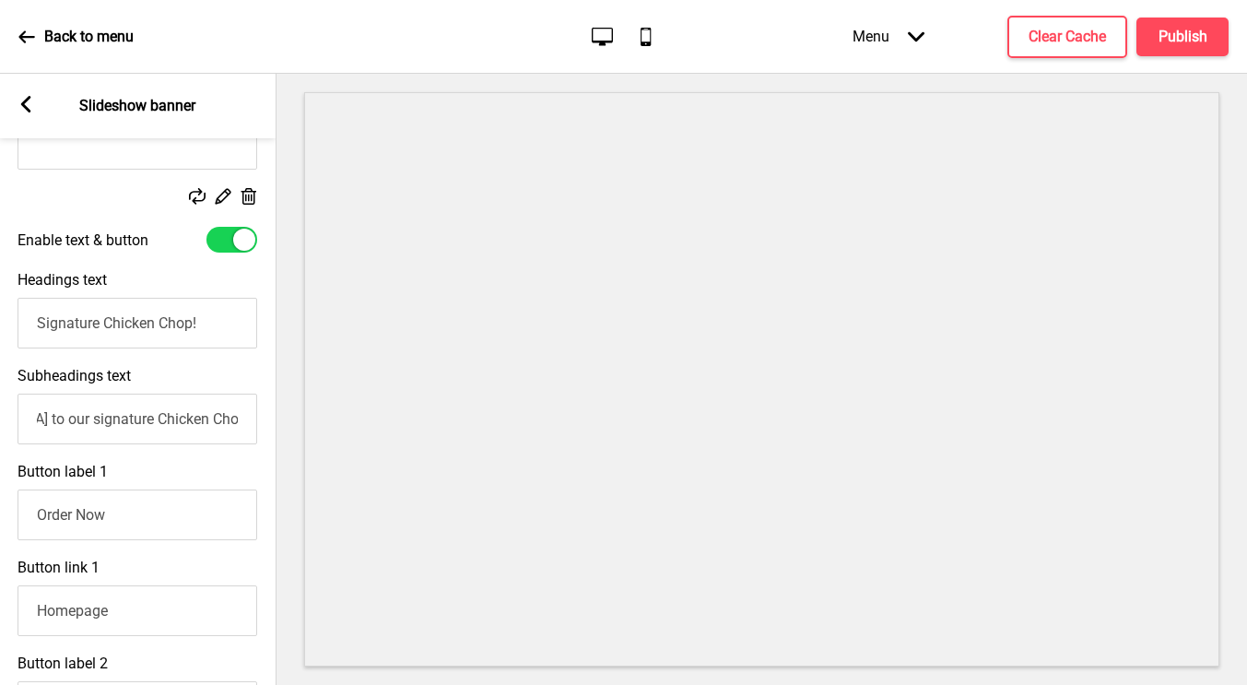
scroll to position [622, 0]
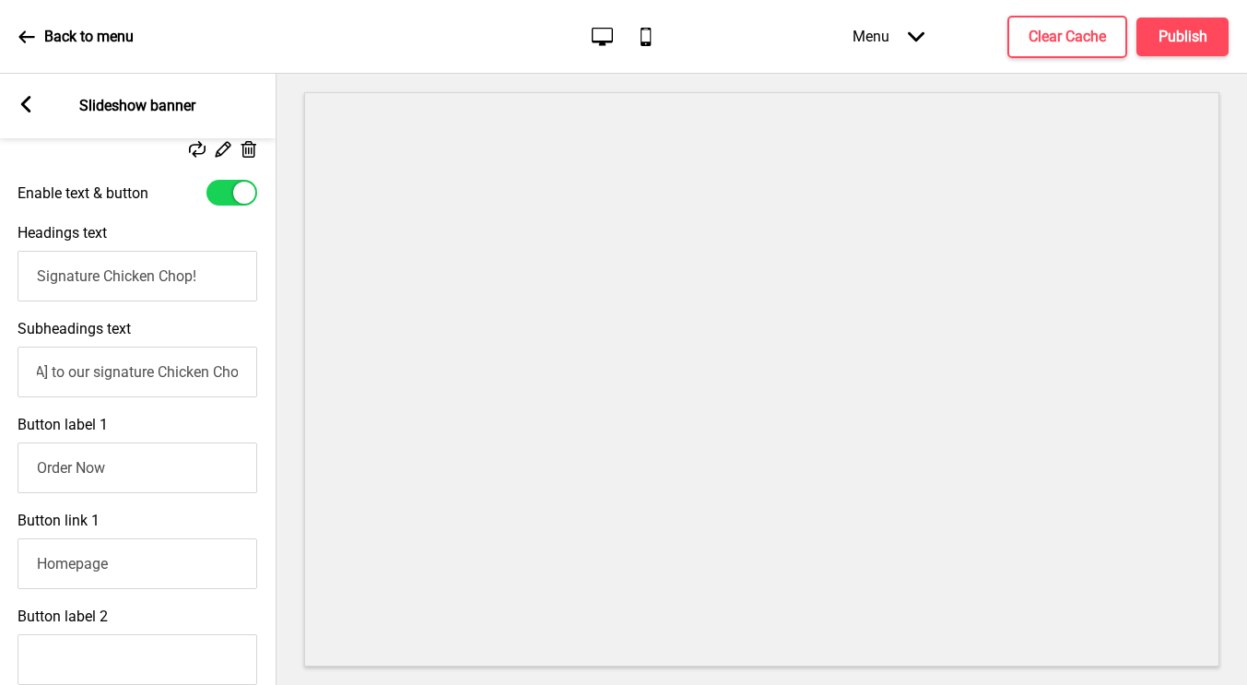
type input "Treat your taste buds to our signature Chicken Chop! 🤩"
click at [207, 276] on input "Signature Chicken Chop!" at bounding box center [138, 276] width 240 height 51
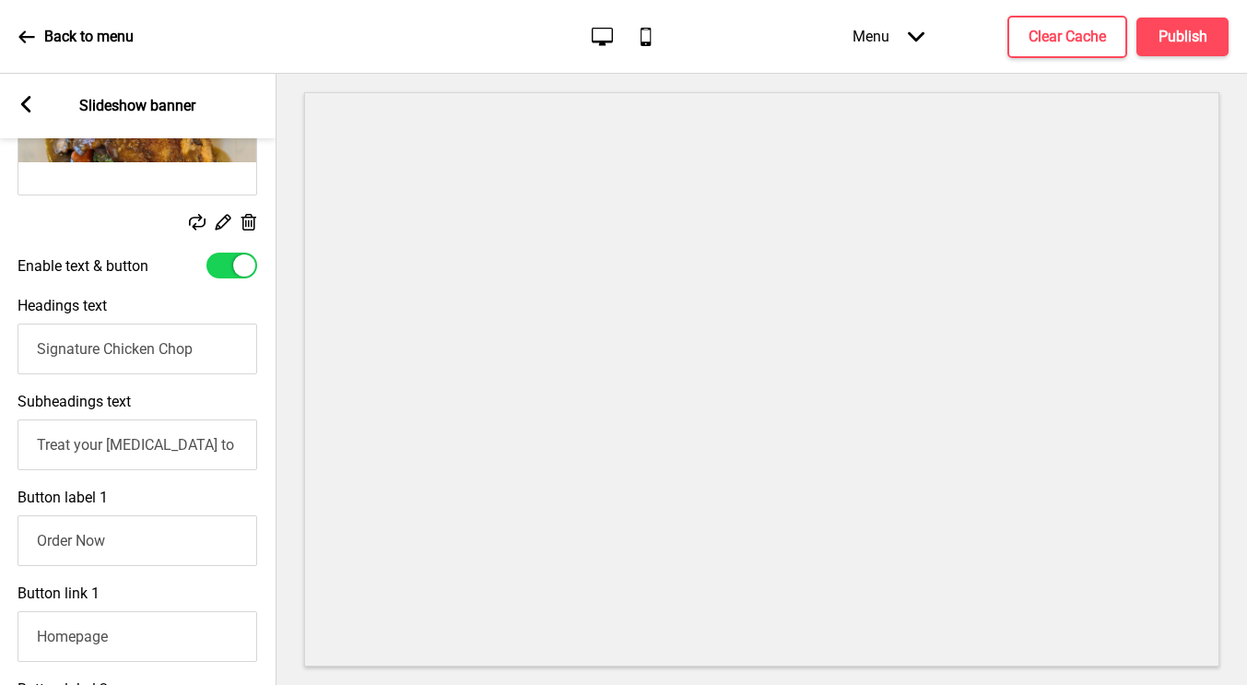
scroll to position [583, 0]
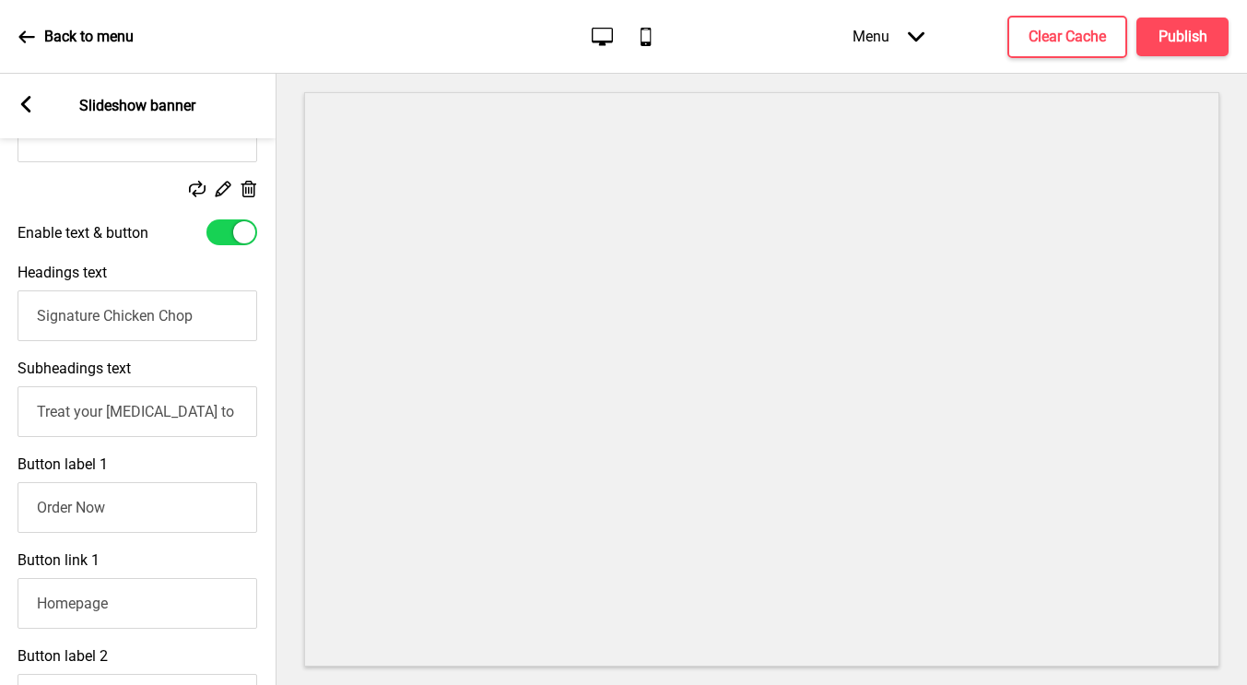
type input "Signature Chicken Chop"
click at [111, 615] on input "Homepage" at bounding box center [138, 603] width 240 height 51
drag, startPoint x: 145, startPoint y: 601, endPoint x: 10, endPoint y: 584, distance: 135.6
click at [10, 584] on div "Button link 1 Homepage Pages Arrow right Actions Arrow right" at bounding box center [137, 622] width 277 height 161
click at [94, 509] on input "Order Now" at bounding box center [138, 507] width 240 height 51
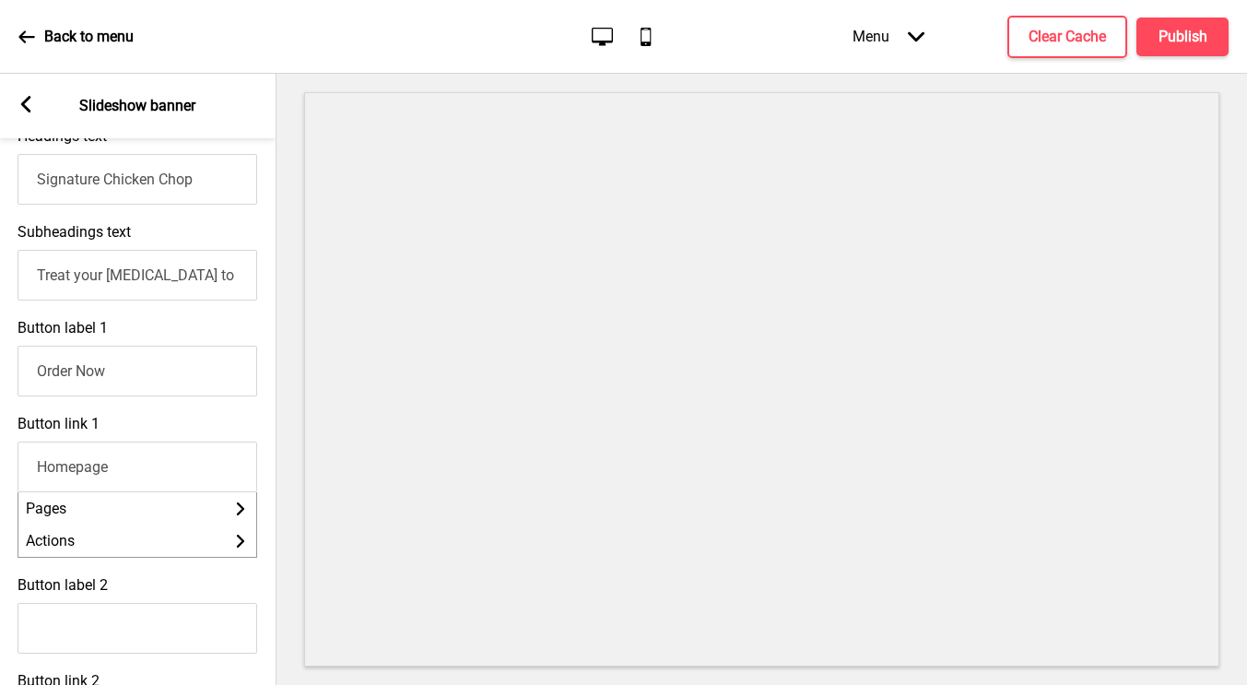
scroll to position [761, 0]
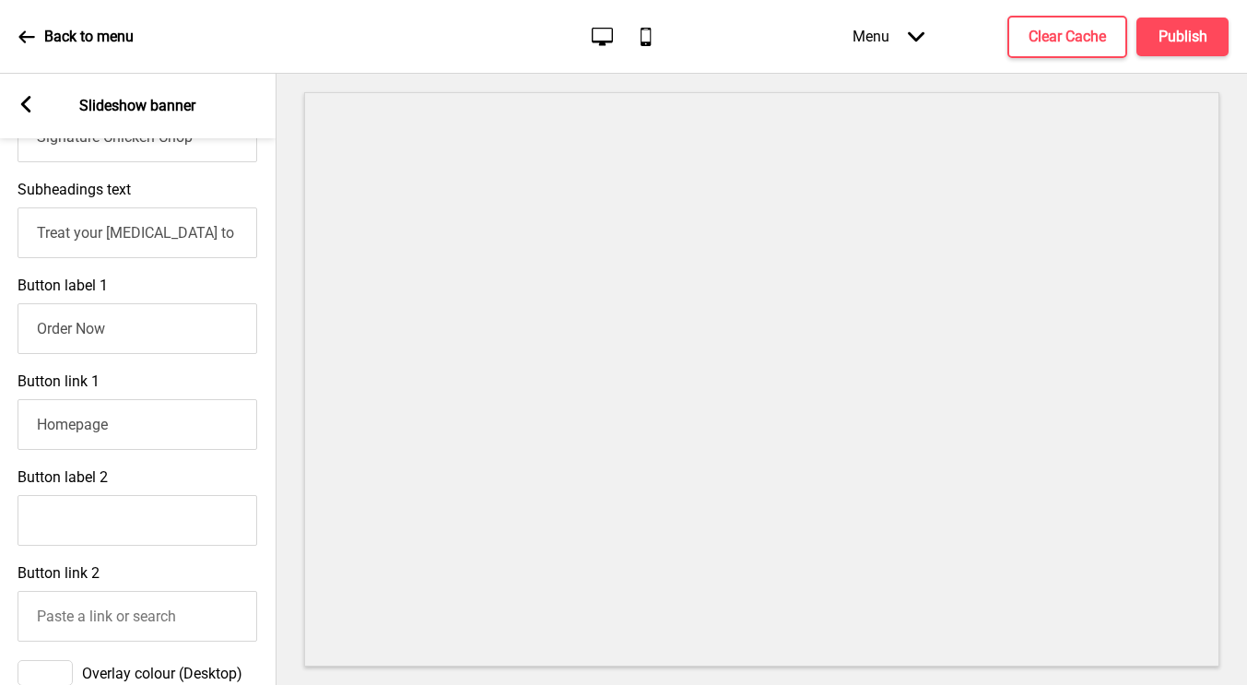
drag, startPoint x: 129, startPoint y: 435, endPoint x: 10, endPoint y: 421, distance: 119.7
click at [10, 421] on div "Button link 1 Homepage" at bounding box center [137, 411] width 277 height 96
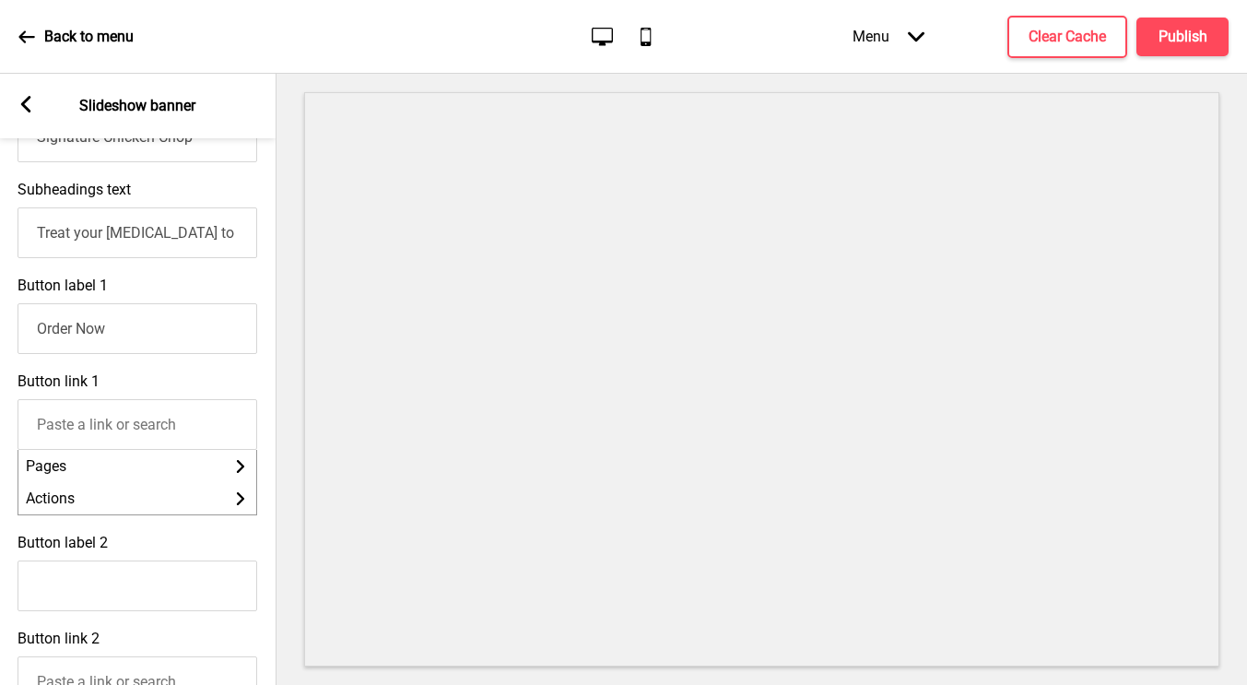
paste input "[URL][DOMAIN_NAME]"
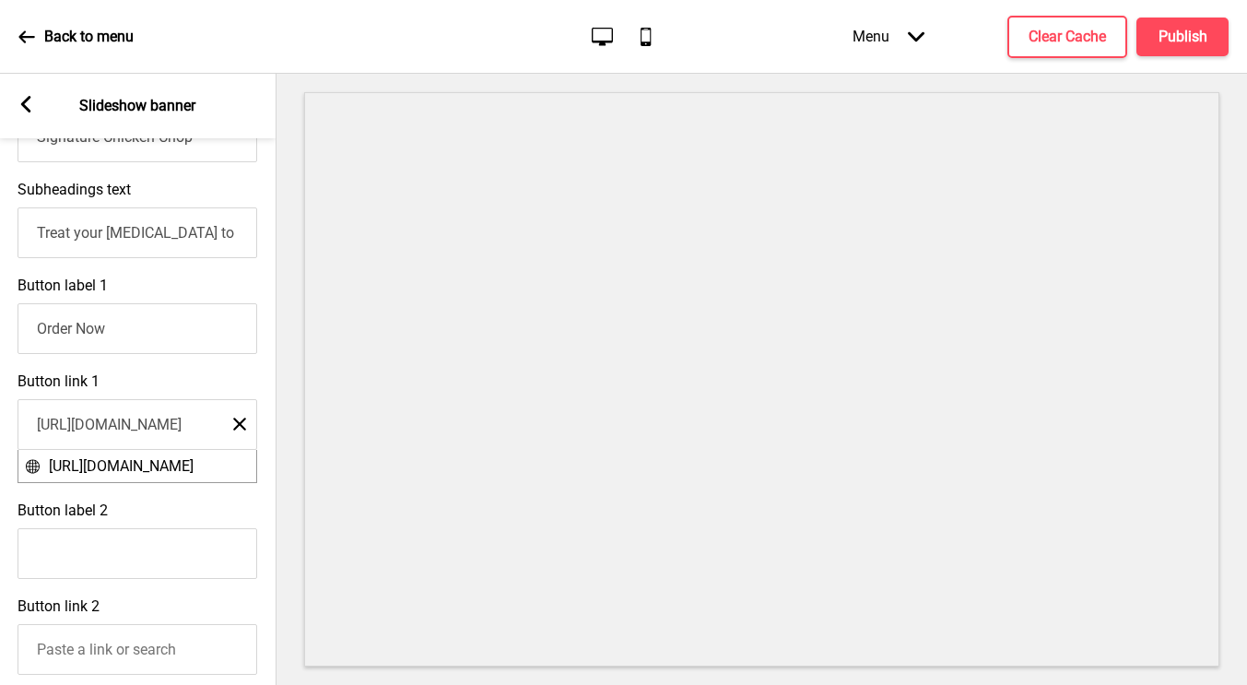
type input "[URL][DOMAIN_NAME]"
click at [267, 512] on div "Button label 2" at bounding box center [137, 540] width 277 height 96
click at [1168, 41] on h4 "Publish" at bounding box center [1183, 37] width 49 height 20
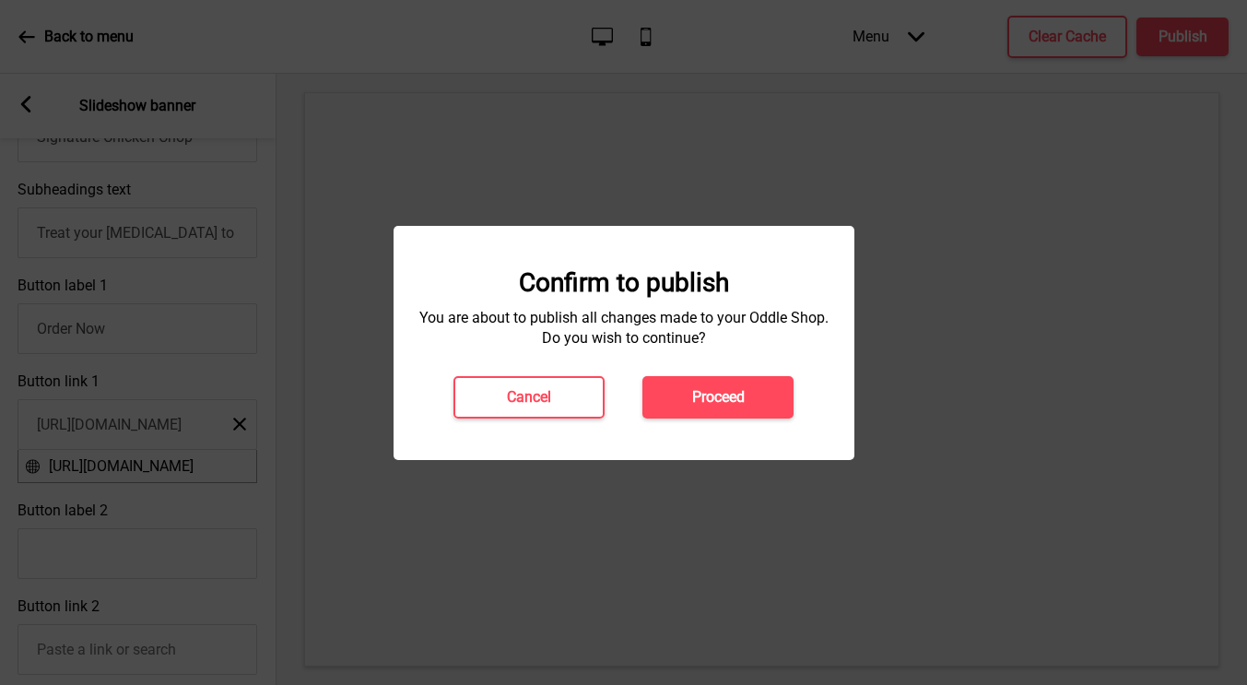
click at [740, 406] on button "Proceed" at bounding box center [717, 397] width 151 height 42
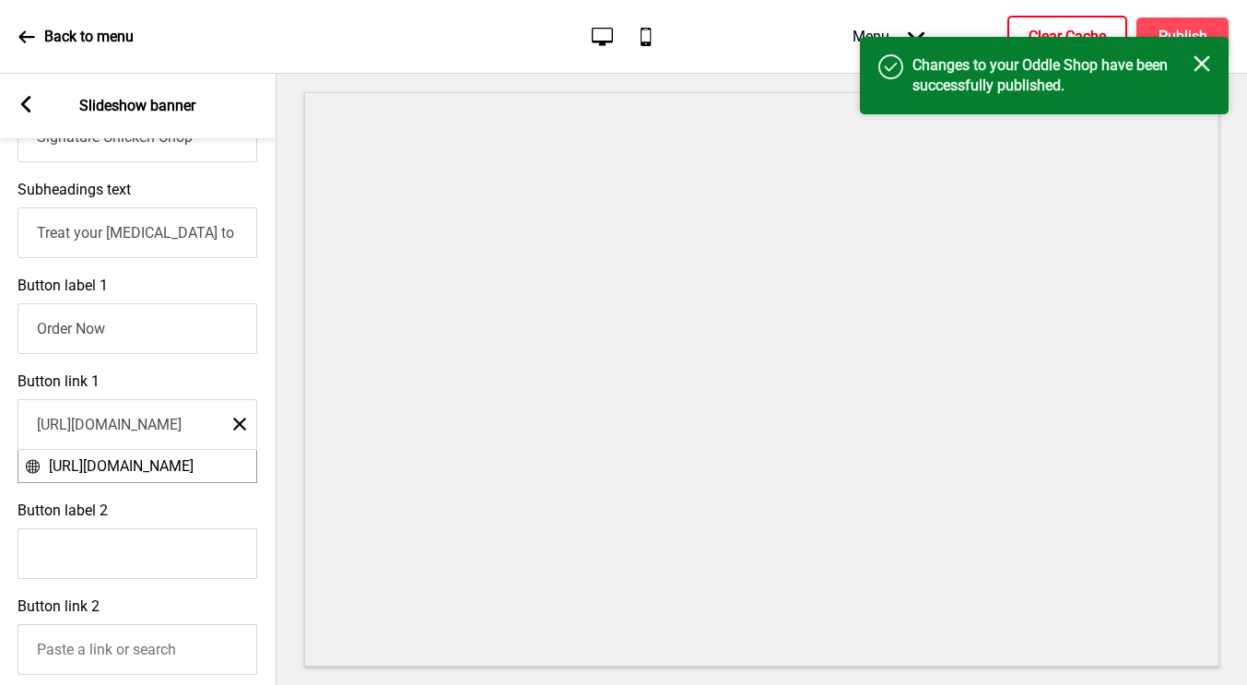
click at [1061, 29] on h4 "Clear Cache" at bounding box center [1067, 37] width 77 height 20
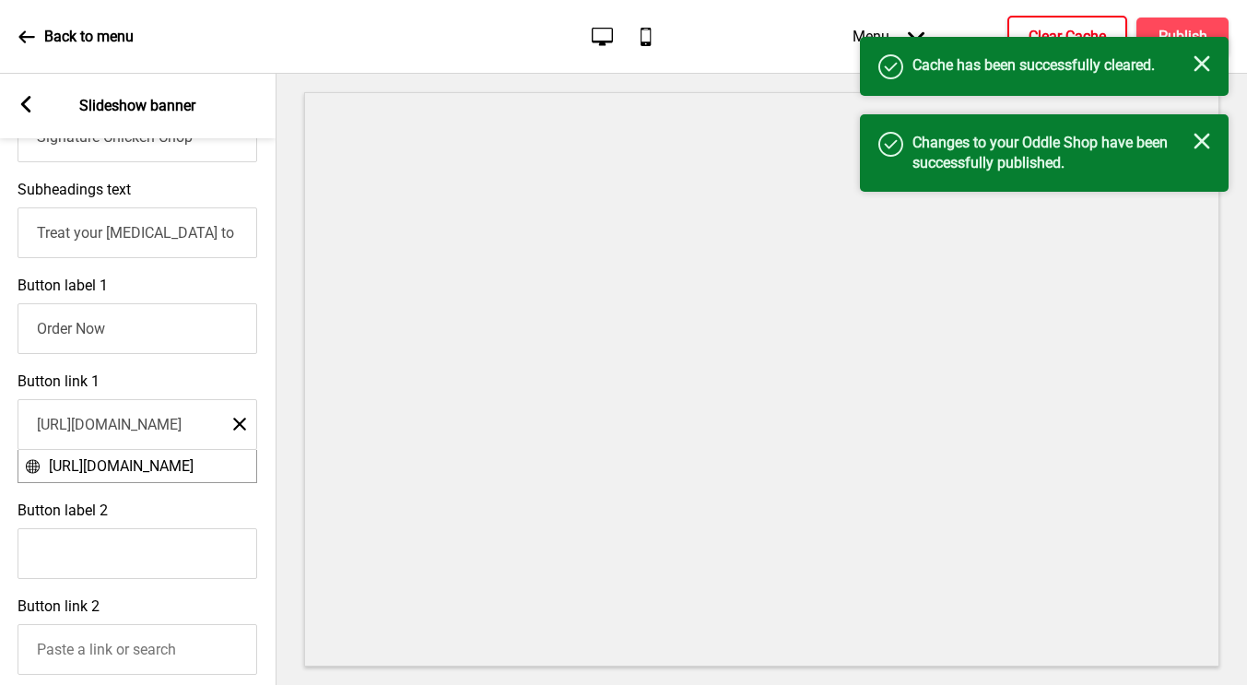
click at [1202, 65] on rect at bounding box center [1202, 63] width 17 height 17
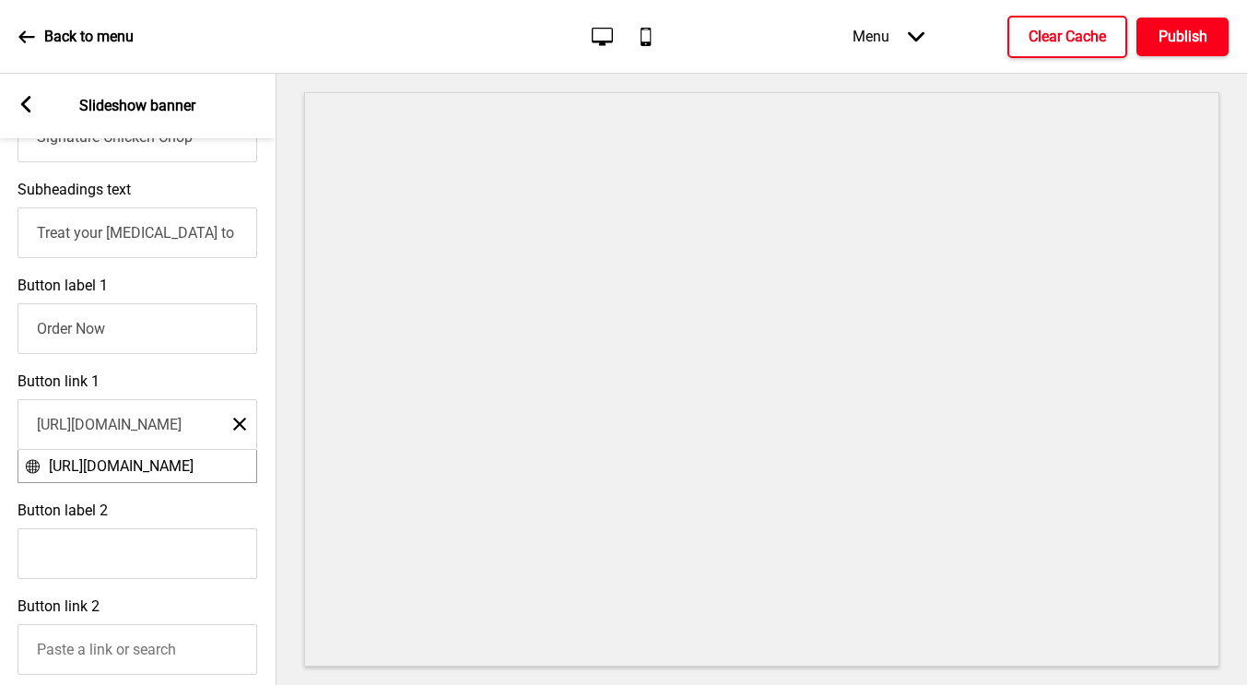
click at [1188, 40] on h4 "Publish" at bounding box center [1183, 37] width 49 height 20
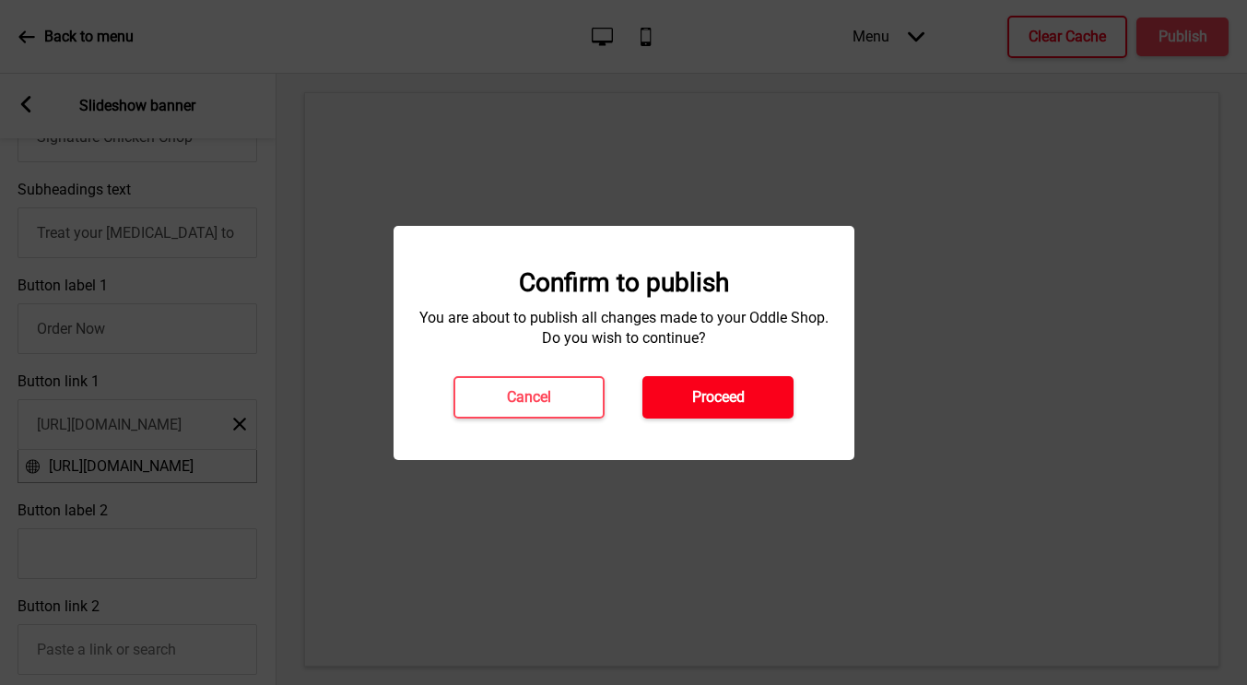
click at [753, 393] on button "Proceed" at bounding box center [717, 397] width 151 height 42
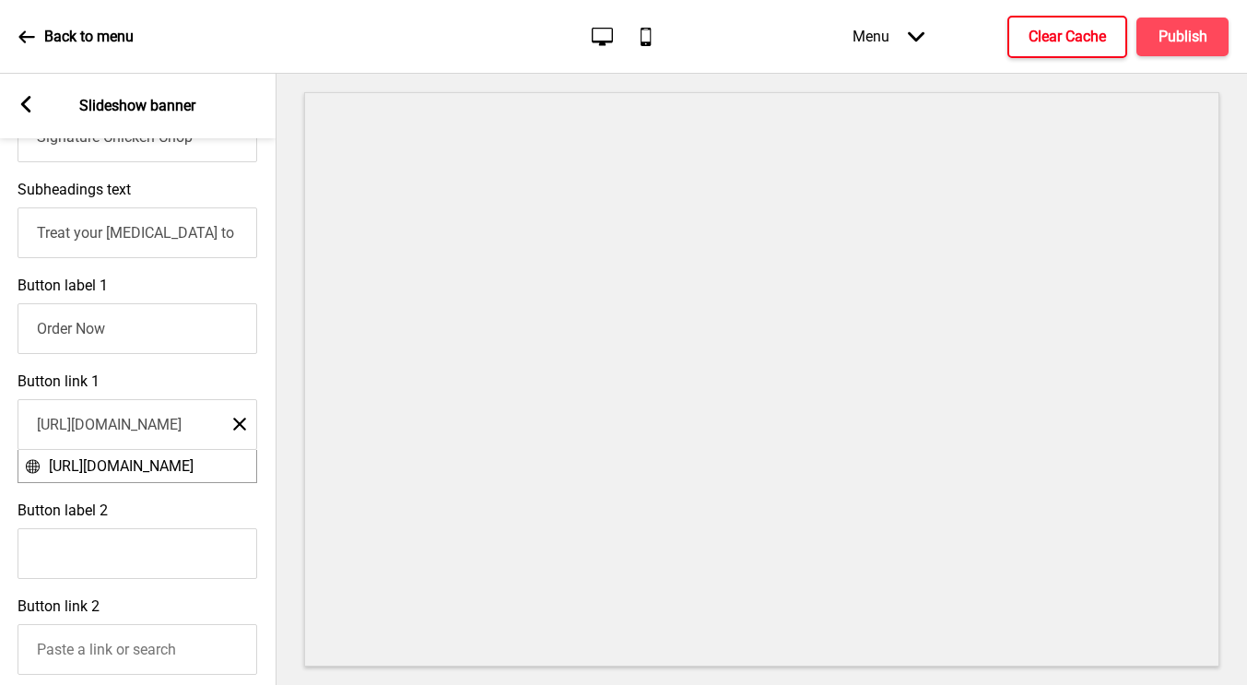
click at [196, 381] on div "Button link 1 https://oasishideout.oddle.me/en_SG/ Close https://oasishideout.o…" at bounding box center [137, 427] width 277 height 129
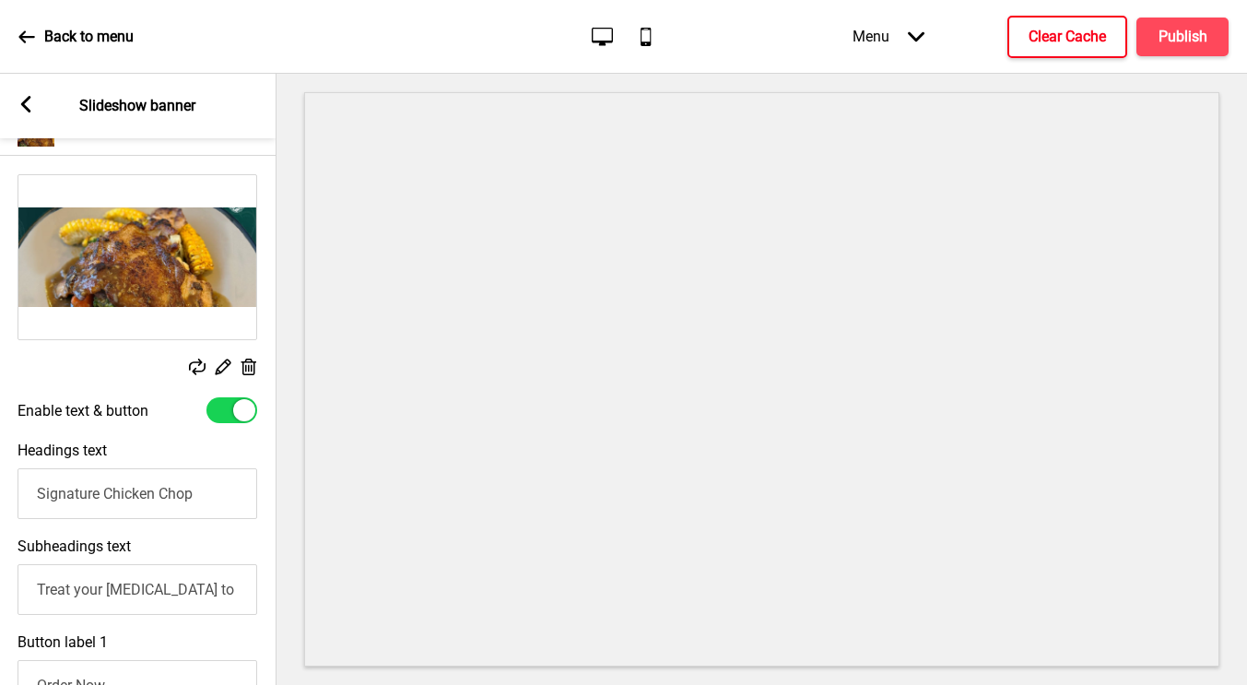
scroll to position [400, 0]
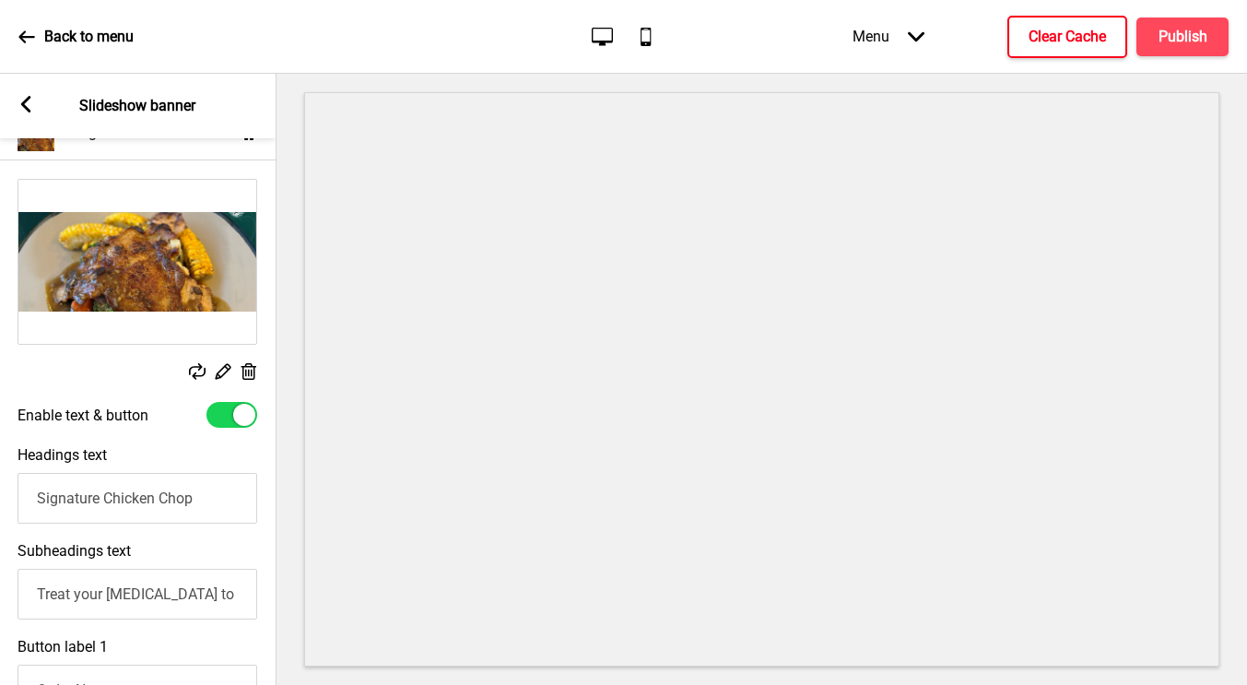
click at [224, 370] on rect at bounding box center [222, 370] width 19 height 19
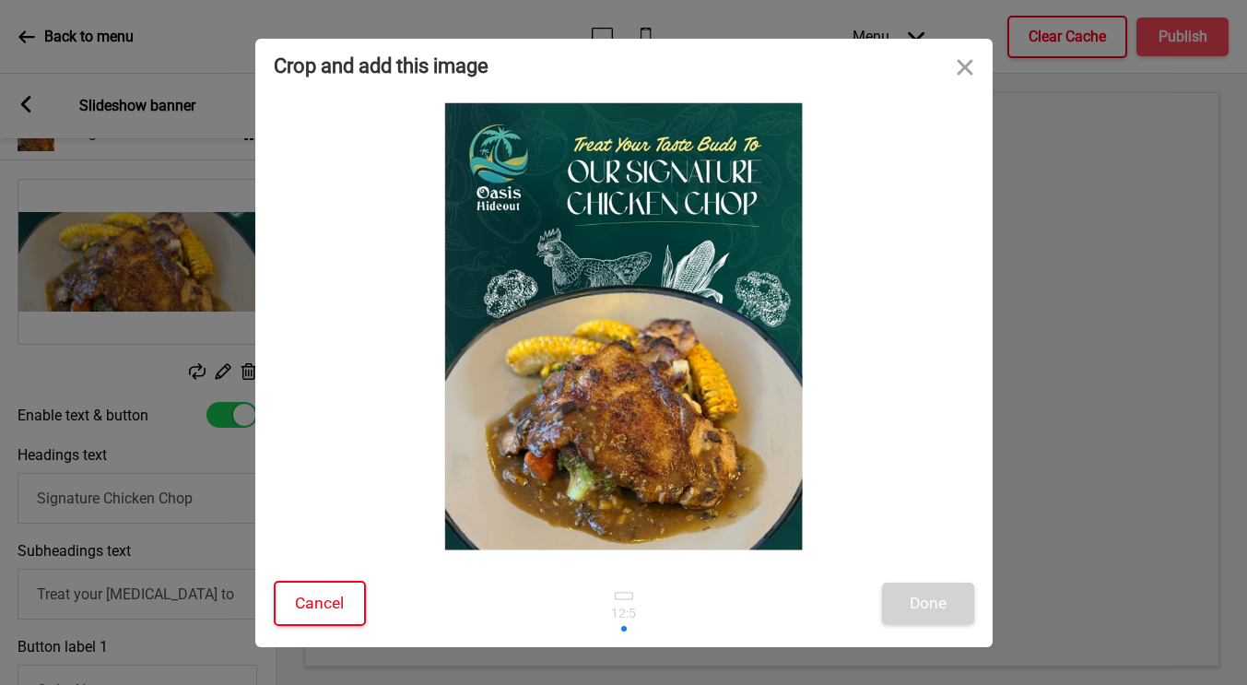
click at [316, 599] on button "Cancel" at bounding box center [320, 603] width 92 height 45
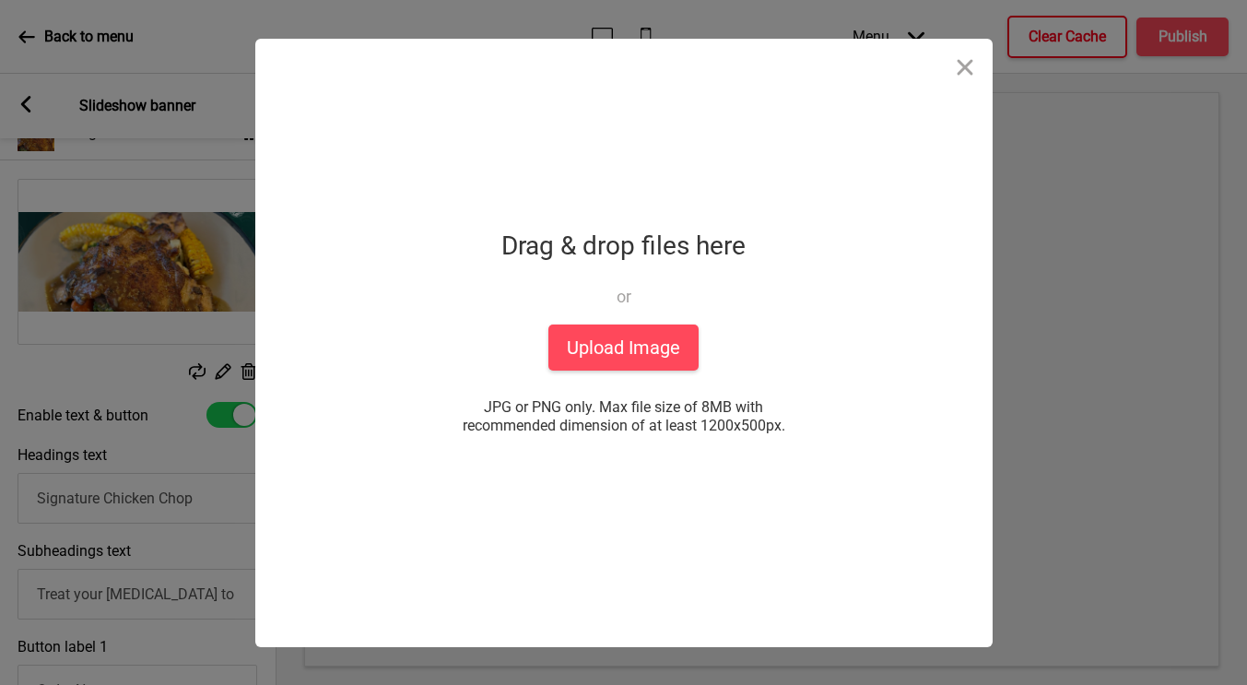
click at [244, 362] on div "Crop and add this image Cancel Done Drop a file here Drag & drop files here or …" at bounding box center [623, 342] width 1247 height 685
click at [614, 346] on button "Upload Image" at bounding box center [623, 347] width 150 height 46
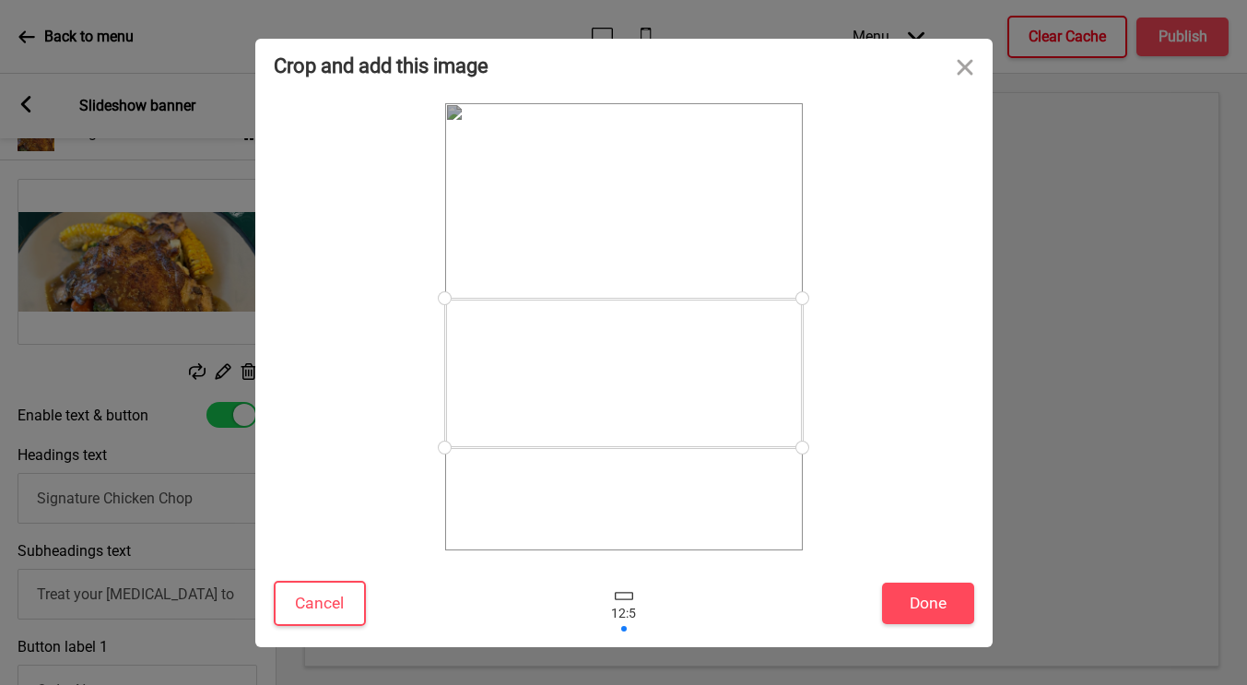
drag, startPoint x: 732, startPoint y: 331, endPoint x: 724, endPoint y: 377, distance: 46.7
click at [724, 377] on div at bounding box center [624, 373] width 358 height 149
drag, startPoint x: 731, startPoint y: 381, endPoint x: 749, endPoint y: 381, distance: 18.4
click at [749, 381] on div at bounding box center [624, 373] width 358 height 149
drag, startPoint x: 529, startPoint y: 368, endPoint x: 534, endPoint y: 378, distance: 11.1
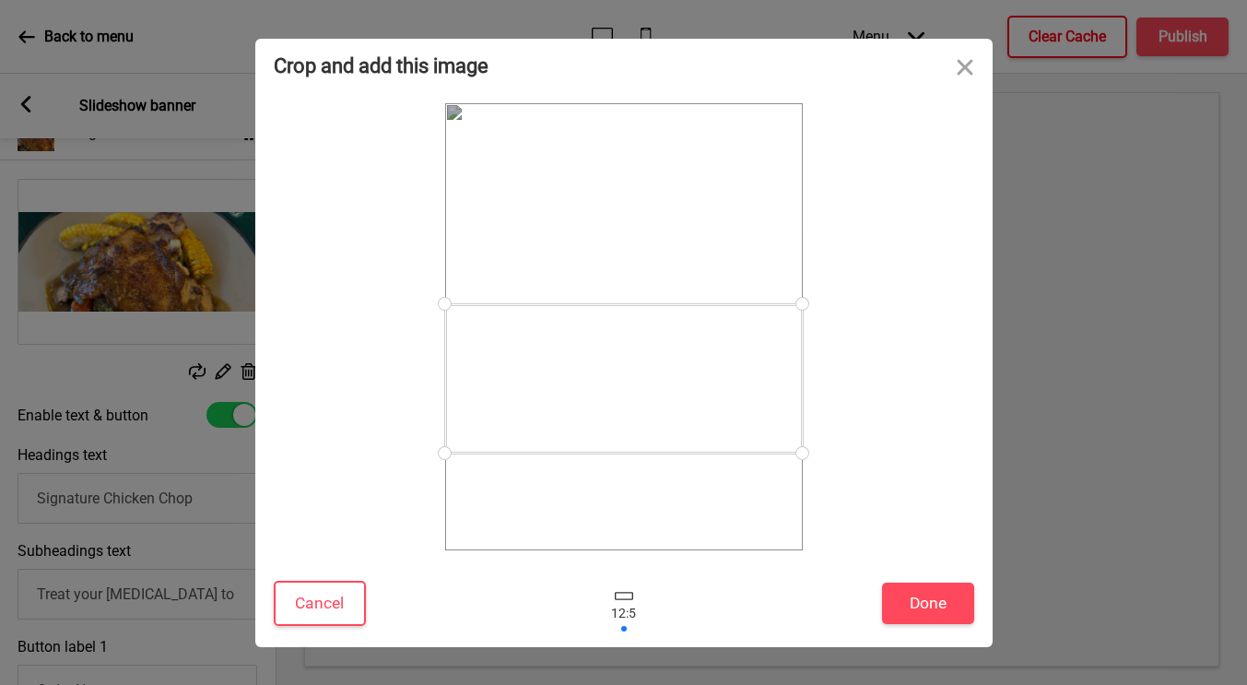
click at [534, 378] on div at bounding box center [624, 378] width 358 height 149
click at [945, 609] on button "Done" at bounding box center [928, 603] width 92 height 41
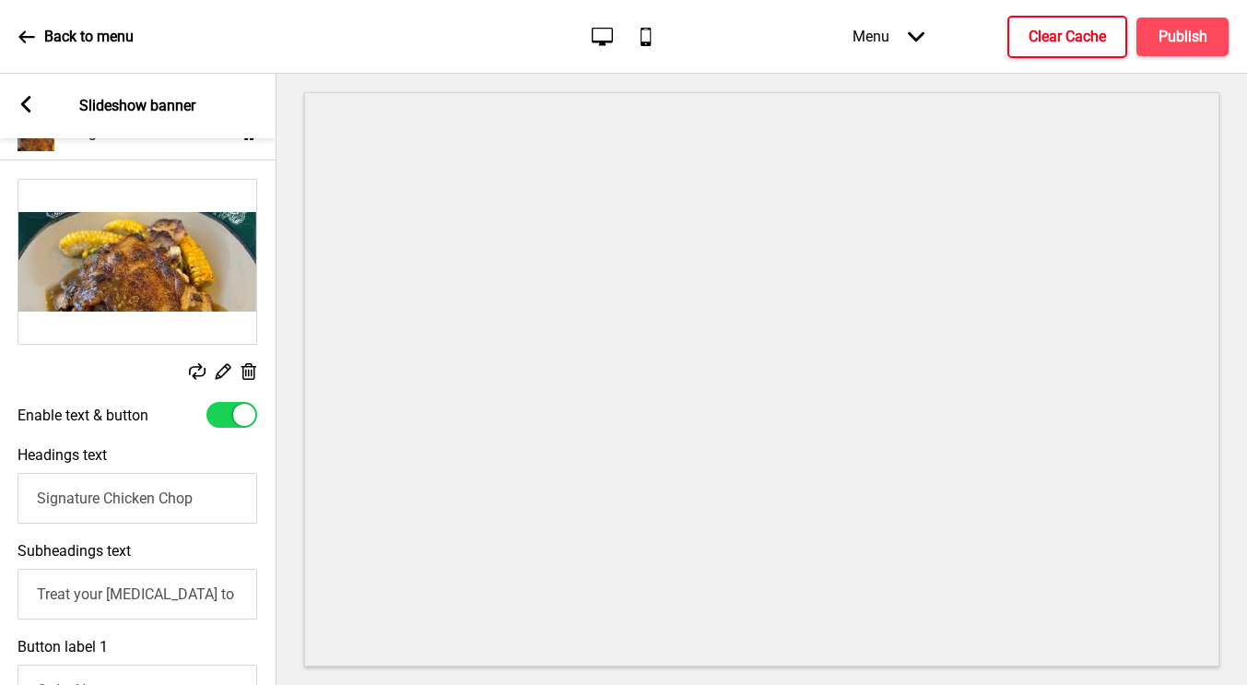
click at [246, 371] on icon at bounding box center [249, 371] width 16 height 17
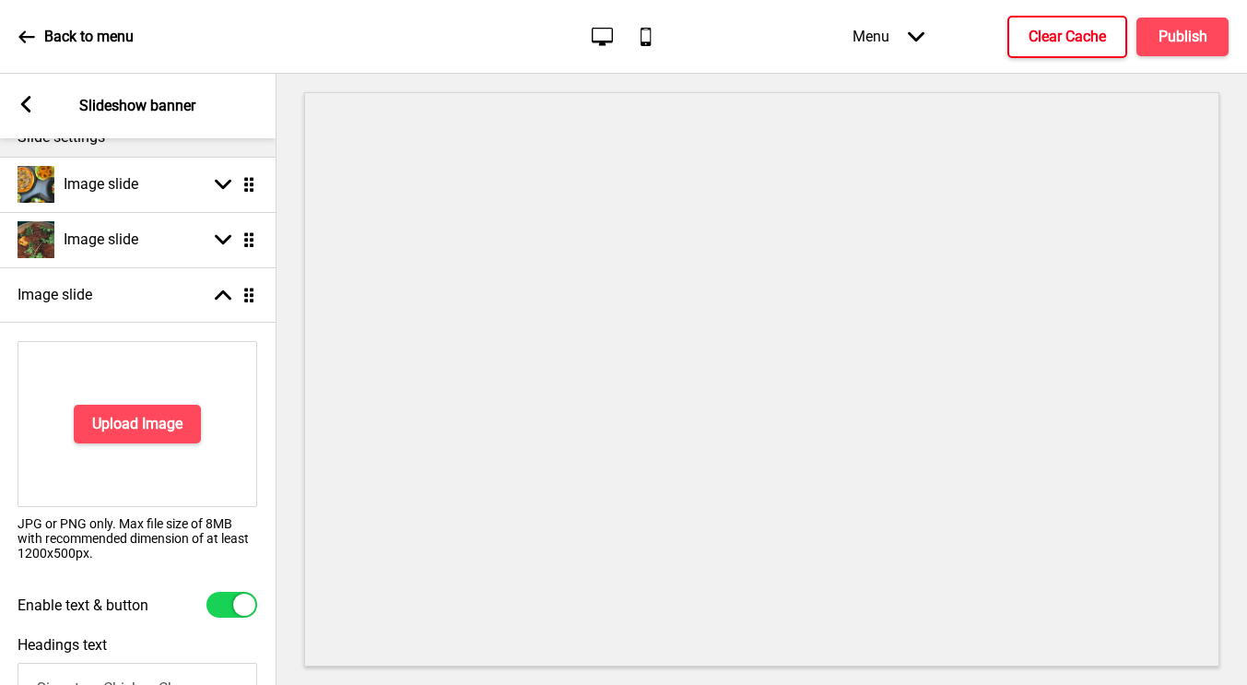
scroll to position [208, 0]
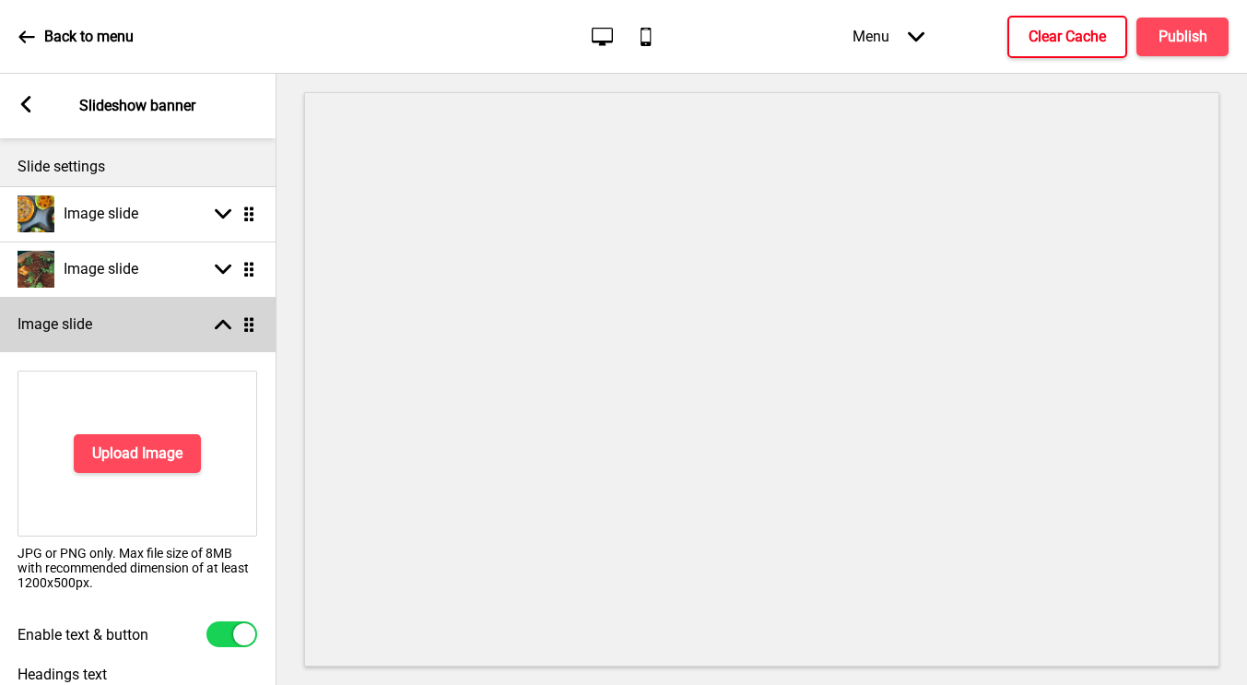
click at [225, 321] on rect at bounding box center [223, 324] width 17 height 17
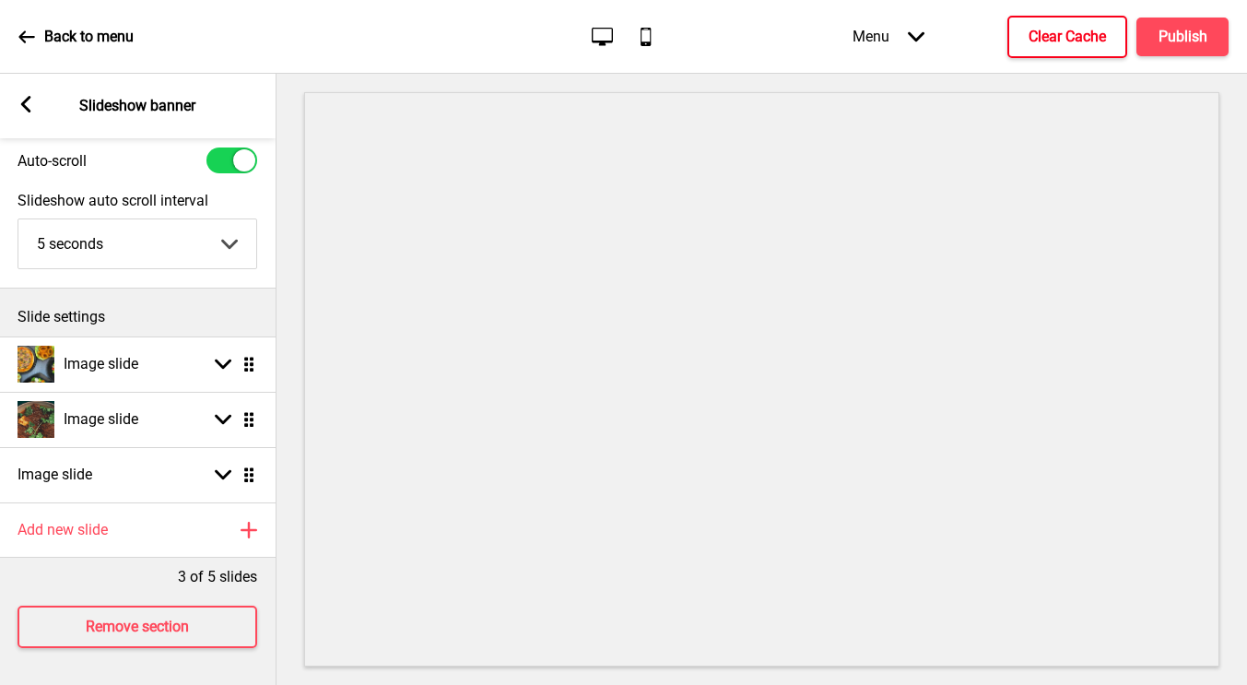
scroll to position [58, 0]
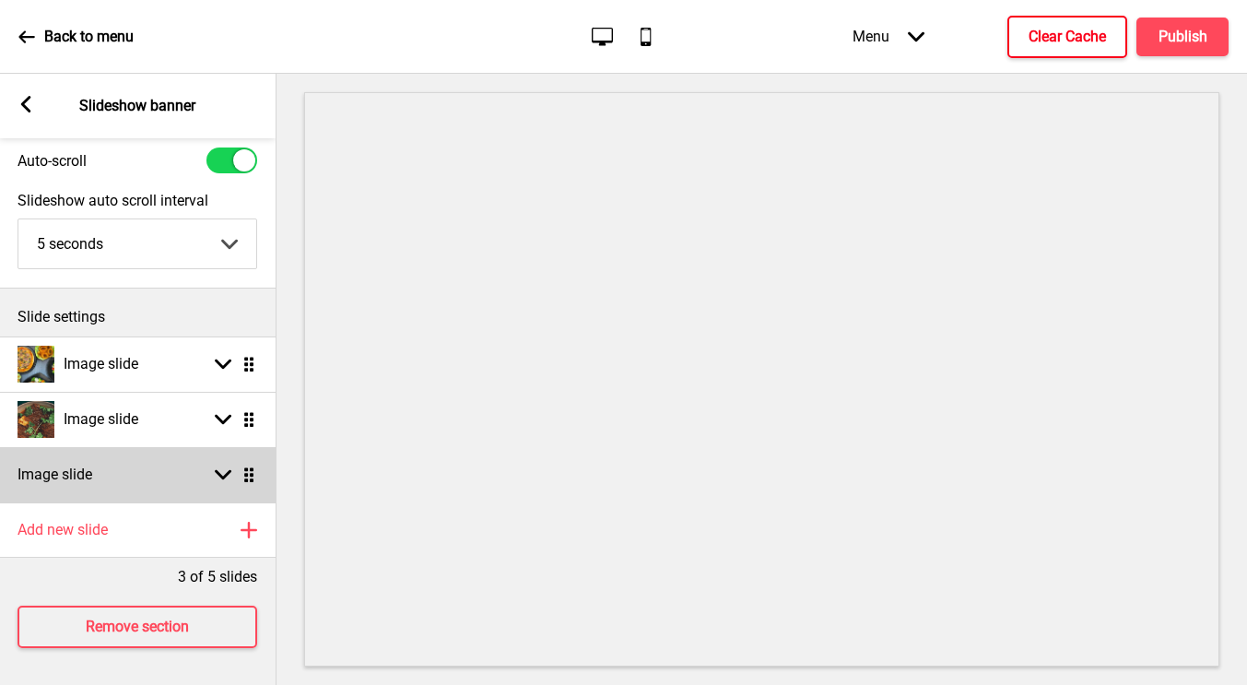
click at [218, 463] on div "Image slide Arrow down Drag" at bounding box center [137, 474] width 277 height 55
select select "right"
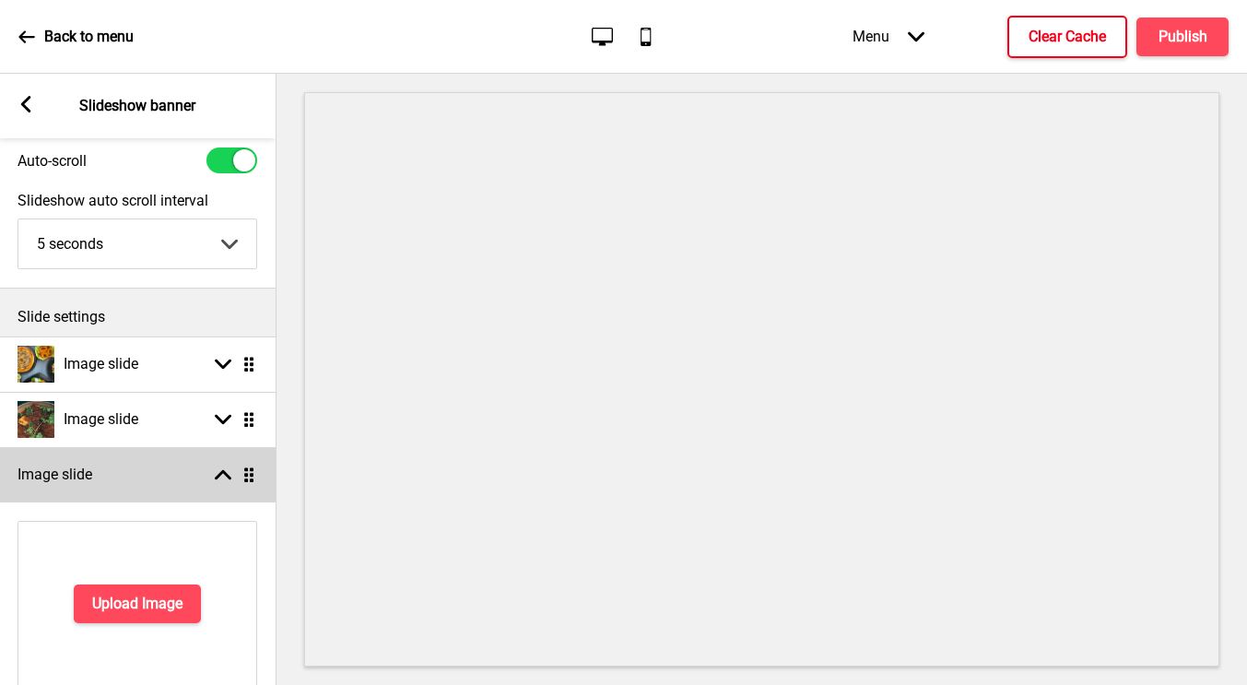
scroll to position [208, 0]
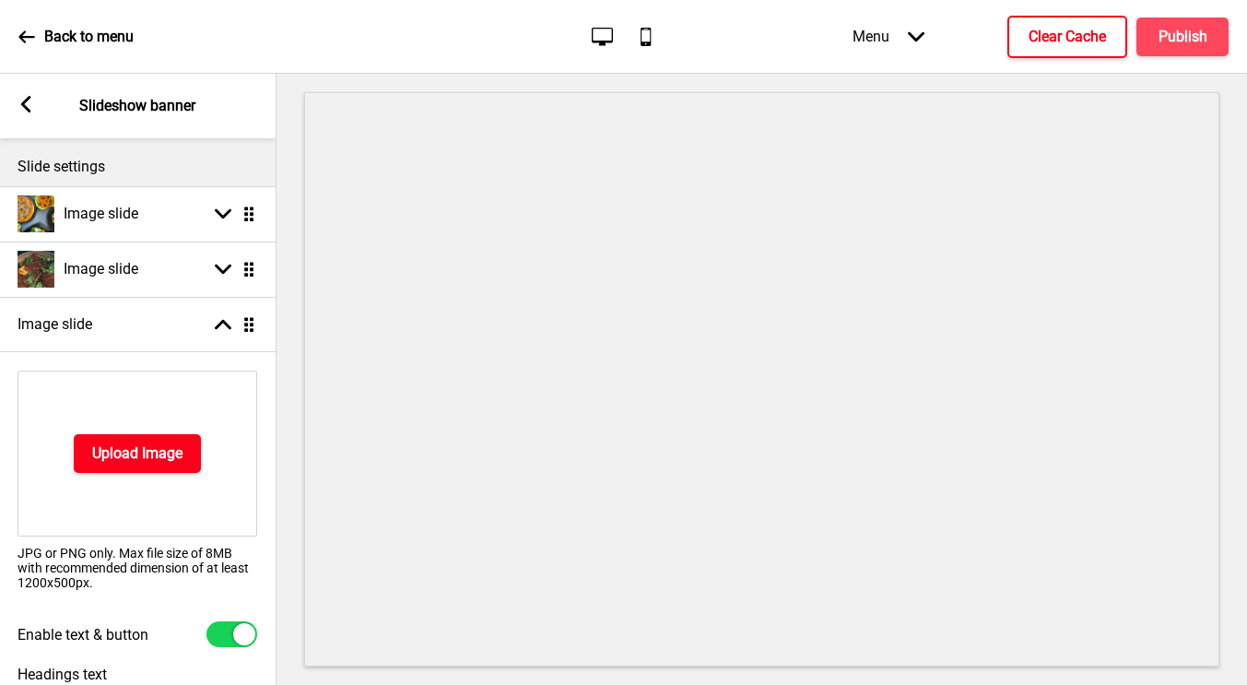
click at [141, 446] on h4 "Upload Image" at bounding box center [137, 453] width 90 height 20
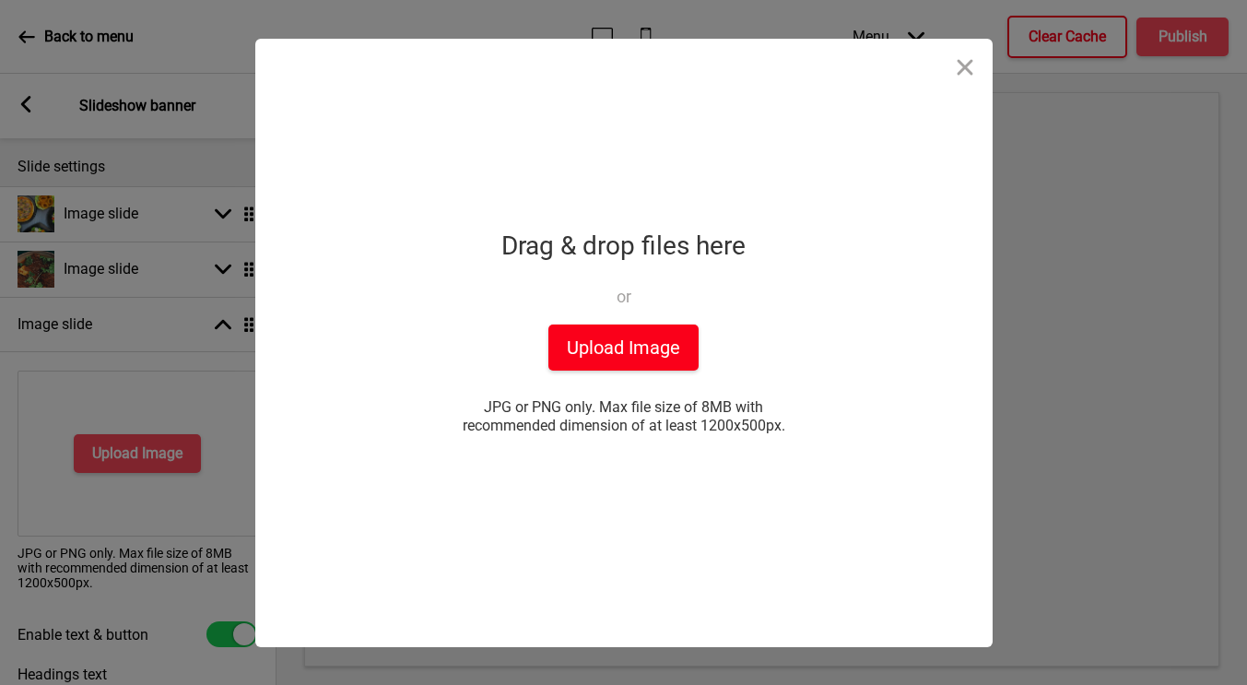
click at [612, 347] on button "Upload Image" at bounding box center [623, 347] width 150 height 46
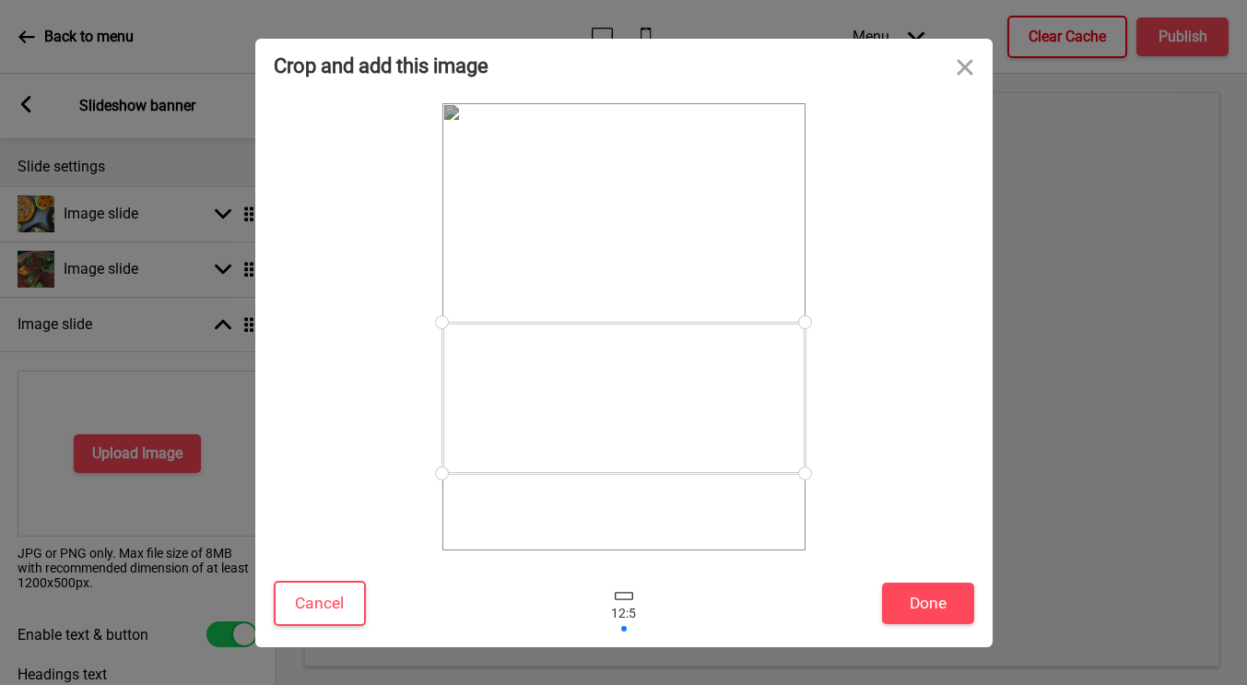
drag, startPoint x: 720, startPoint y: 357, endPoint x: 720, endPoint y: 428, distance: 71.0
click at [720, 428] on div at bounding box center [623, 398] width 363 height 151
click at [901, 592] on button "Done" at bounding box center [928, 603] width 92 height 41
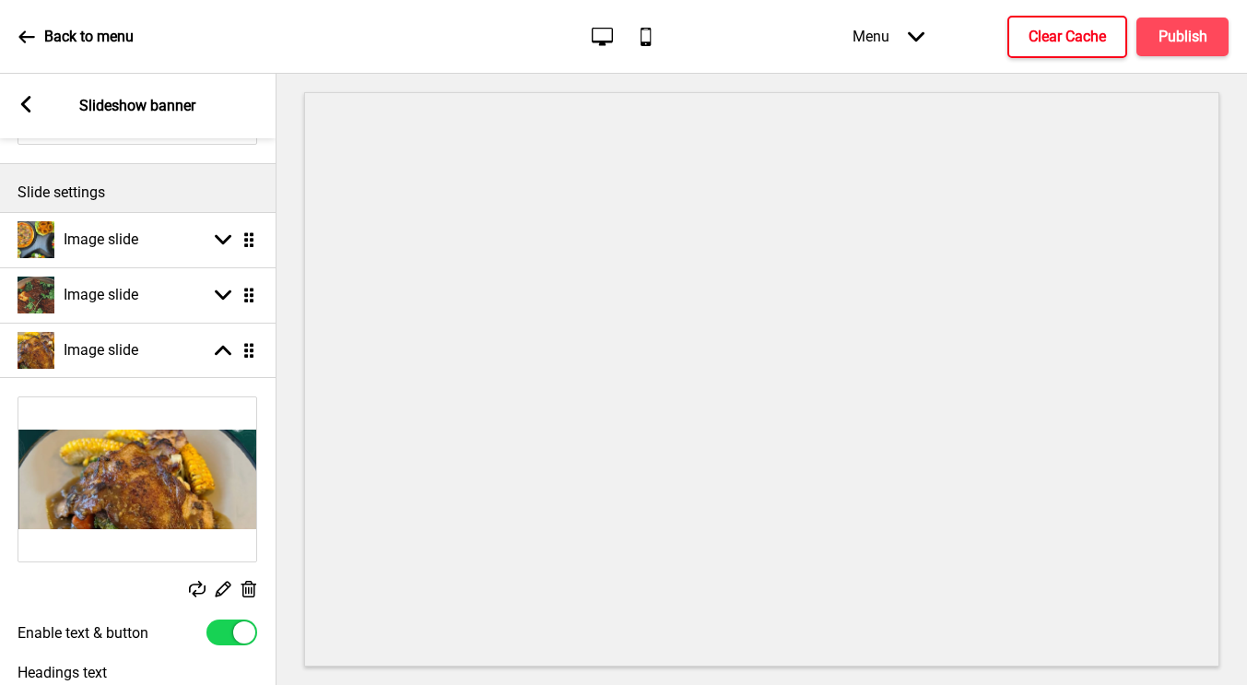
scroll to position [0, 0]
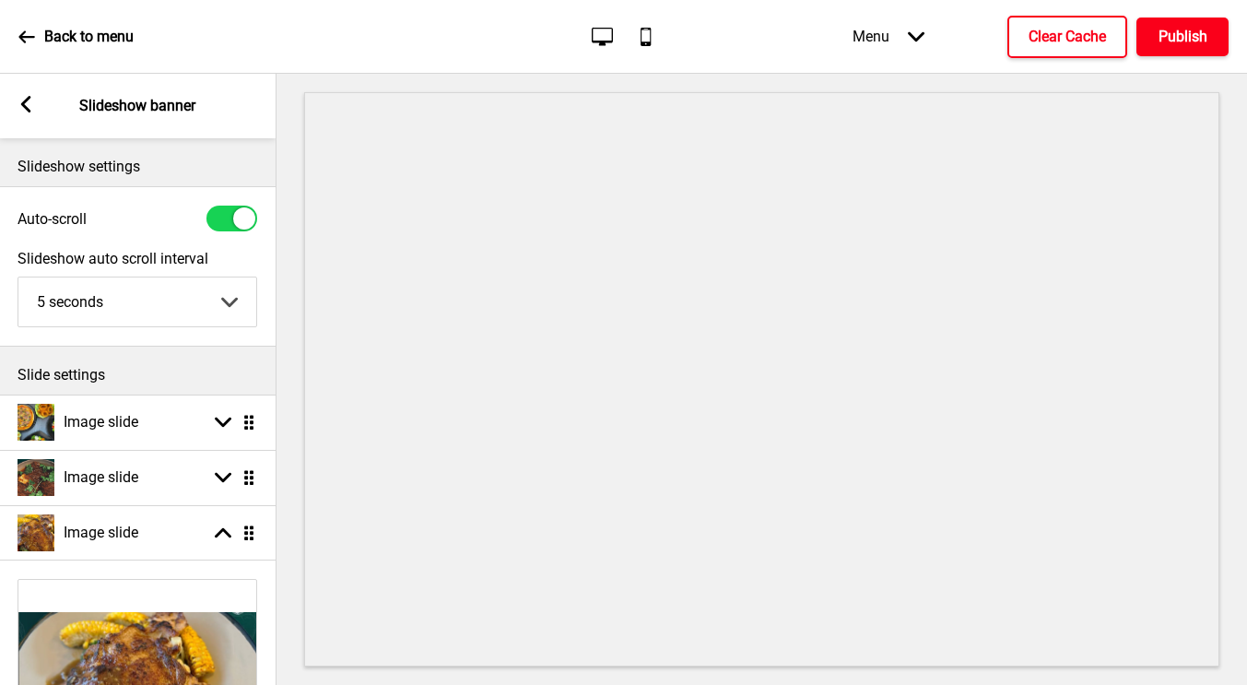
click at [1169, 44] on h4 "Publish" at bounding box center [1183, 37] width 49 height 20
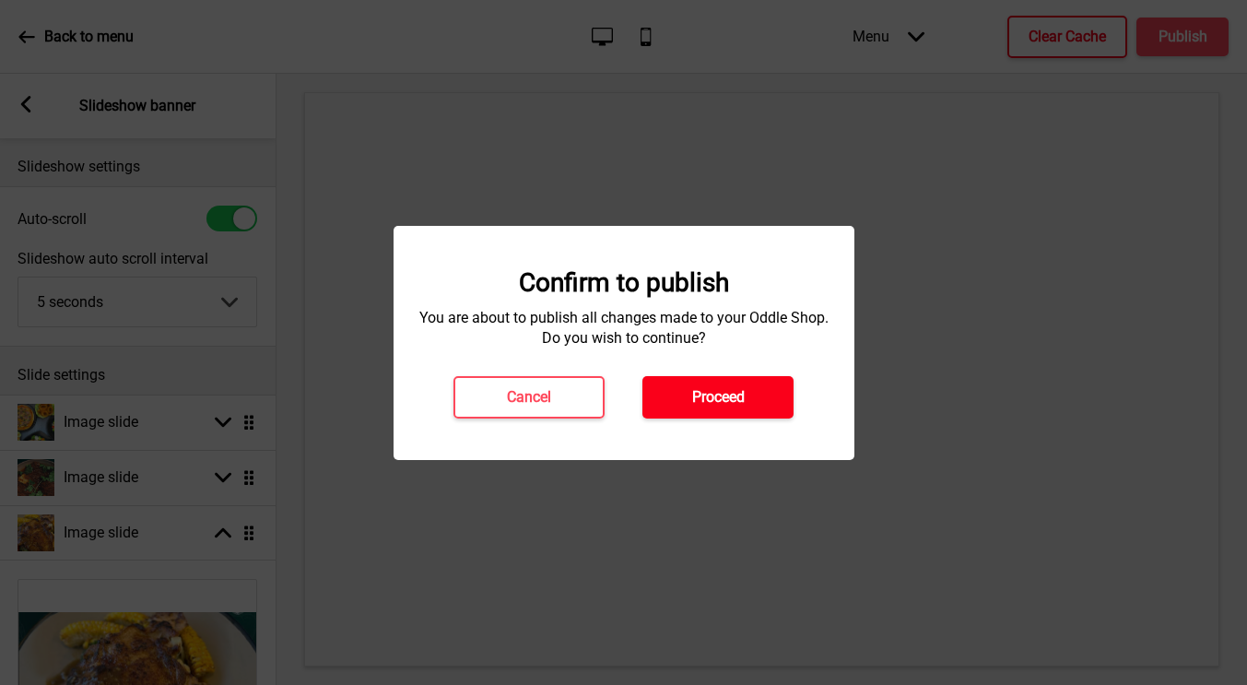
click at [762, 398] on button "Proceed" at bounding box center [717, 397] width 151 height 42
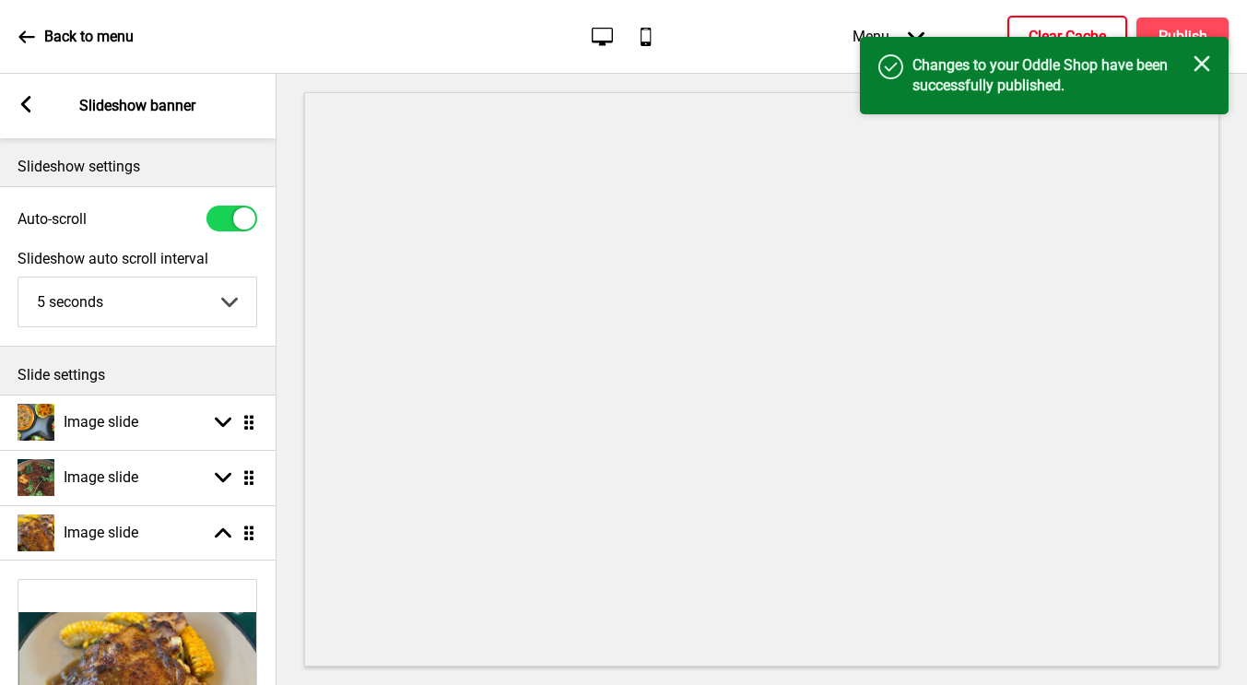
click at [1060, 29] on h4 "Clear Cache" at bounding box center [1067, 37] width 77 height 20
click at [1203, 65] on rect at bounding box center [1202, 63] width 17 height 17
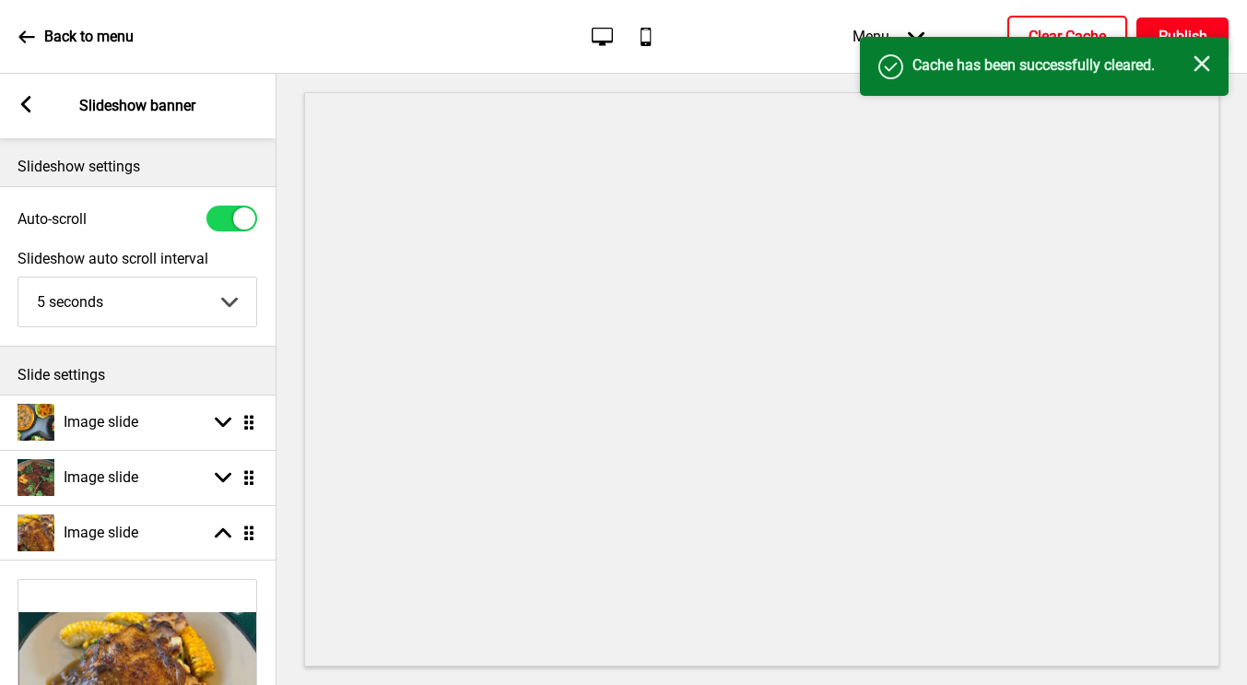
click at [1163, 27] on h4 "Publish" at bounding box center [1183, 37] width 49 height 20
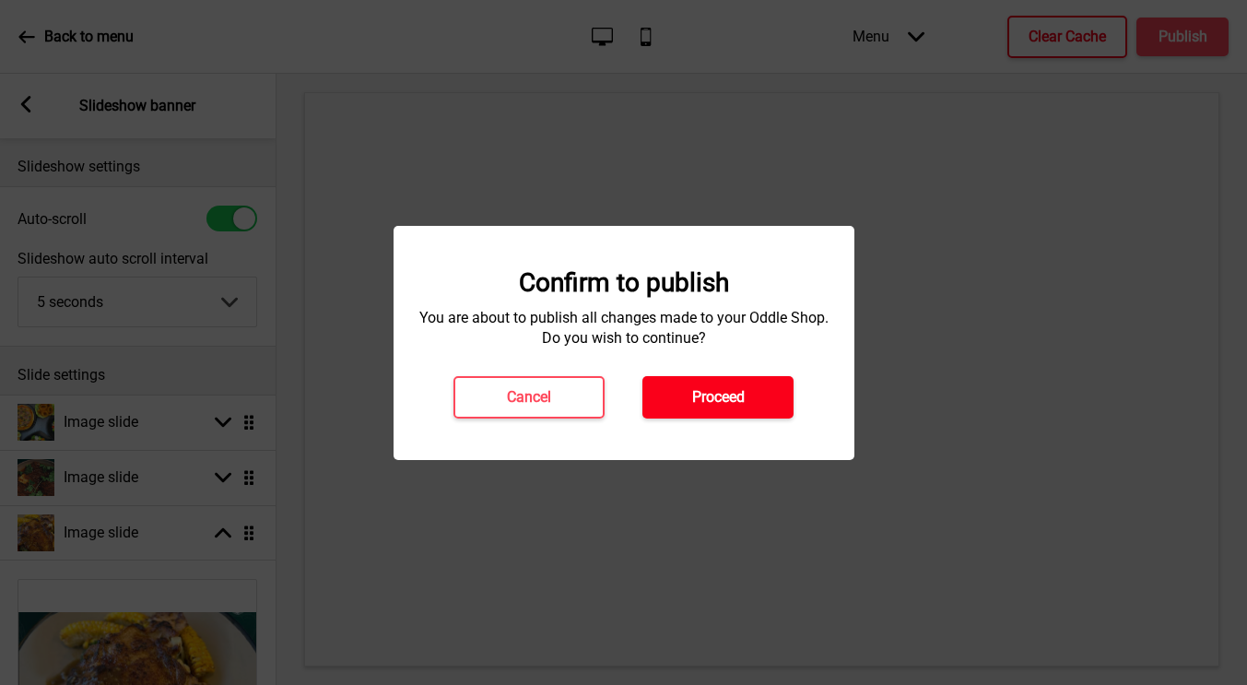
click at [722, 390] on h4 "Proceed" at bounding box center [718, 397] width 53 height 20
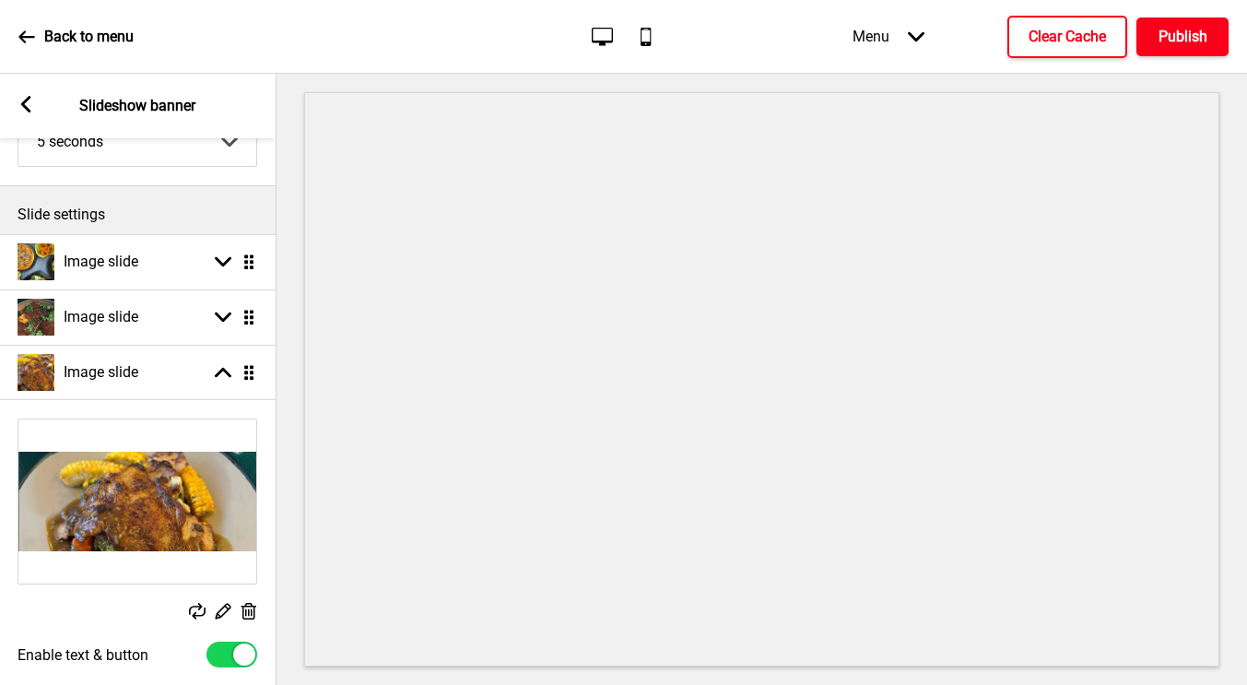
scroll to position [212, 0]
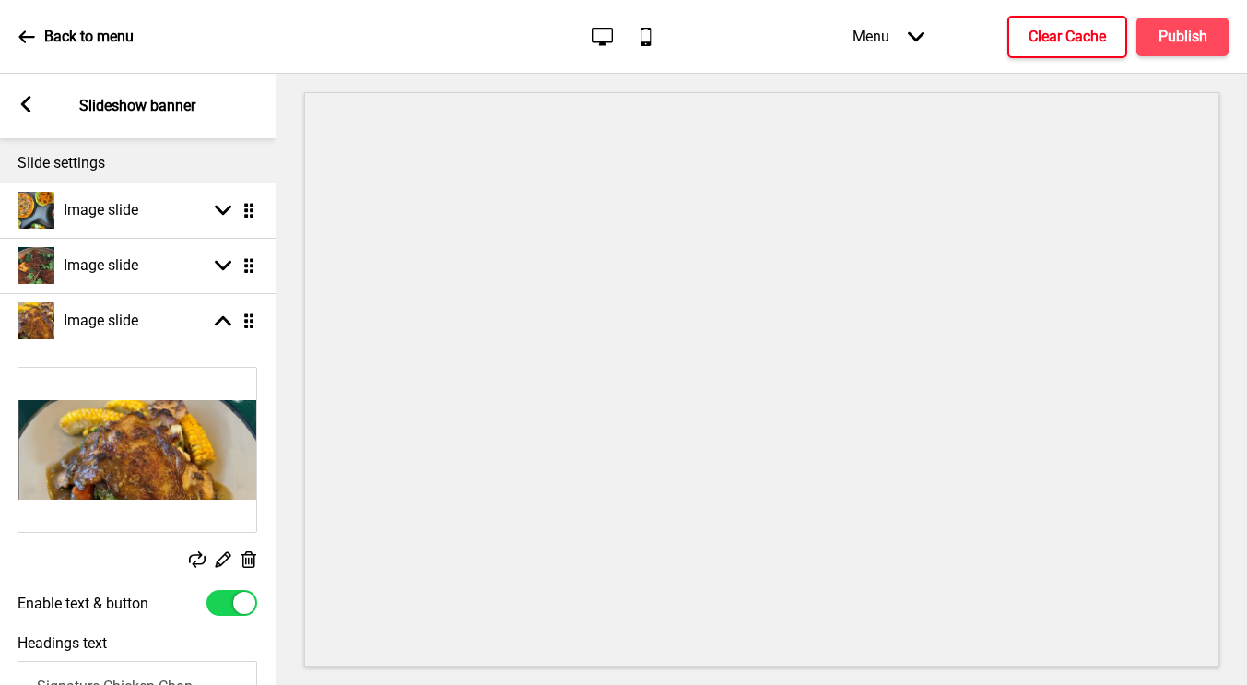
click at [156, 470] on img at bounding box center [137, 450] width 238 height 164
click at [249, 564] on rect at bounding box center [248, 559] width 19 height 19
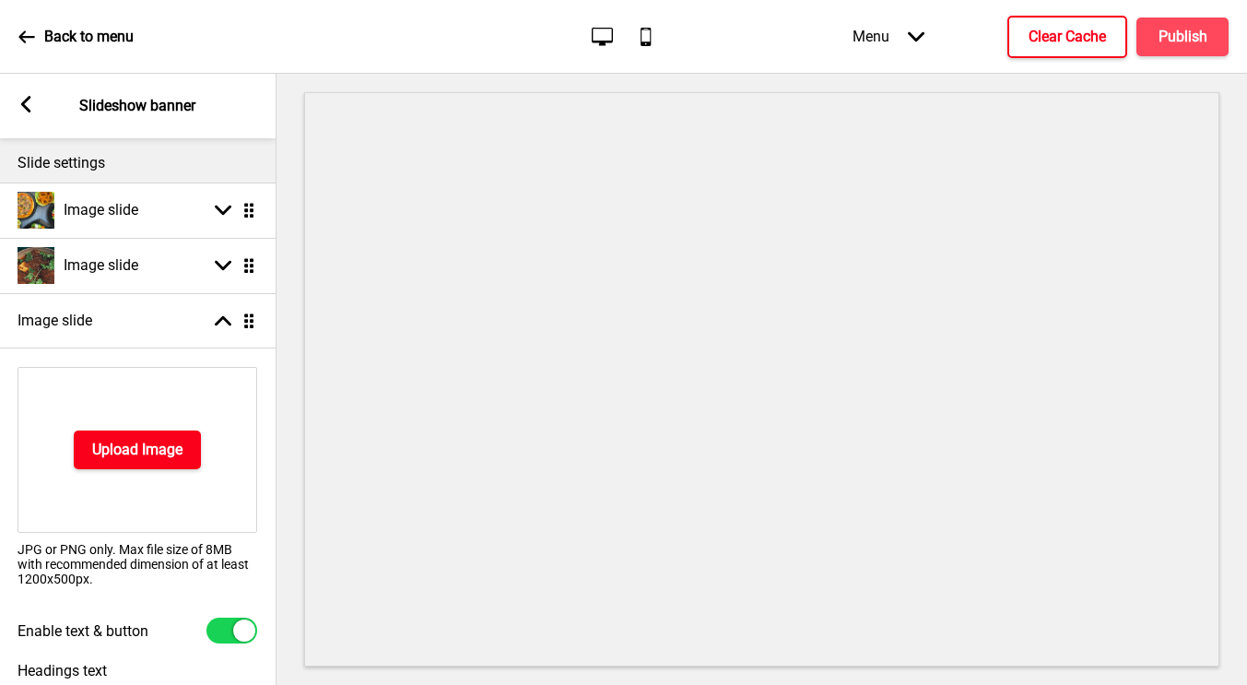
click at [152, 450] on h4 "Upload Image" at bounding box center [137, 450] width 90 height 20
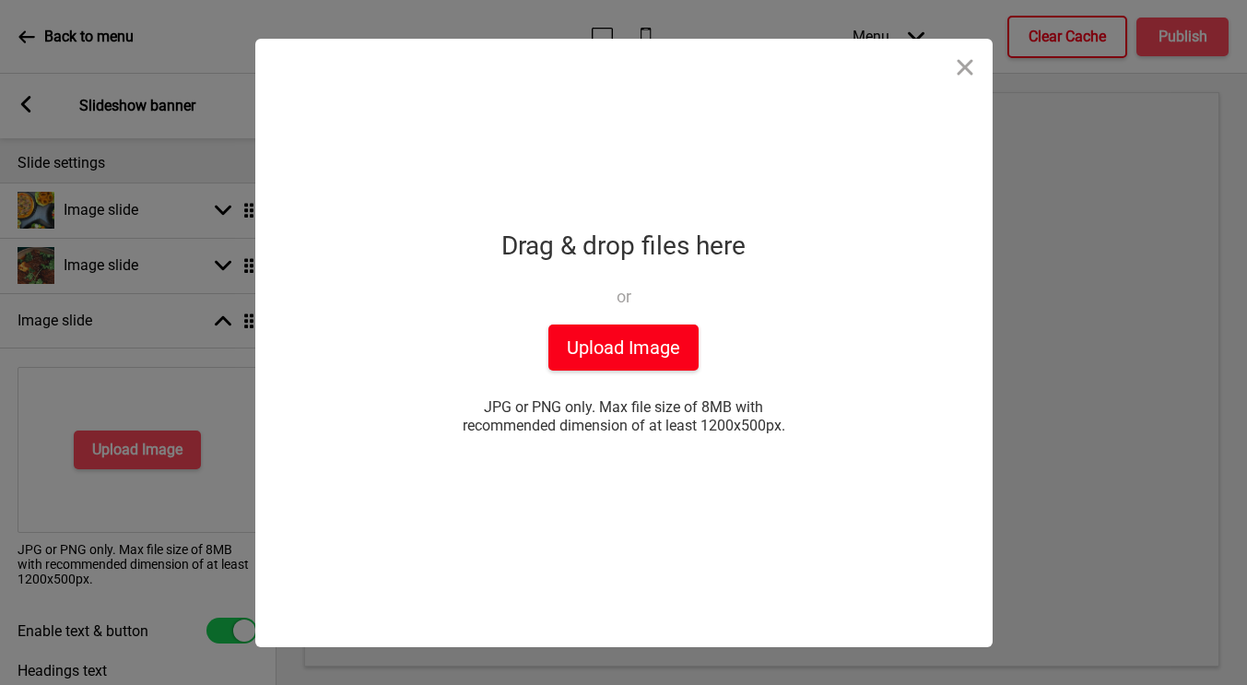
click at [636, 354] on button "Upload Image" at bounding box center [623, 347] width 150 height 46
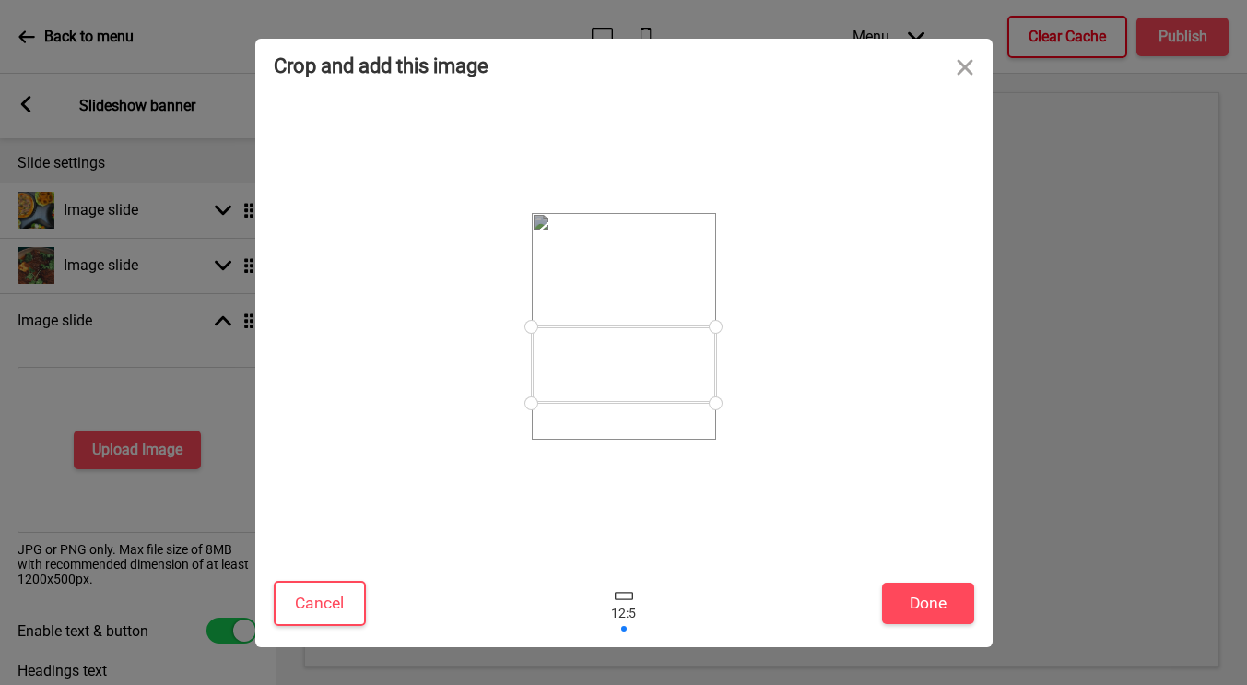
drag, startPoint x: 669, startPoint y: 336, endPoint x: 664, endPoint y: 375, distance: 39.1
click at [665, 375] on div at bounding box center [624, 364] width 184 height 77
click at [972, 63] on button "Close" at bounding box center [964, 66] width 55 height 55
